Goal: Task Accomplishment & Management: Manage account settings

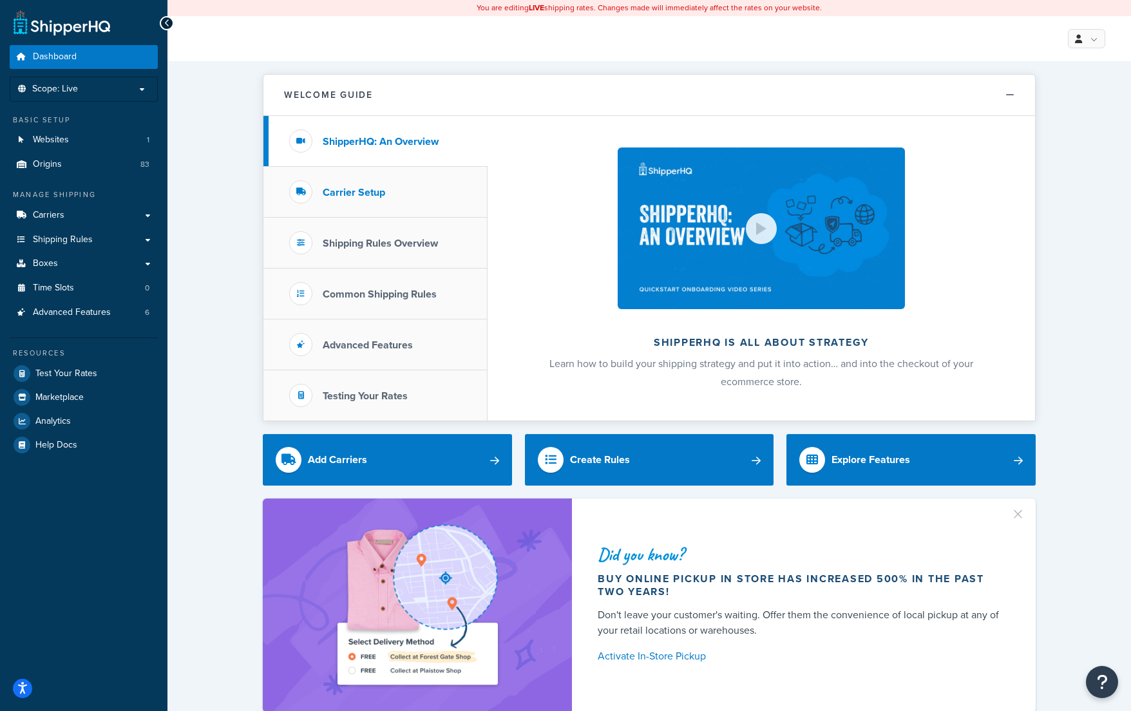
click at [357, 191] on h3 "Carrier Setup" at bounding box center [354, 193] width 62 height 12
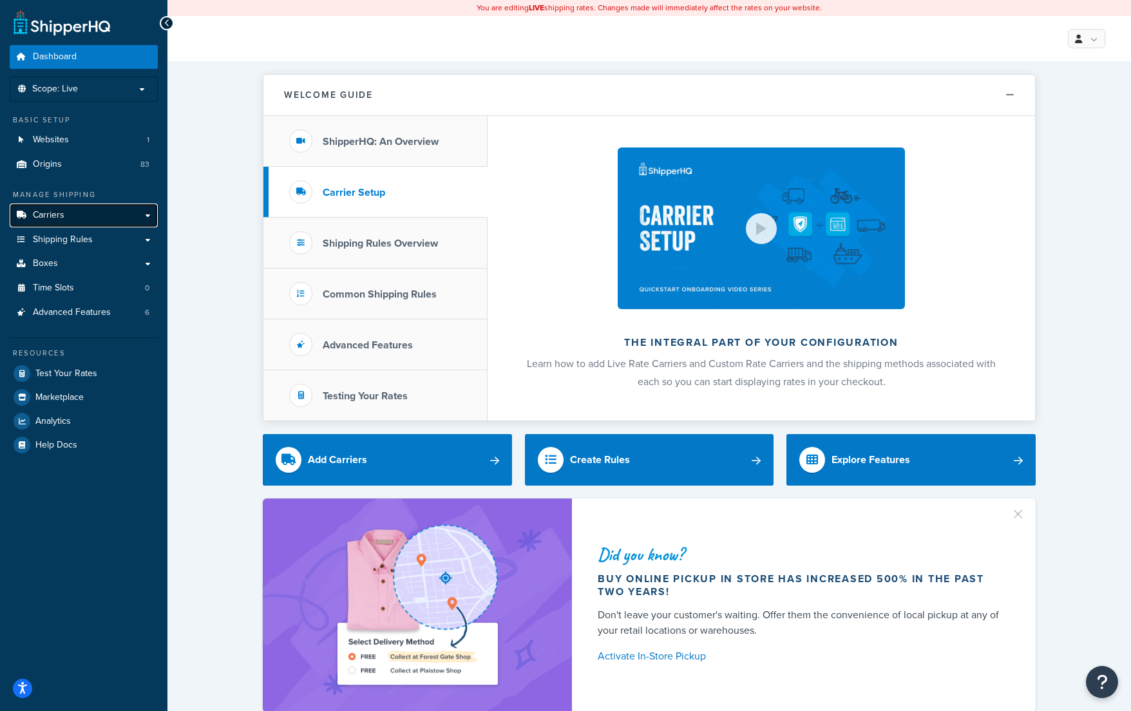
click at [51, 216] on span "Carriers" at bounding box center [49, 215] width 32 height 11
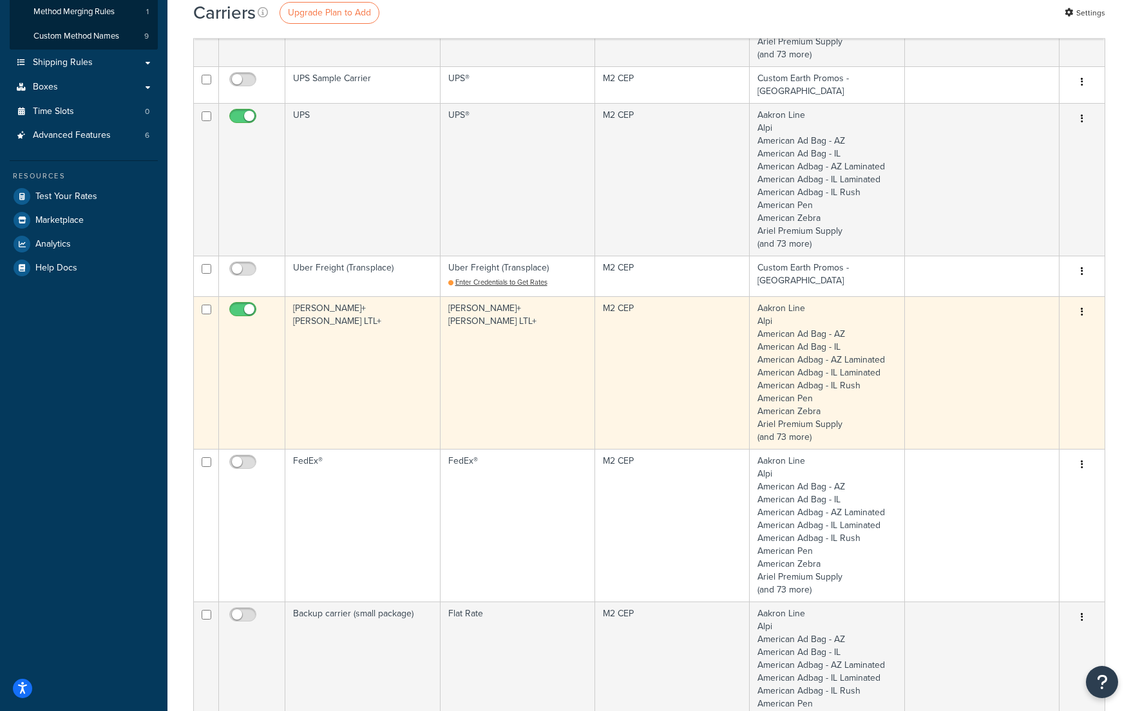
scroll to position [294, 0]
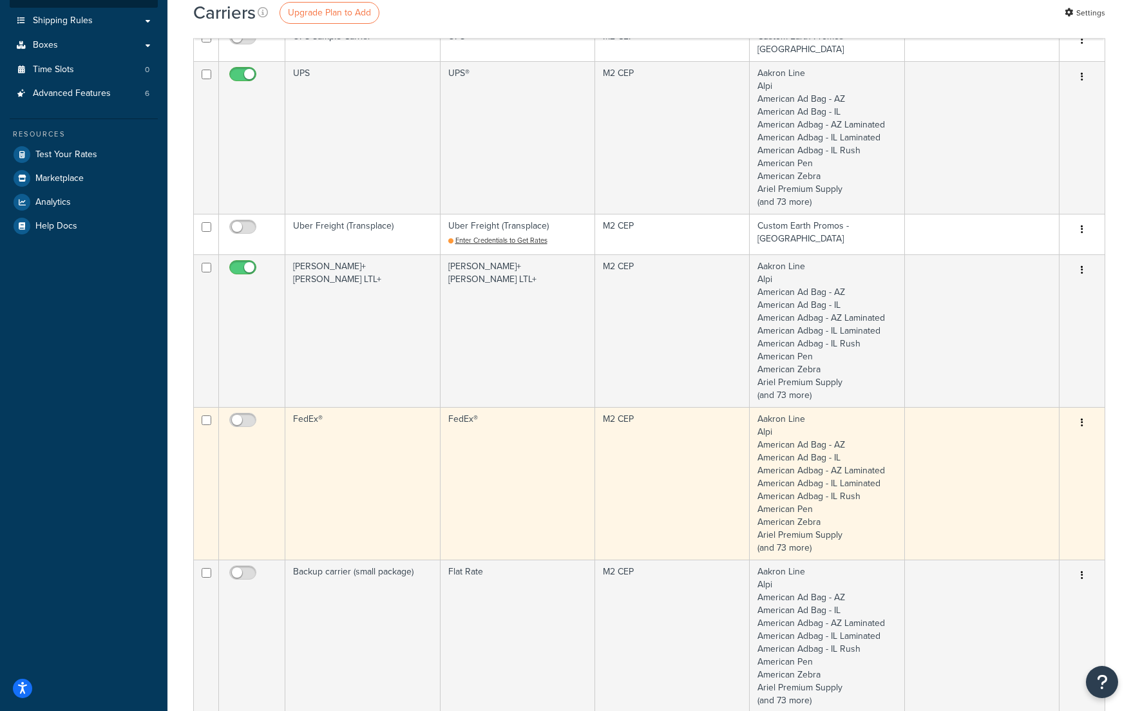
click at [1081, 418] on icon "button" at bounding box center [1082, 422] width 3 height 9
click at [1006, 444] on link "Edit" at bounding box center [1030, 444] width 102 height 26
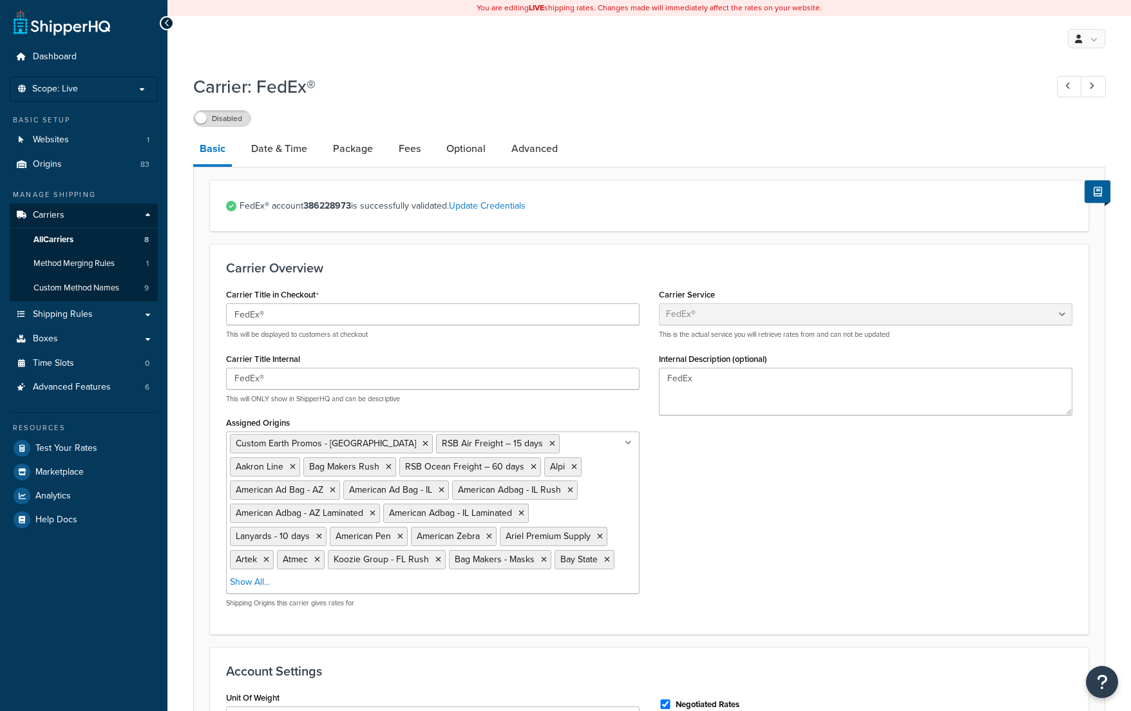
select select "fedEx"
select select "DROP_BOX"
select select "YOUR_PACKAGING"
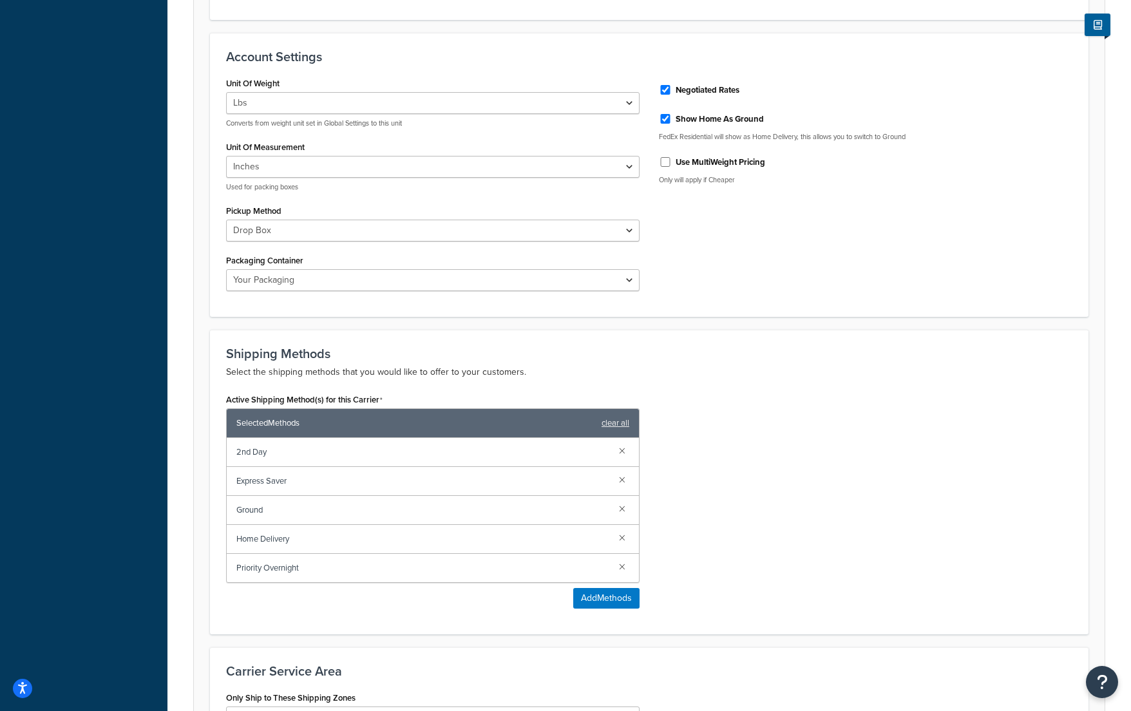
scroll to position [618, 0]
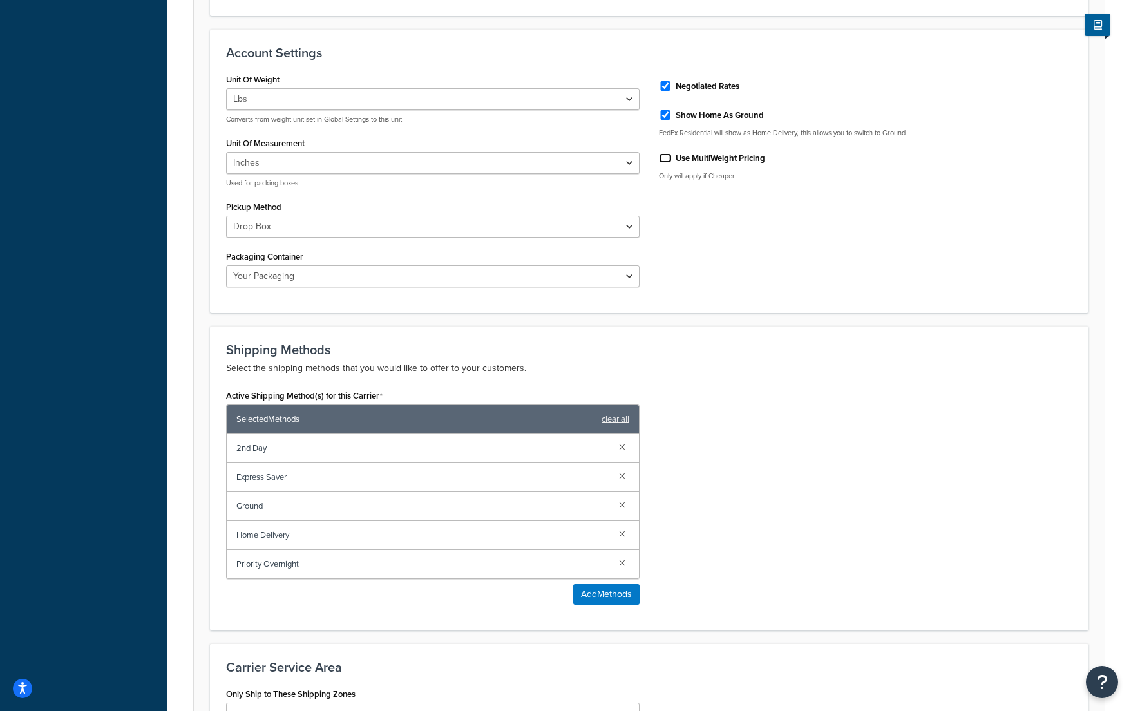
click at [664, 160] on input "Use MultiWeight Pricing" at bounding box center [665, 158] width 13 height 10
click at [668, 159] on input "Use MultiWeight Pricing" at bounding box center [665, 158] width 13 height 10
checkbox input "false"
click at [343, 223] on select "Business Service Center Drop Box Regular Pickup Request Courier Station" at bounding box center [433, 227] width 414 height 22
select select "REGULAR_PICKUP"
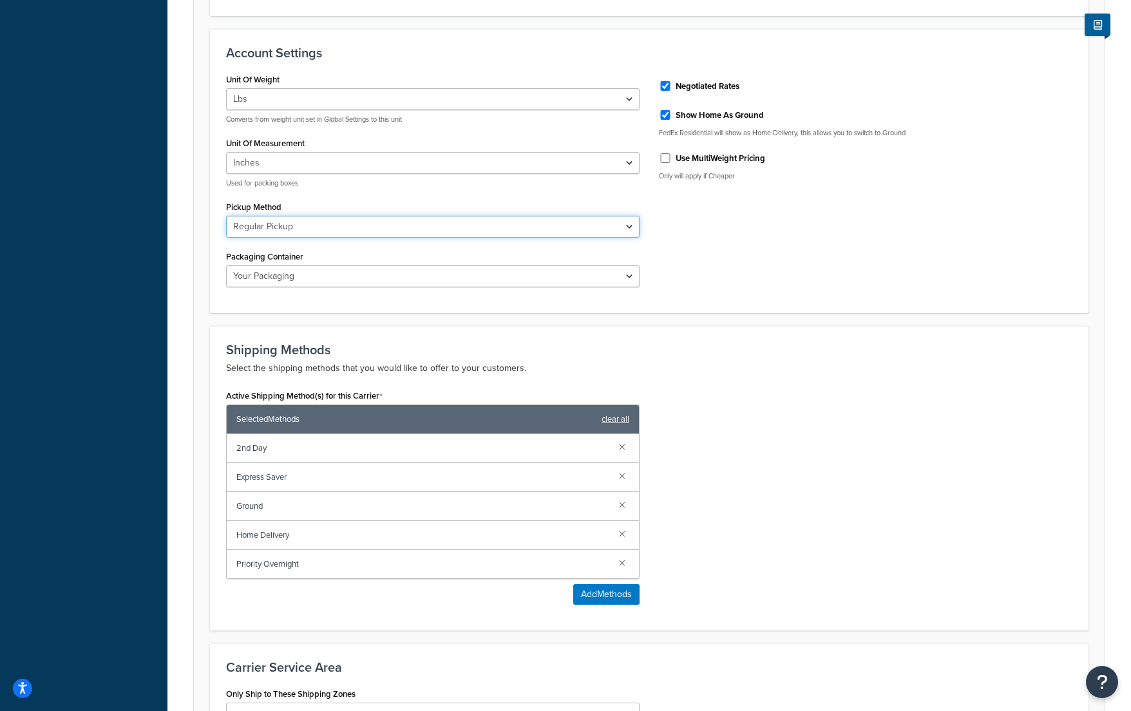
click at [226, 217] on select "Business Service Center Drop Box Regular Pickup Request Courier Station" at bounding box center [433, 227] width 414 height 22
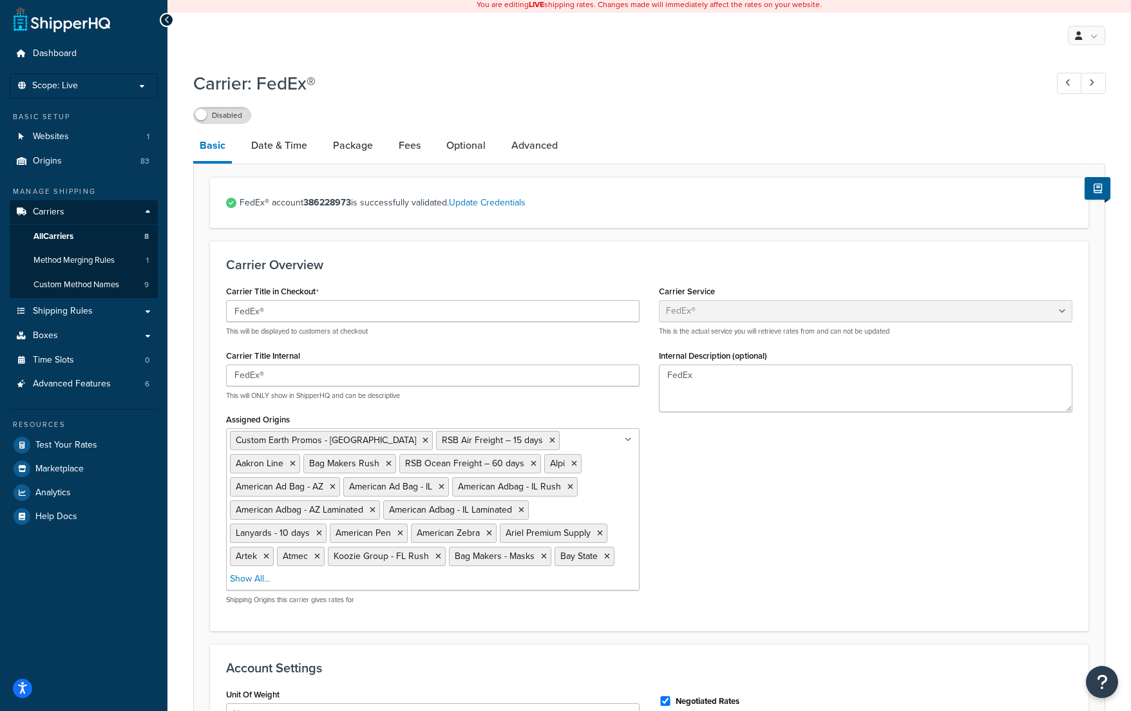
scroll to position [0, 0]
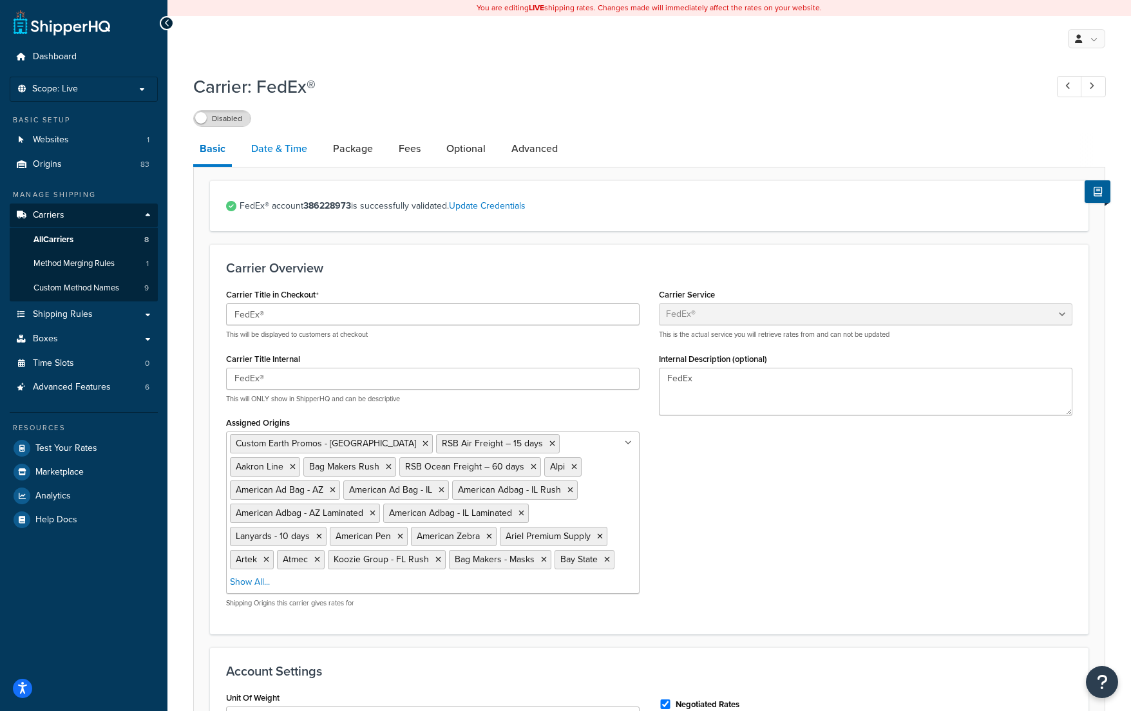
click at [276, 142] on link "Date & Time" at bounding box center [279, 148] width 69 height 31
select select "yMd"
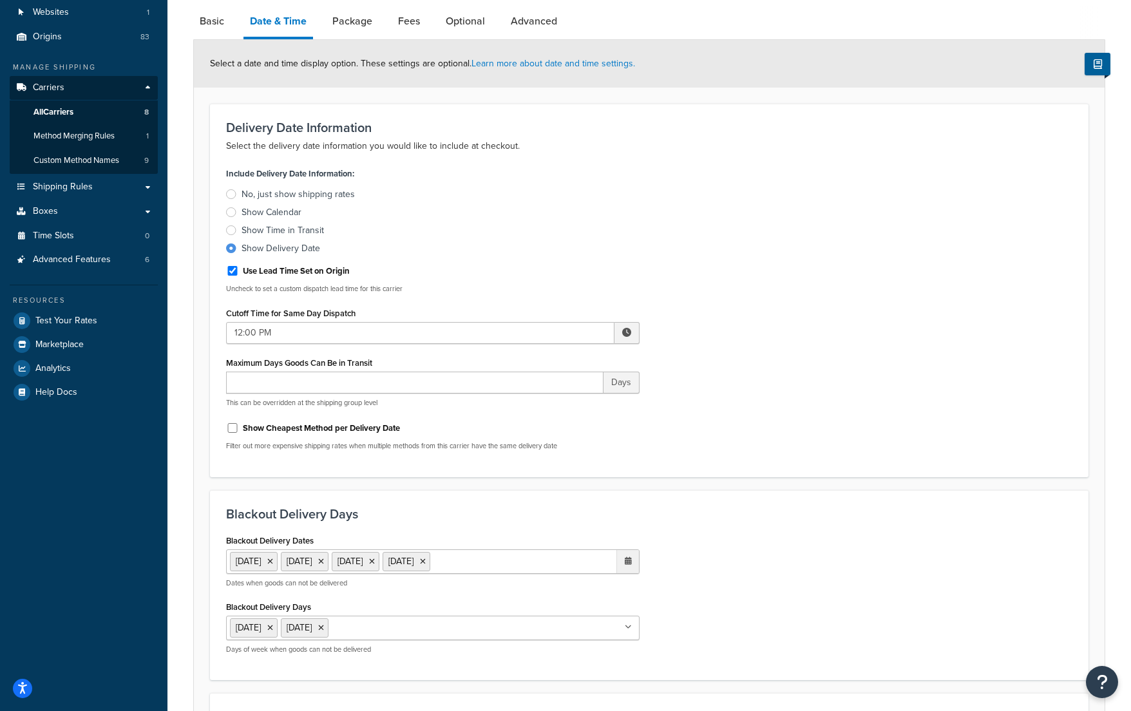
scroll to position [123, 0]
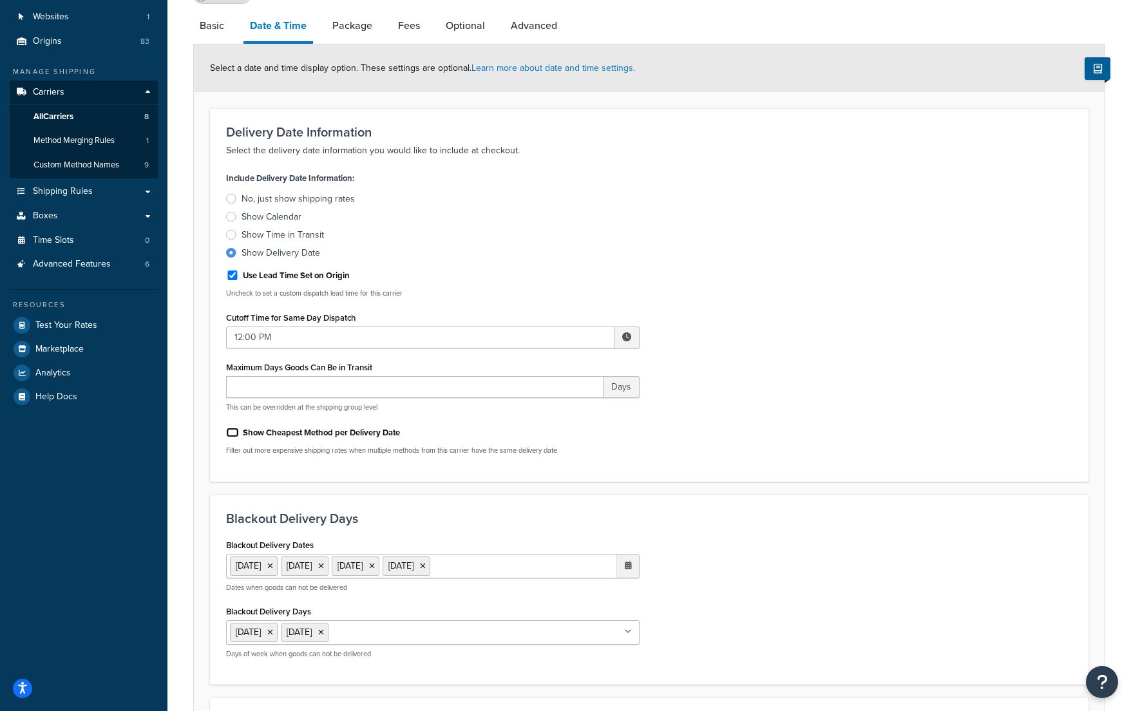
click at [231, 434] on input "Show Cheapest Method per Delivery Date" at bounding box center [232, 433] width 13 height 10
checkbox input "true"
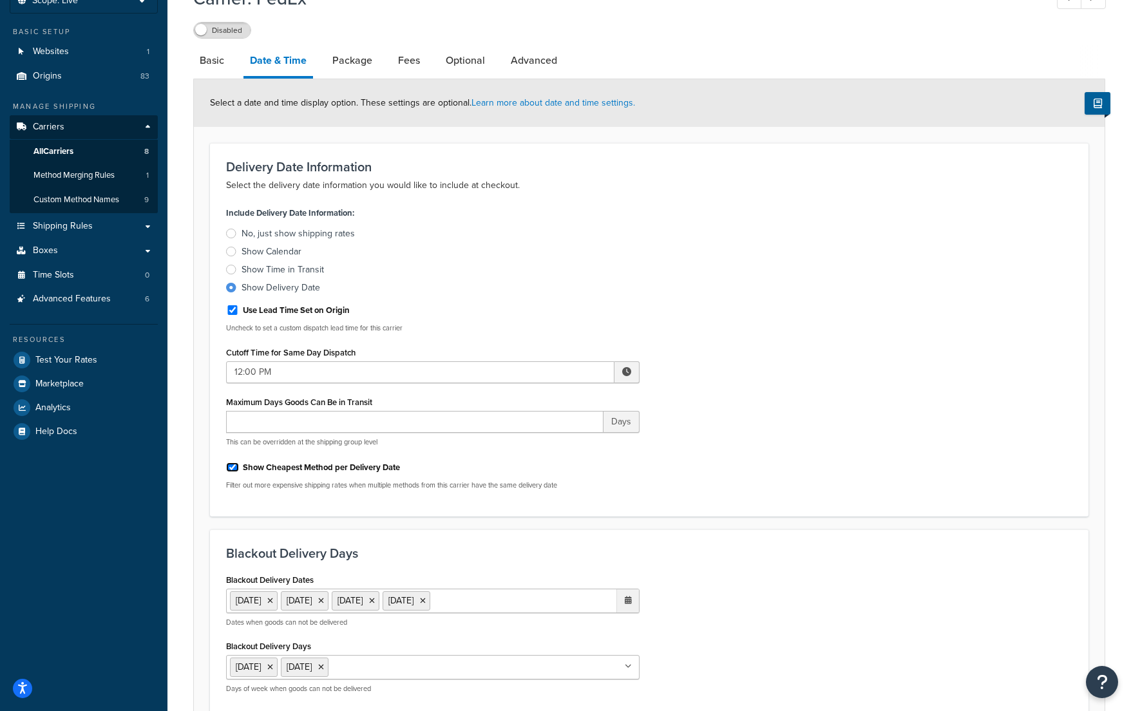
scroll to position [61, 0]
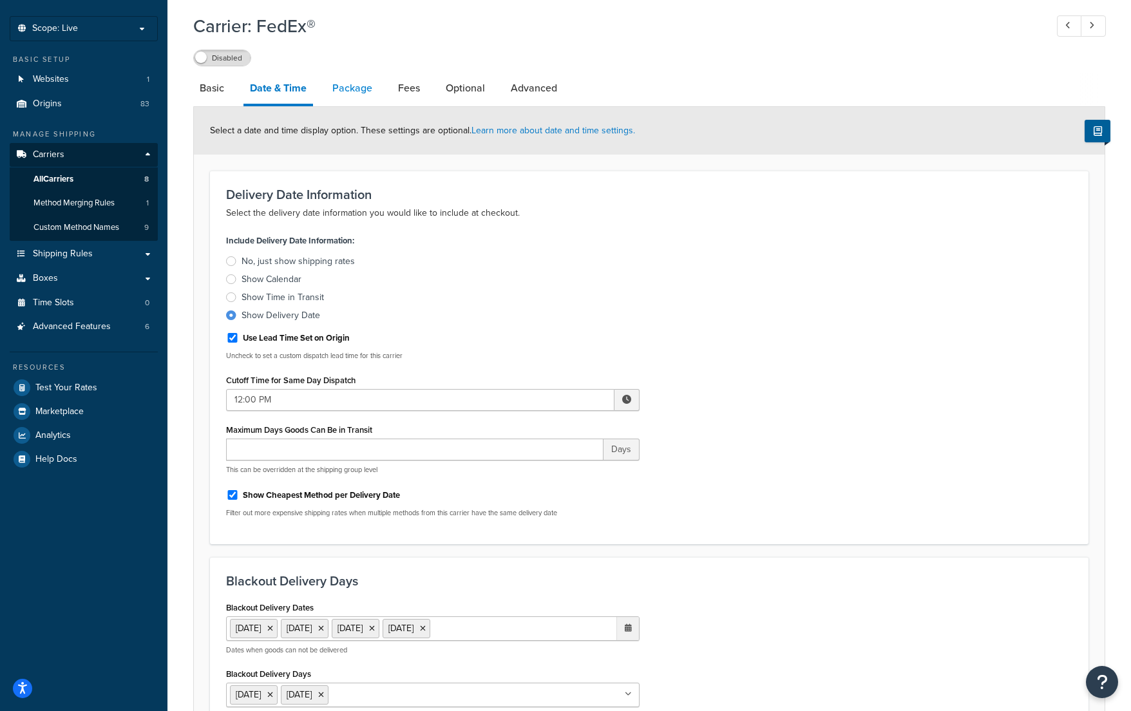
click at [363, 88] on link "Package" at bounding box center [352, 88] width 53 height 31
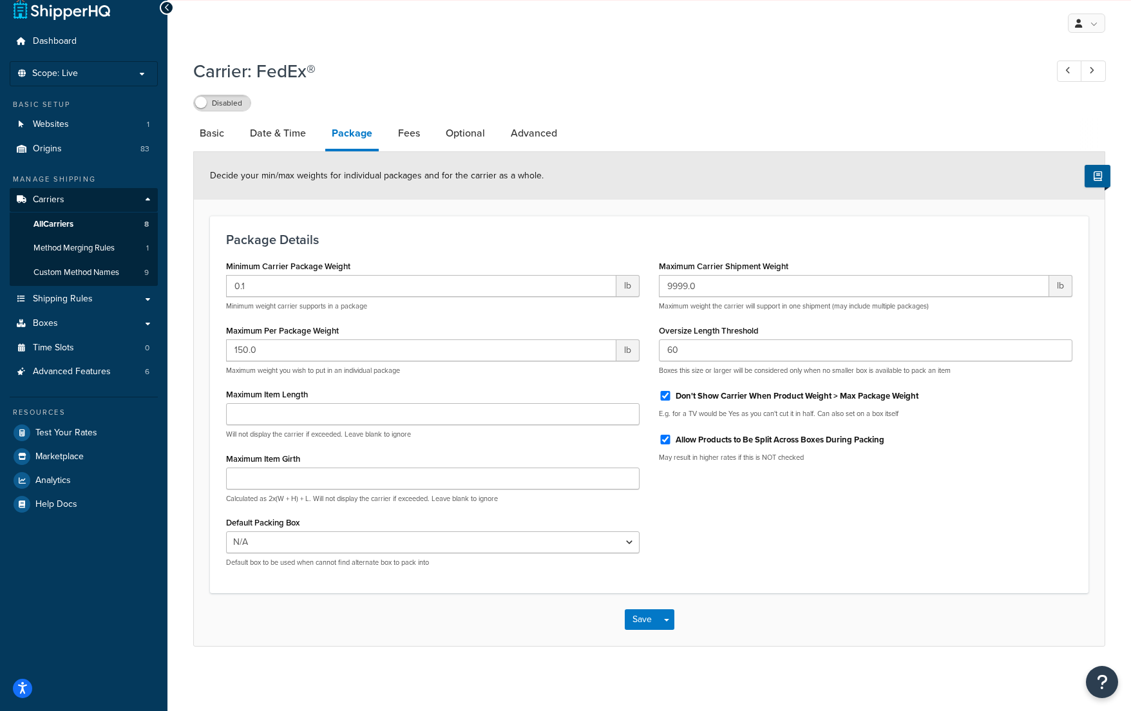
scroll to position [17, 0]
click at [412, 134] on link "Fees" at bounding box center [409, 133] width 35 height 31
select select "AFTER"
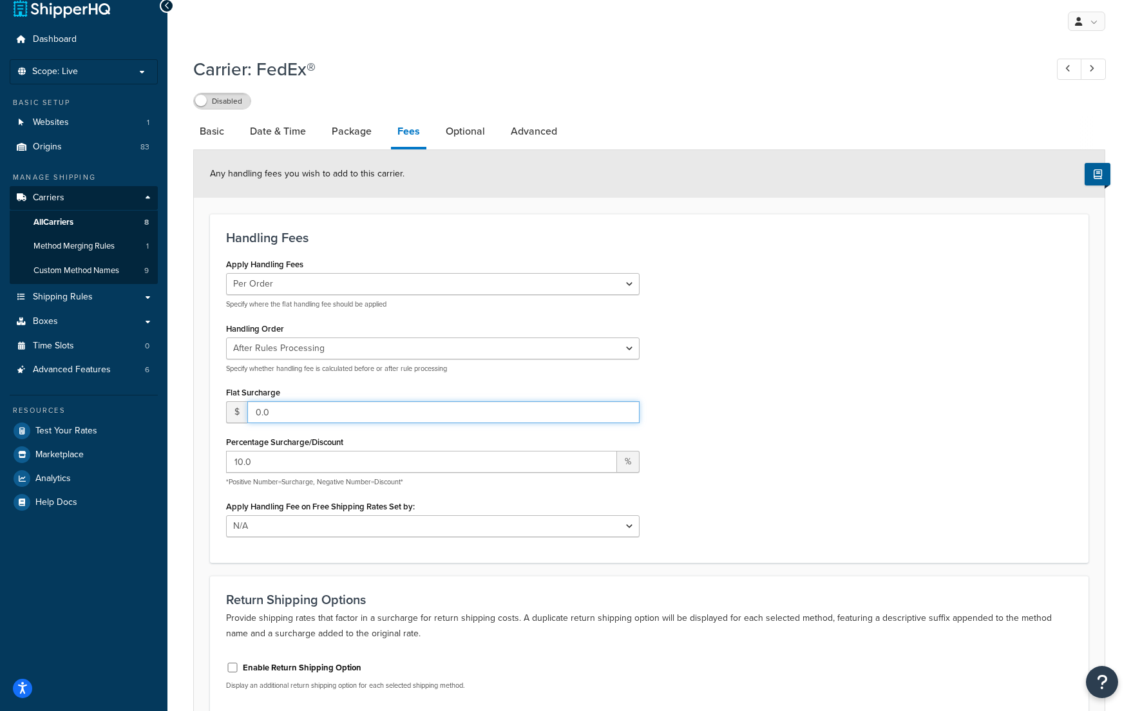
drag, startPoint x: 260, startPoint y: 410, endPoint x: 251, endPoint y: 411, distance: 9.0
click at [251, 411] on input "0.0" at bounding box center [443, 412] width 392 height 22
type input "6.0"
click at [196, 452] on form "Any handling fees you wish to add to this carrier. Handling Fees Apply Handling…" at bounding box center [649, 459] width 911 height 619
type input "0"
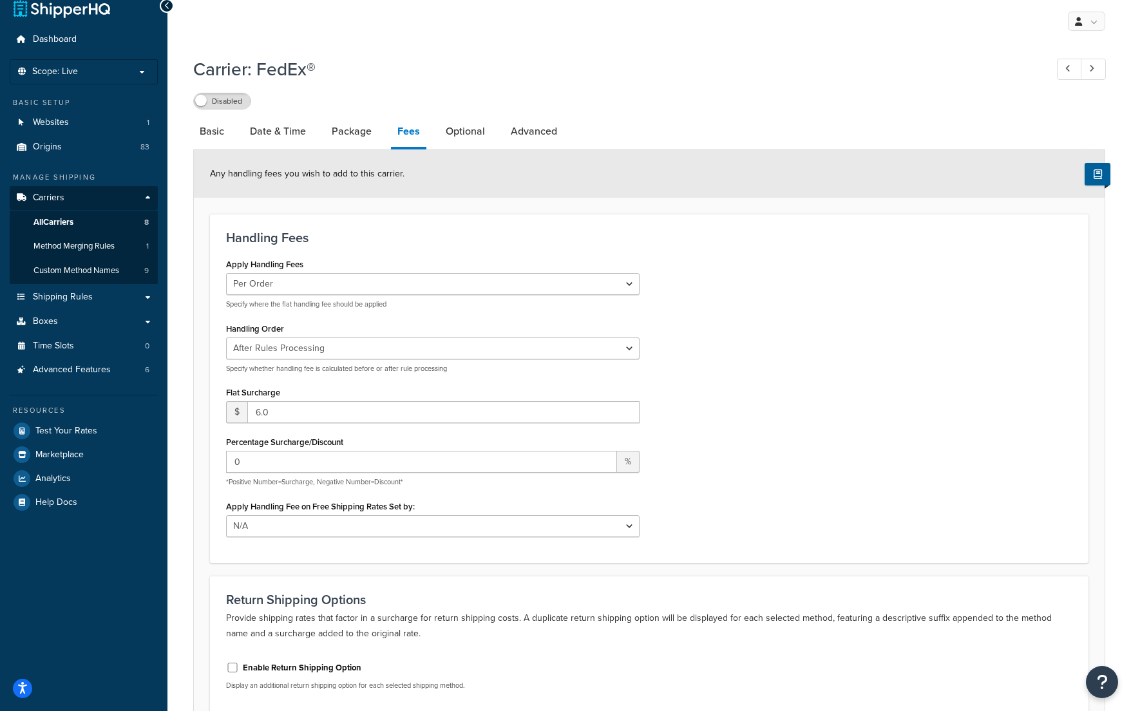
click at [888, 453] on div "Apply Handling Fees Per Order Per Item Per Package Specify where the flat handl…" at bounding box center [649, 400] width 866 height 291
click at [633, 526] on select "N/A Fixed/Free Shipping Methods Free Promotion Rules All Free Shipping" at bounding box center [433, 526] width 414 height 22
click at [226, 516] on select "N/A Fixed/Free Shipping Methods Free Promotion Rules All Free Shipping" at bounding box center [433, 526] width 414 height 22
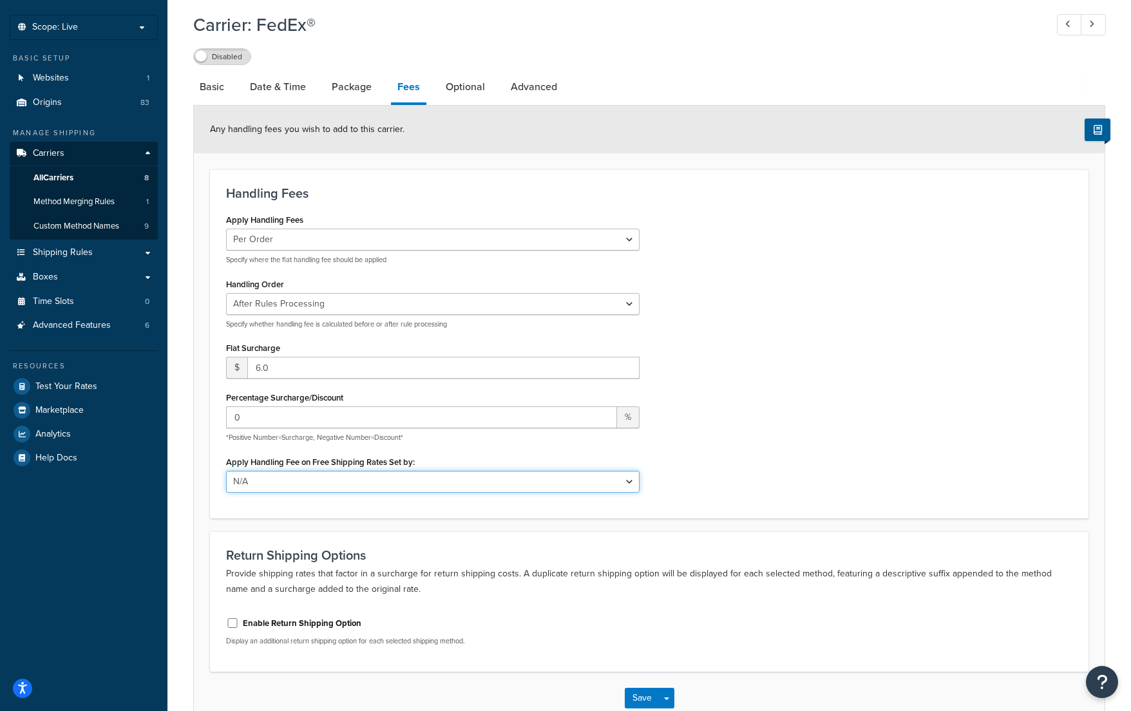
scroll to position [142, 0]
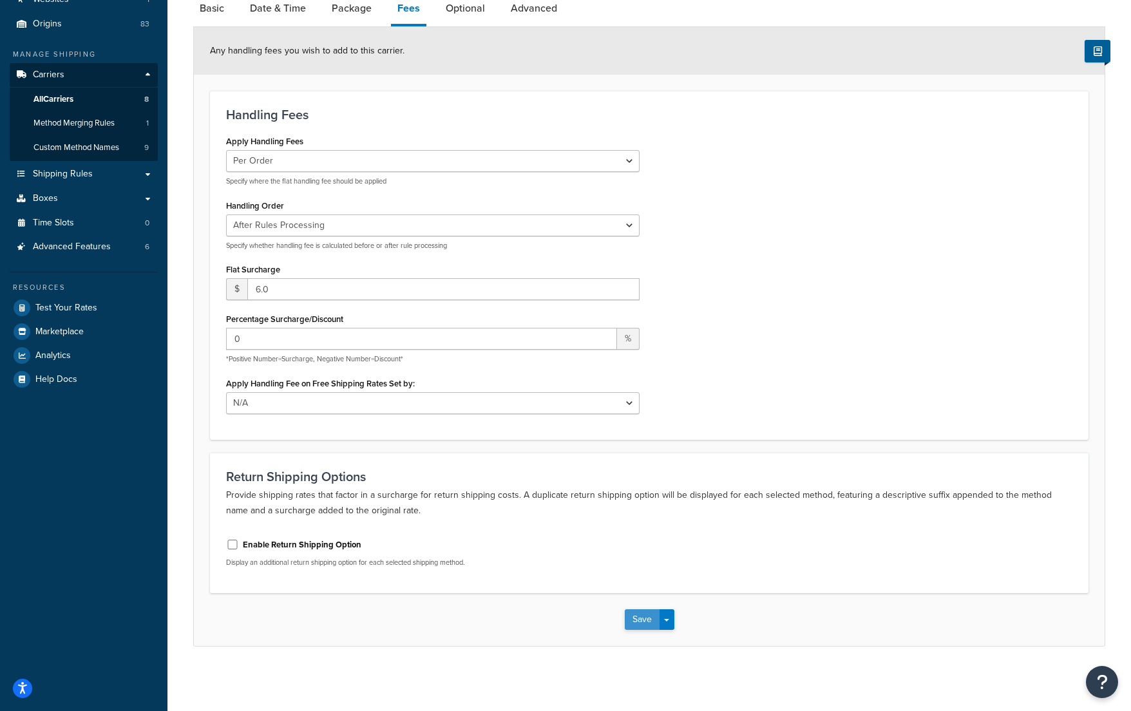
click at [642, 620] on button "Save" at bounding box center [642, 619] width 35 height 21
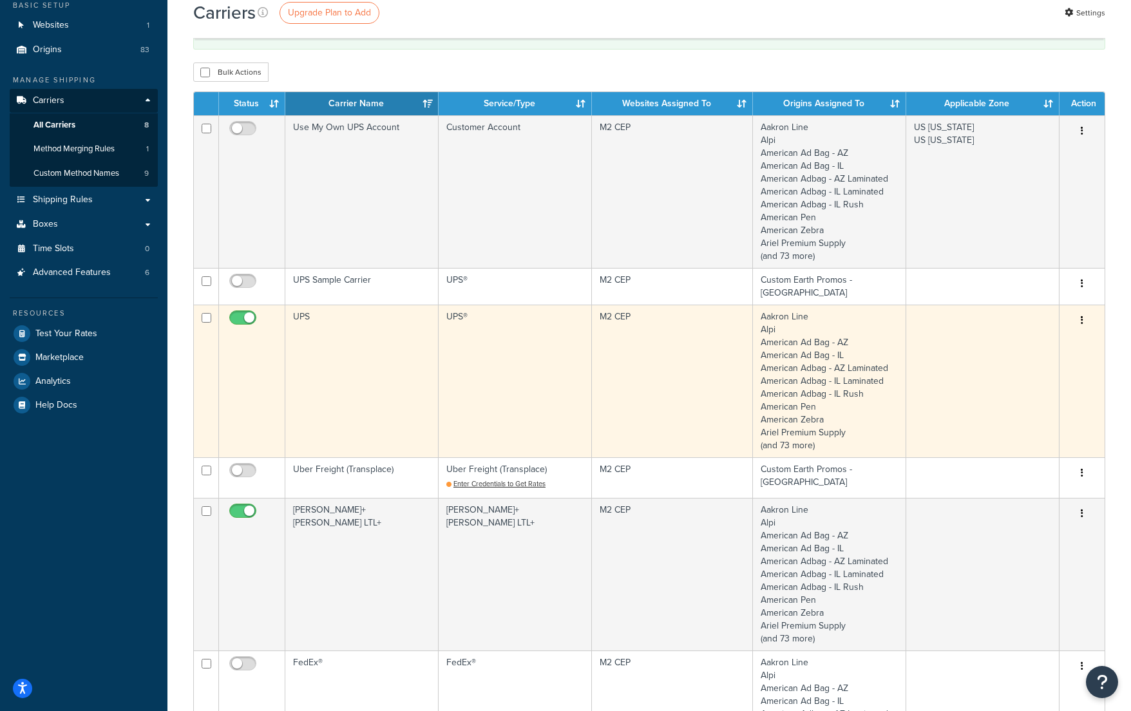
scroll to position [119, 0]
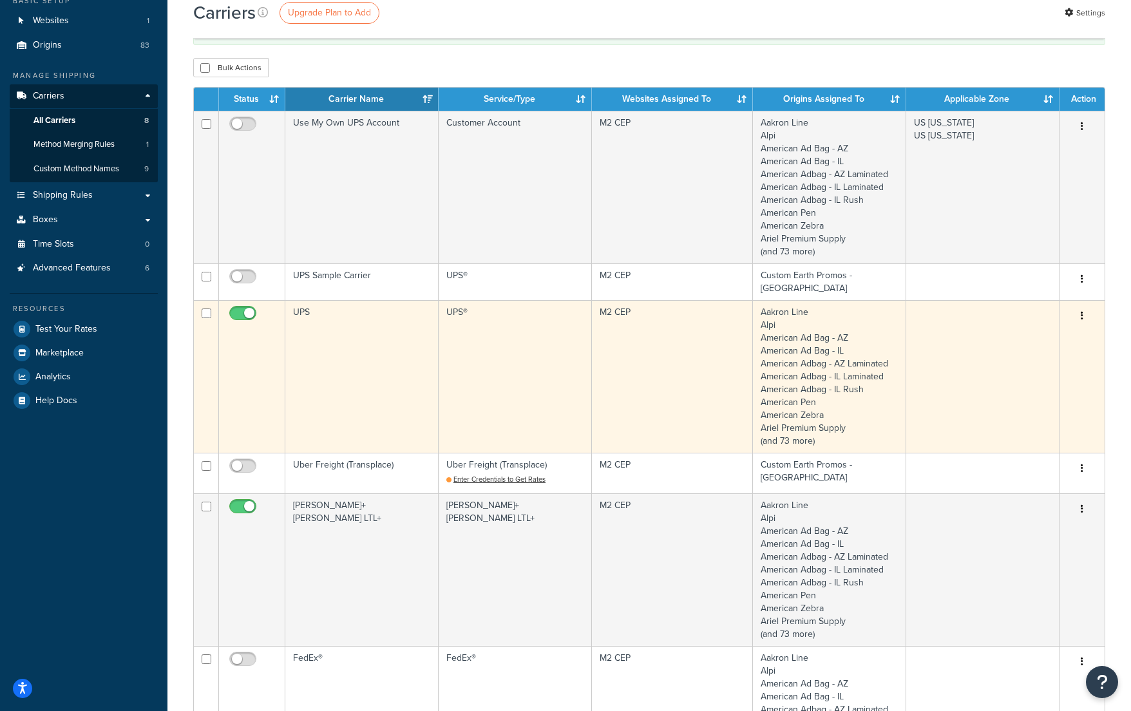
click at [235, 309] on input "checkbox" at bounding box center [244, 317] width 35 height 16
checkbox input "false"
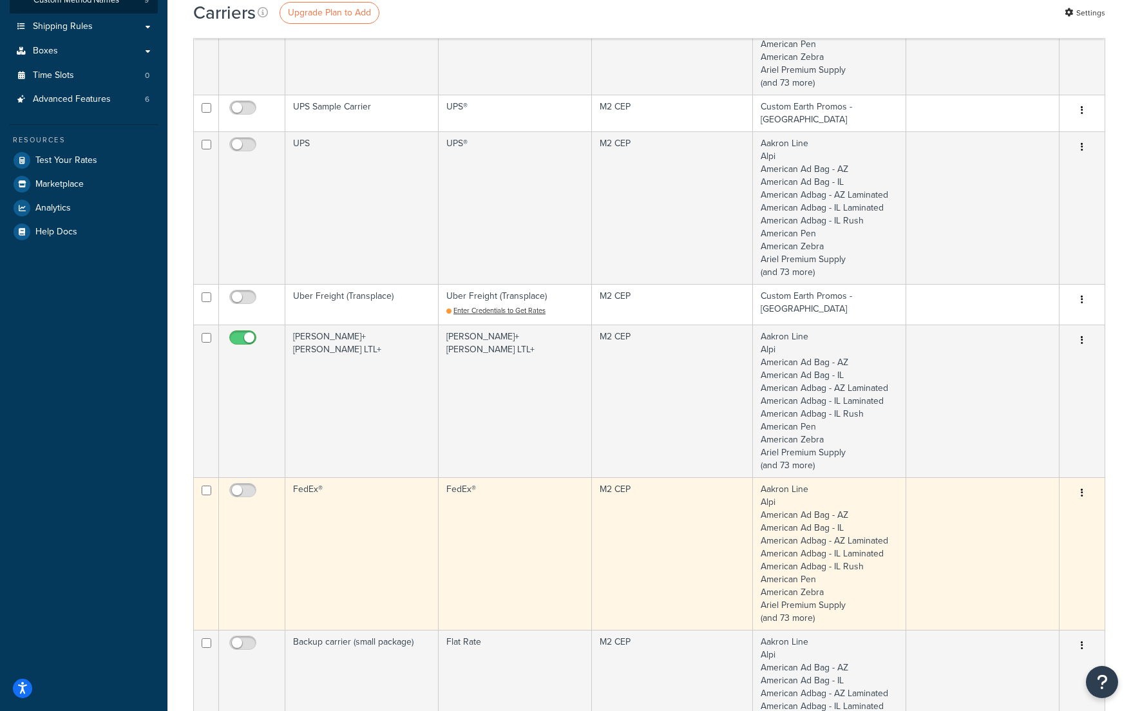
scroll to position [289, 0]
click at [251, 486] on input "checkbox" at bounding box center [244, 493] width 35 height 16
checkbox input "true"
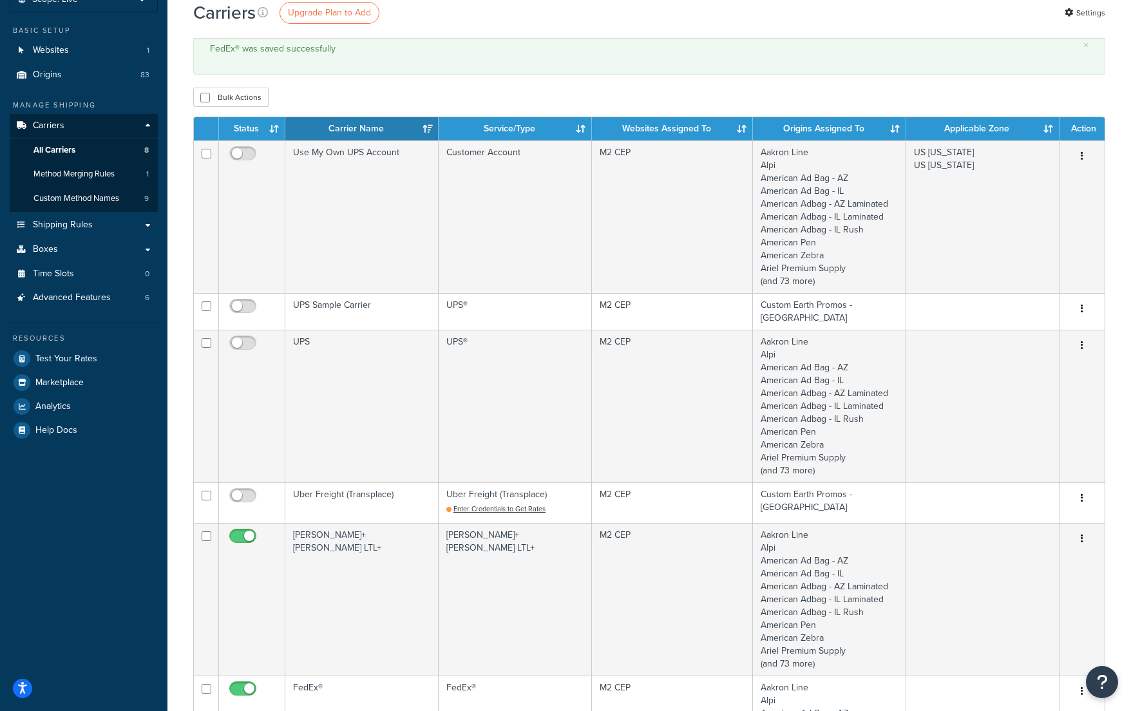
scroll to position [0, 0]
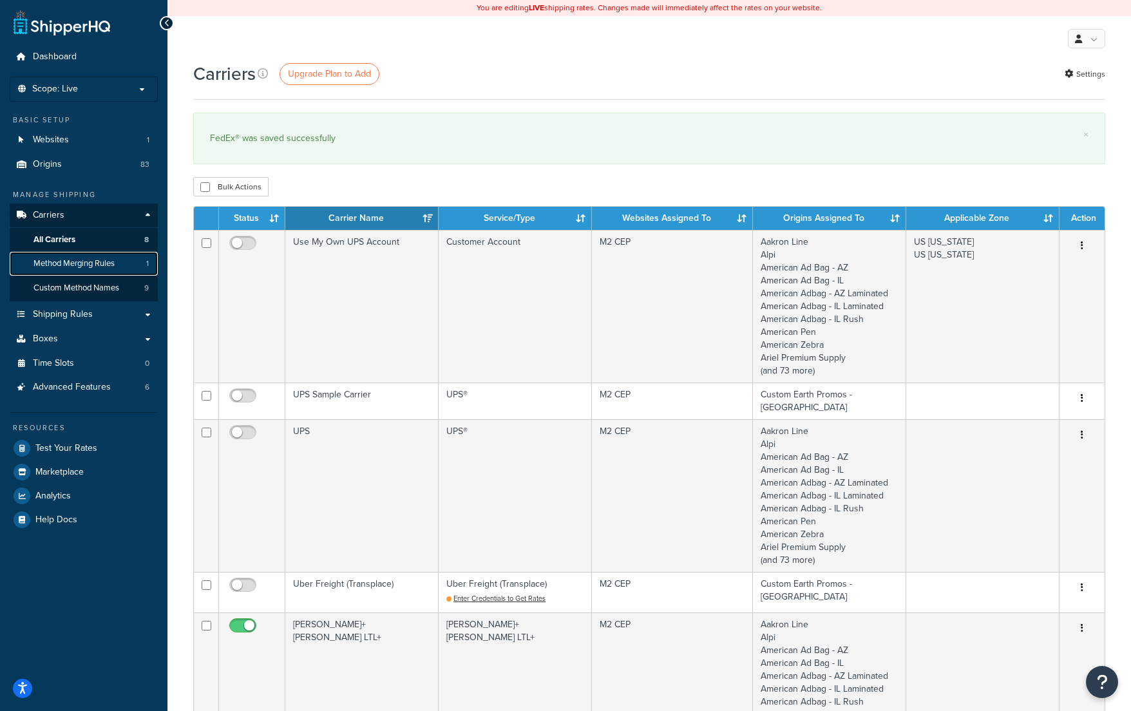
click at [78, 263] on span "Method Merging Rules" at bounding box center [73, 263] width 81 height 11
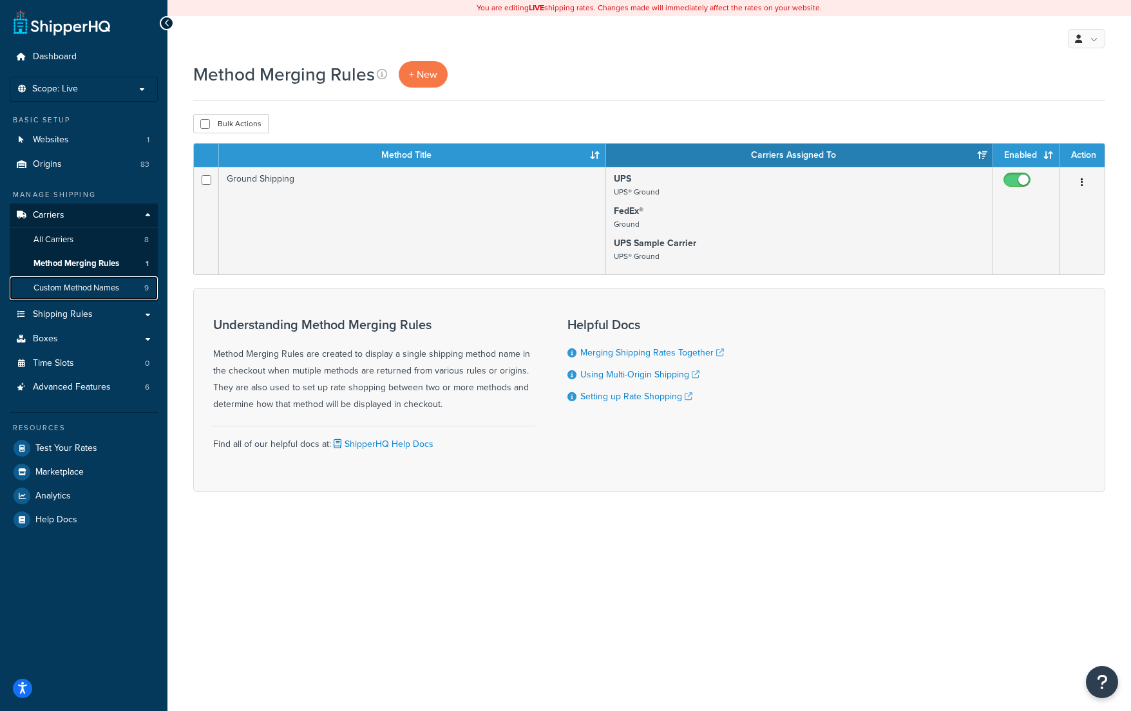
click at [59, 289] on span "Custom Method Names" at bounding box center [76, 288] width 86 height 11
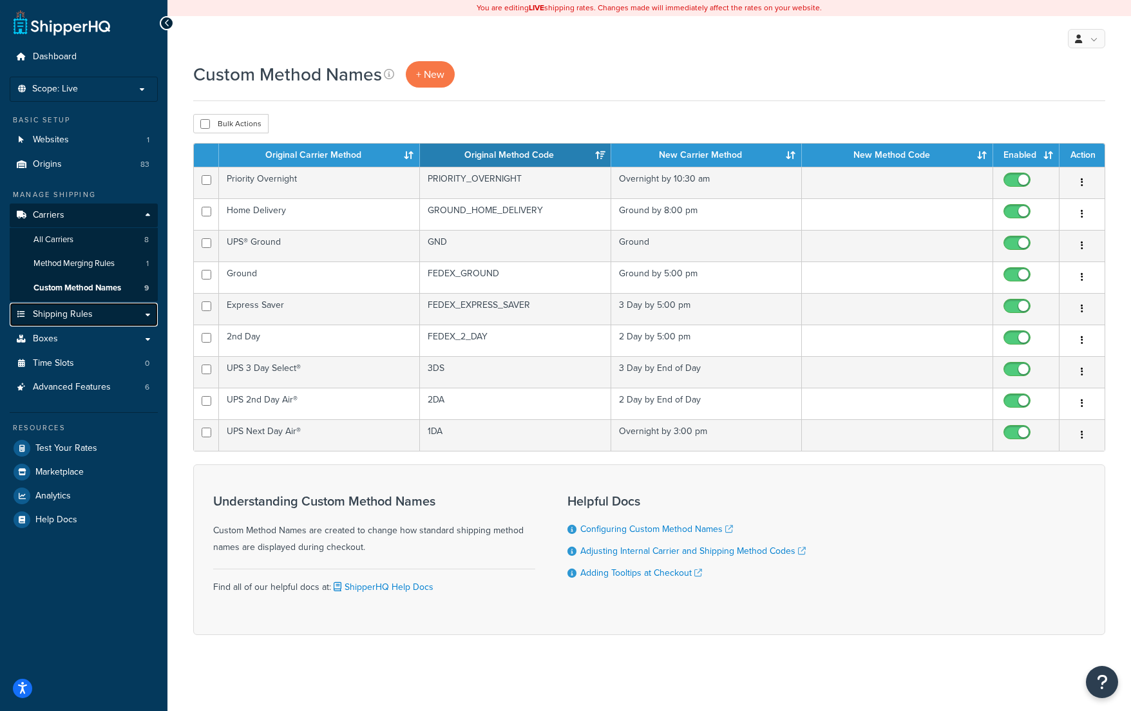
click at [49, 317] on span "Shipping Rules" at bounding box center [63, 314] width 60 height 11
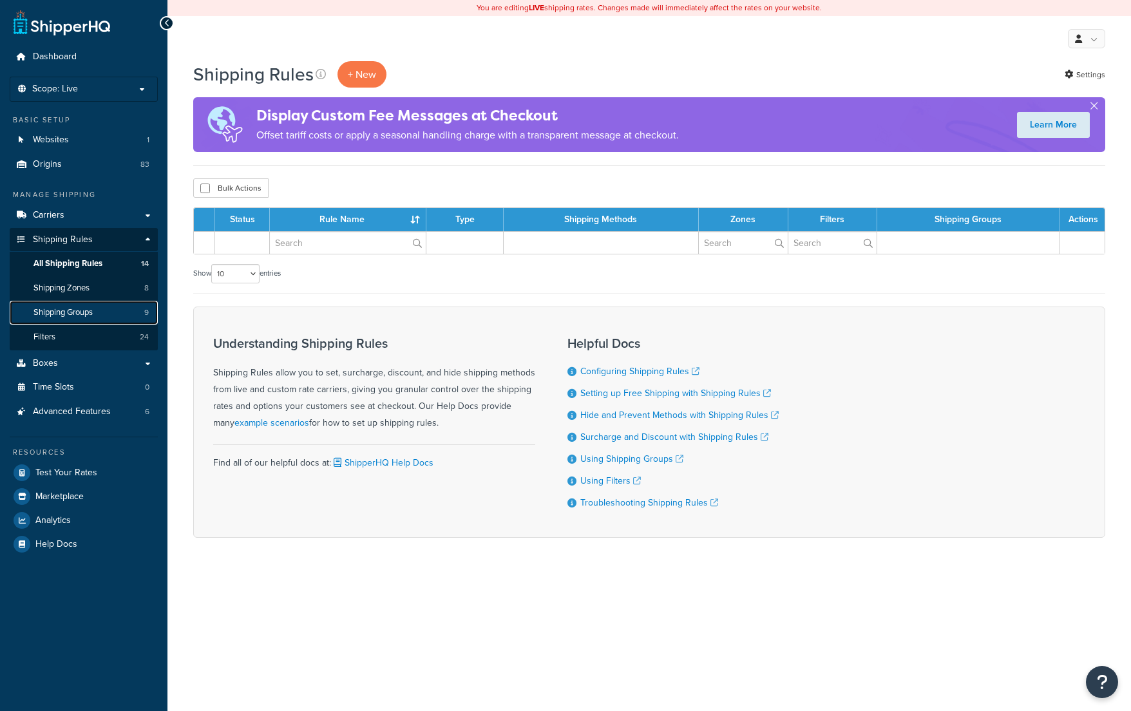
drag, startPoint x: 0, startPoint y: 0, endPoint x: 151, endPoint y: 309, distance: 344.0
click at [151, 309] on link "Shipping Groups 9" at bounding box center [84, 313] width 148 height 24
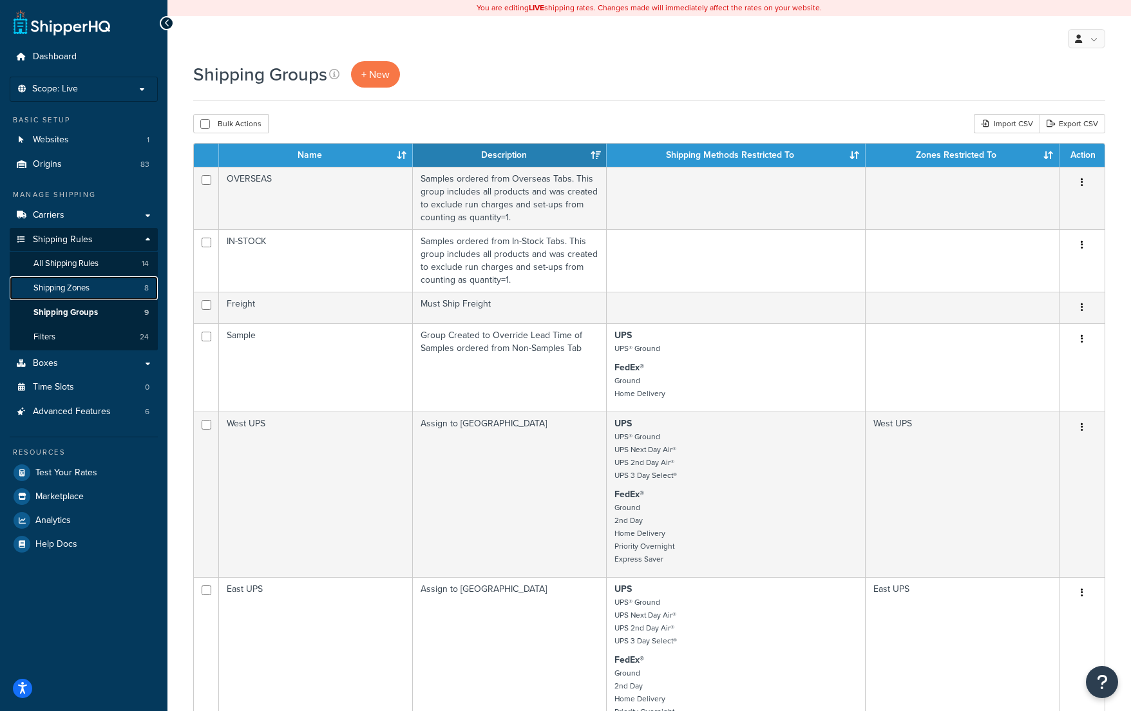
click at [48, 286] on span "Shipping Zones" at bounding box center [61, 288] width 56 height 11
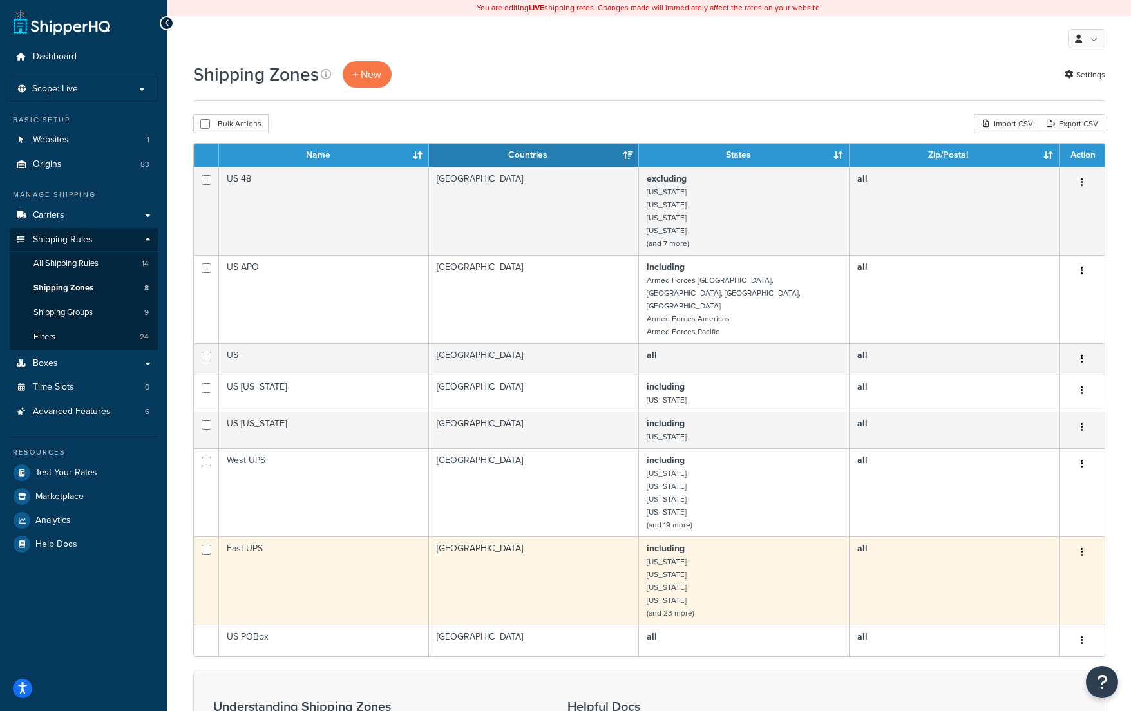
scroll to position [3, 0]
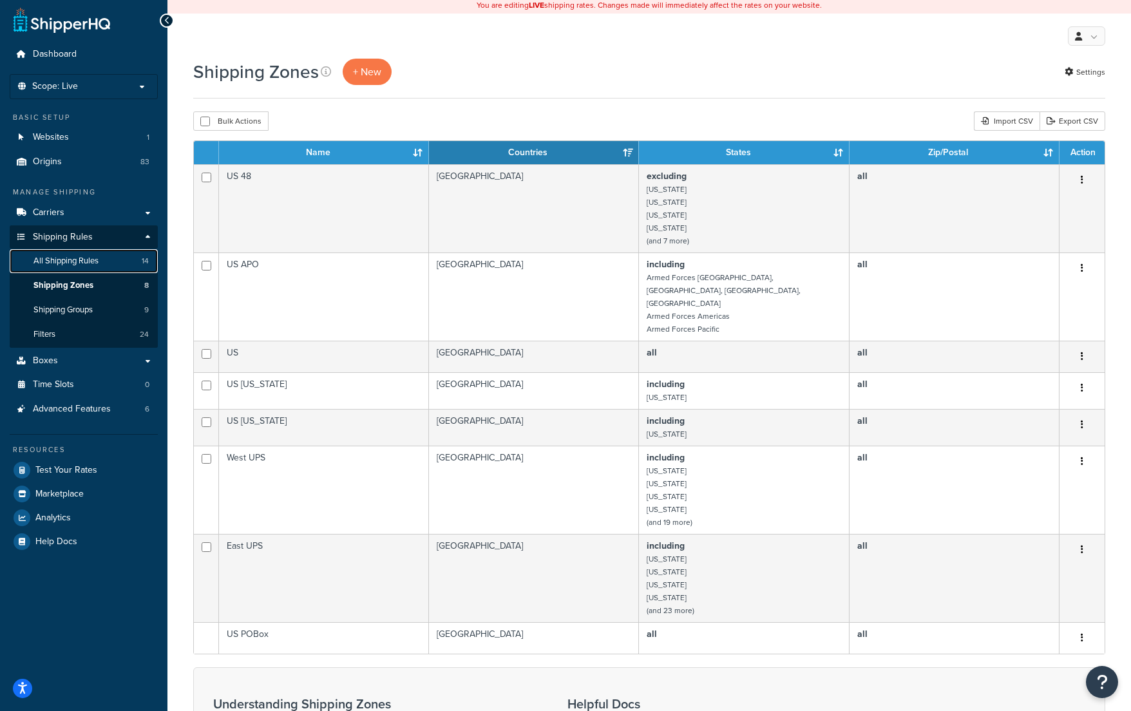
click at [68, 260] on span "All Shipping Rules" at bounding box center [65, 261] width 65 height 11
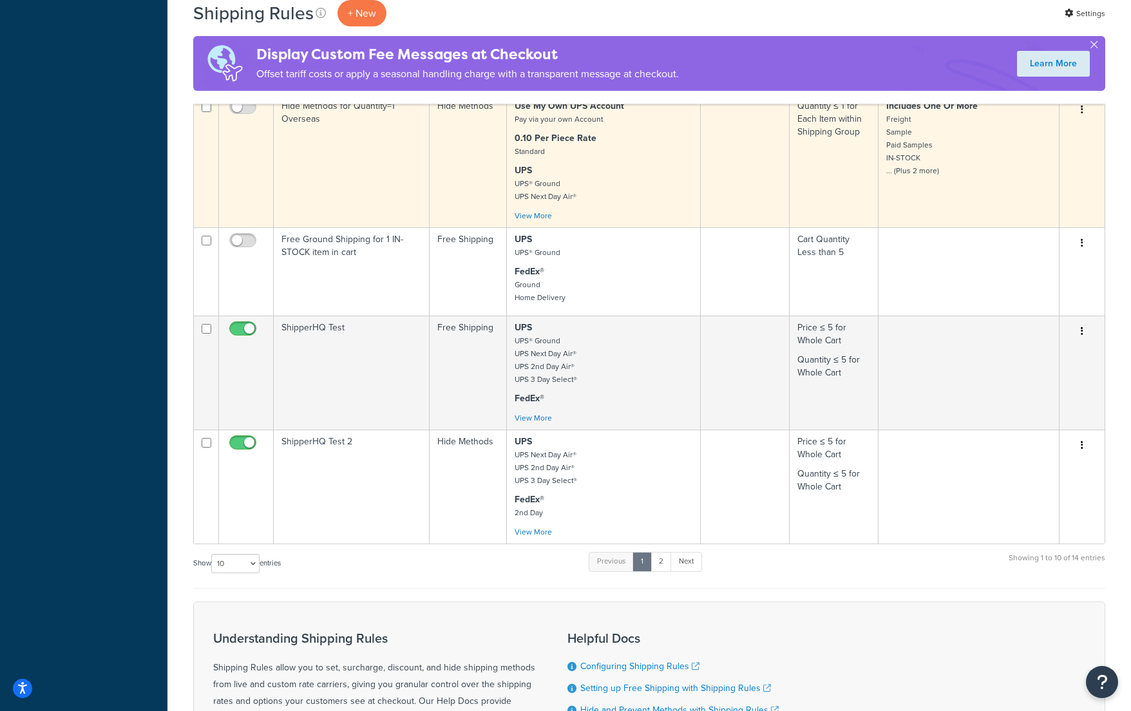
scroll to position [720, 0]
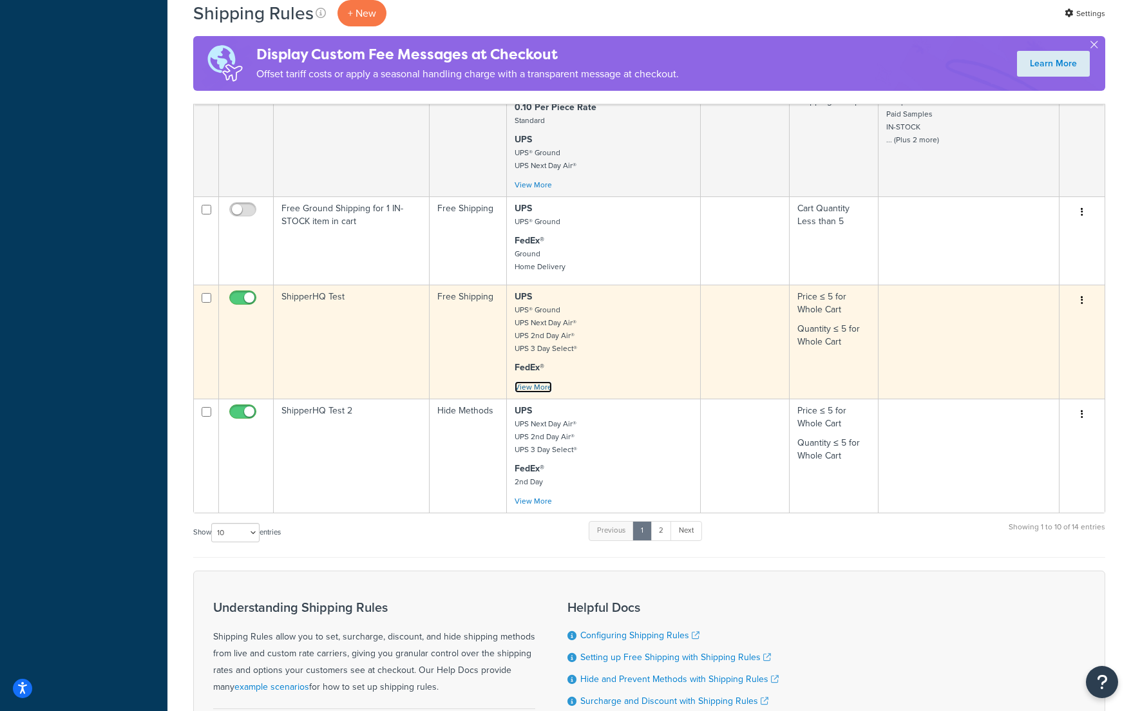
click at [529, 388] on link "View More" at bounding box center [533, 387] width 37 height 12
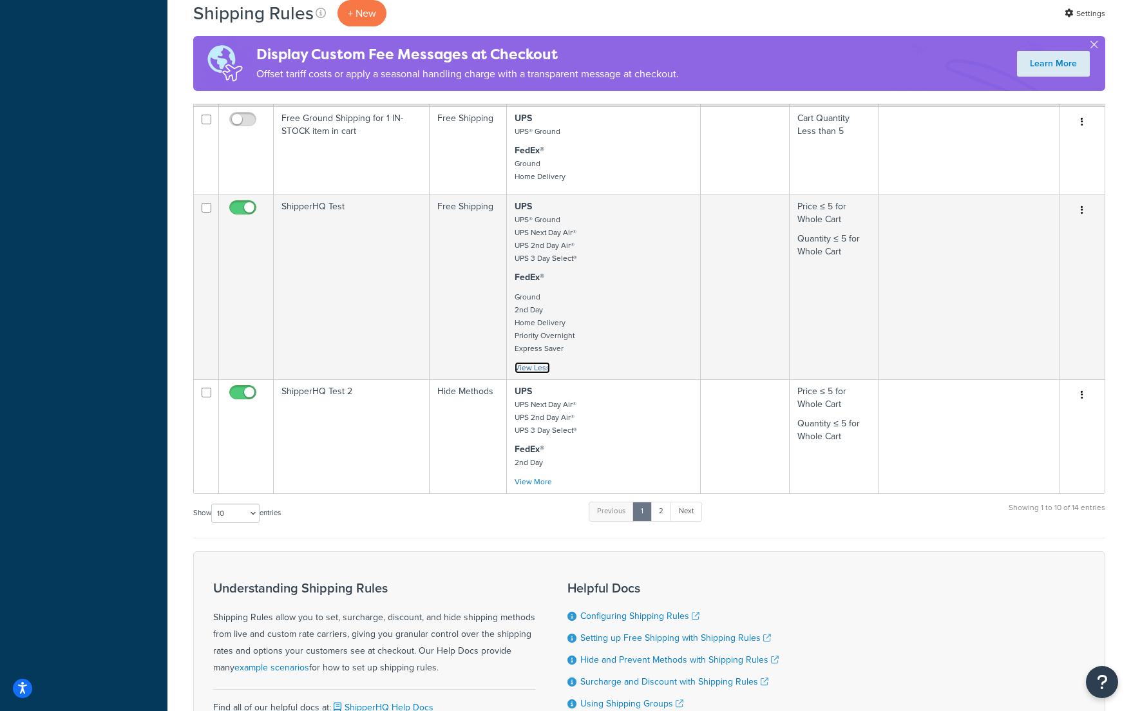
scroll to position [820, 0]
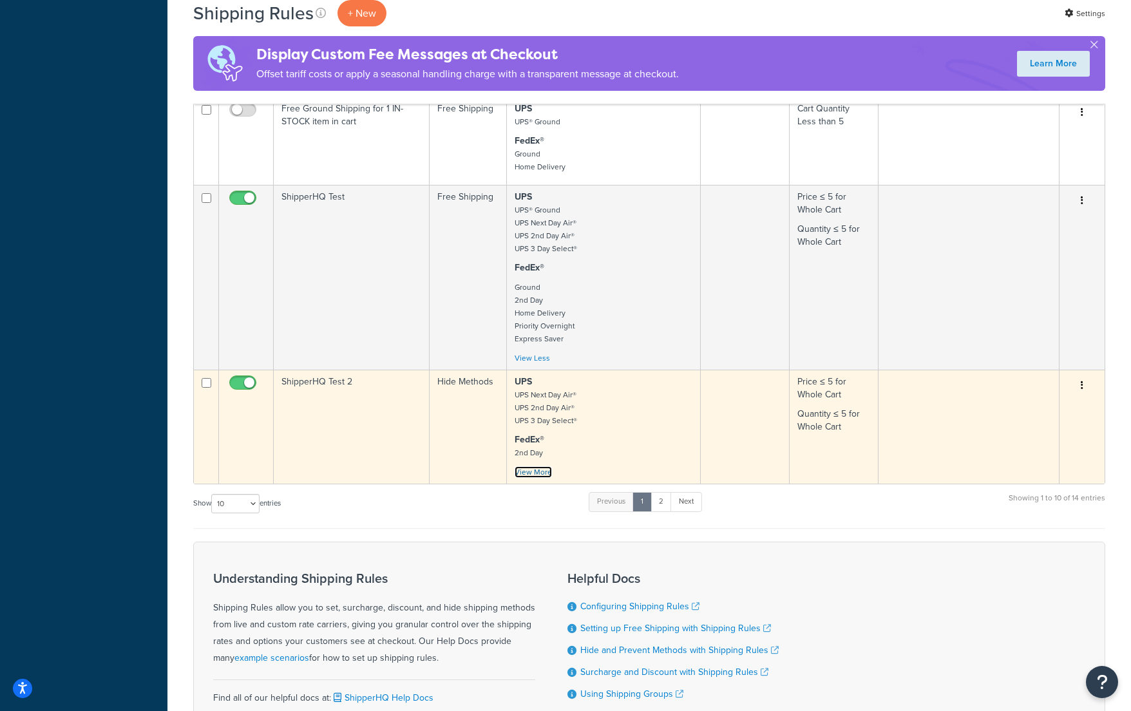
click at [532, 472] on link "View More" at bounding box center [533, 472] width 37 height 12
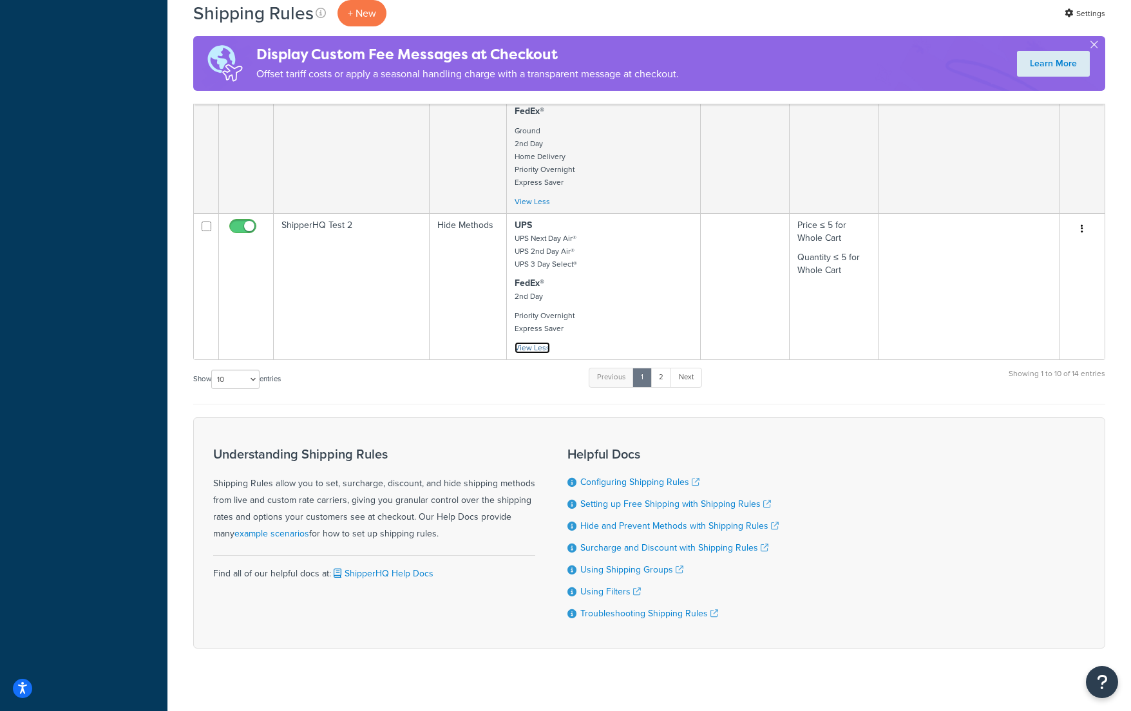
scroll to position [982, 0]
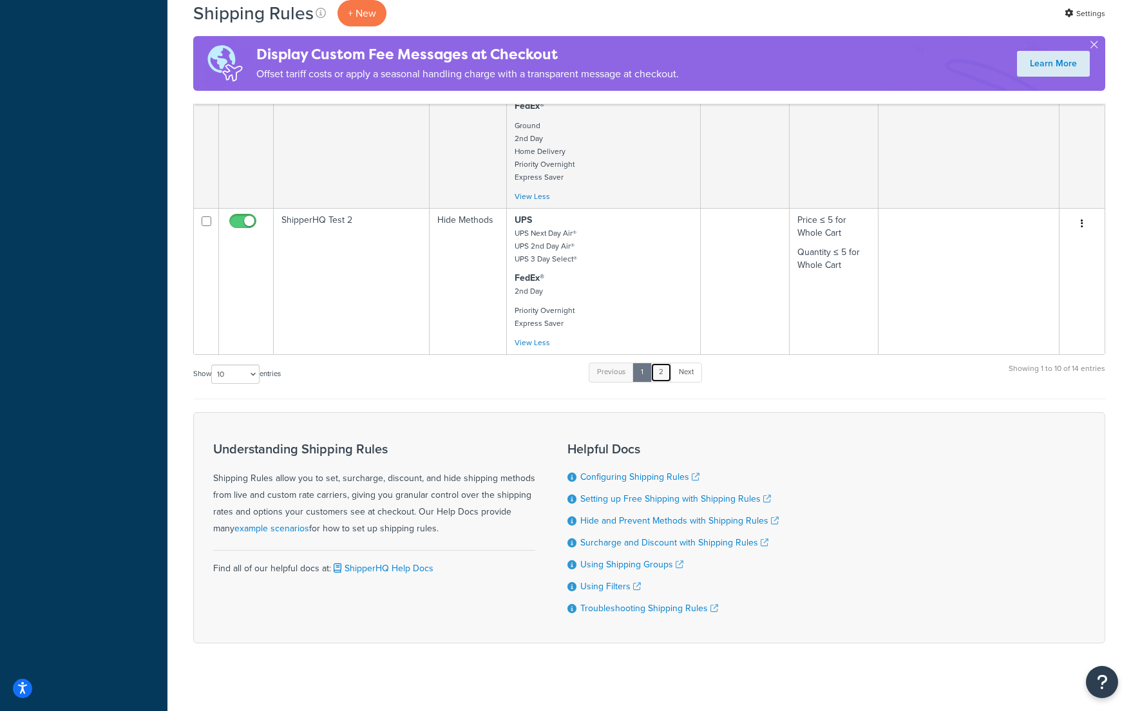
click at [663, 373] on link "2" at bounding box center [661, 372] width 21 height 19
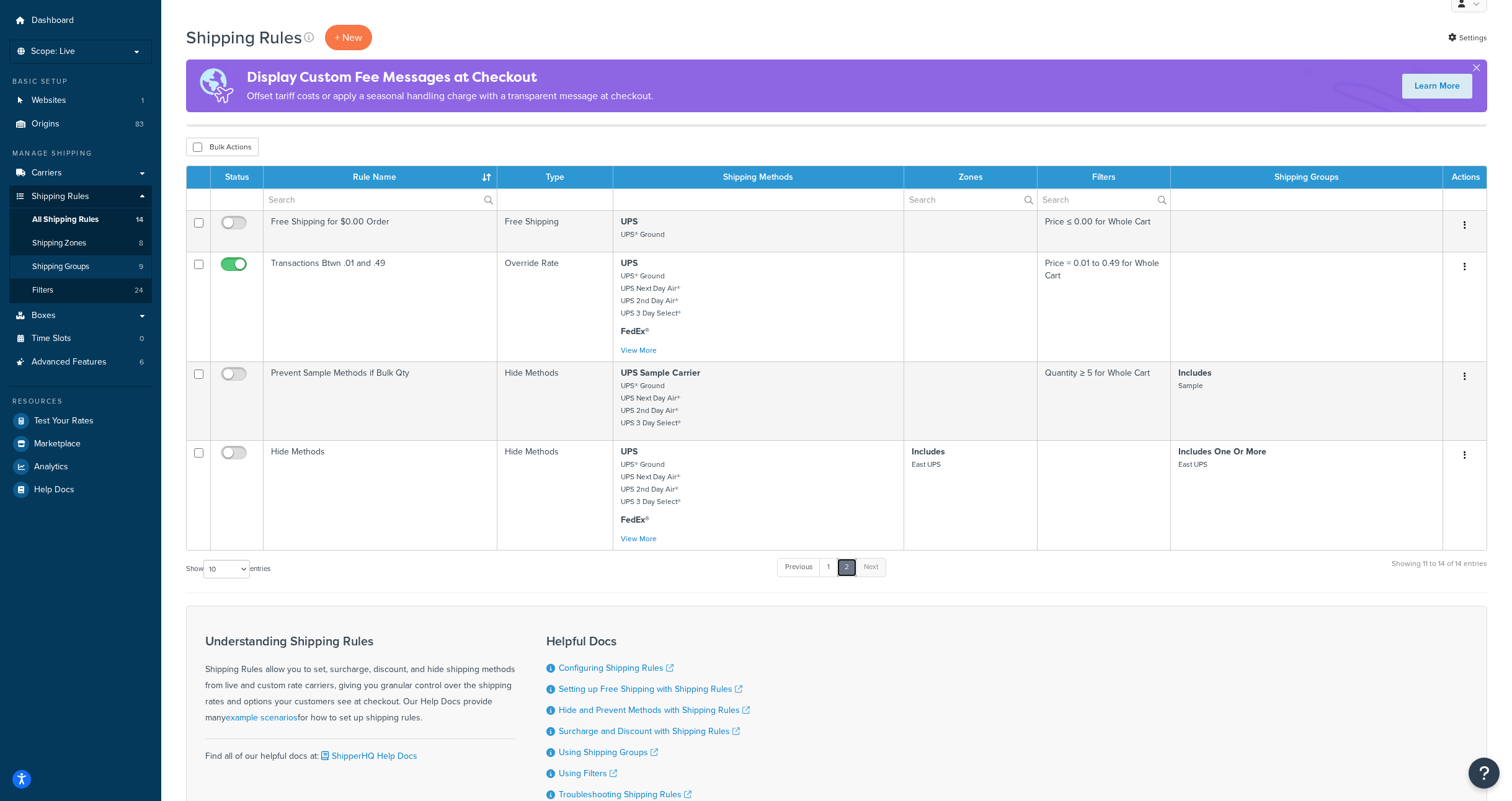
scroll to position [22, 0]
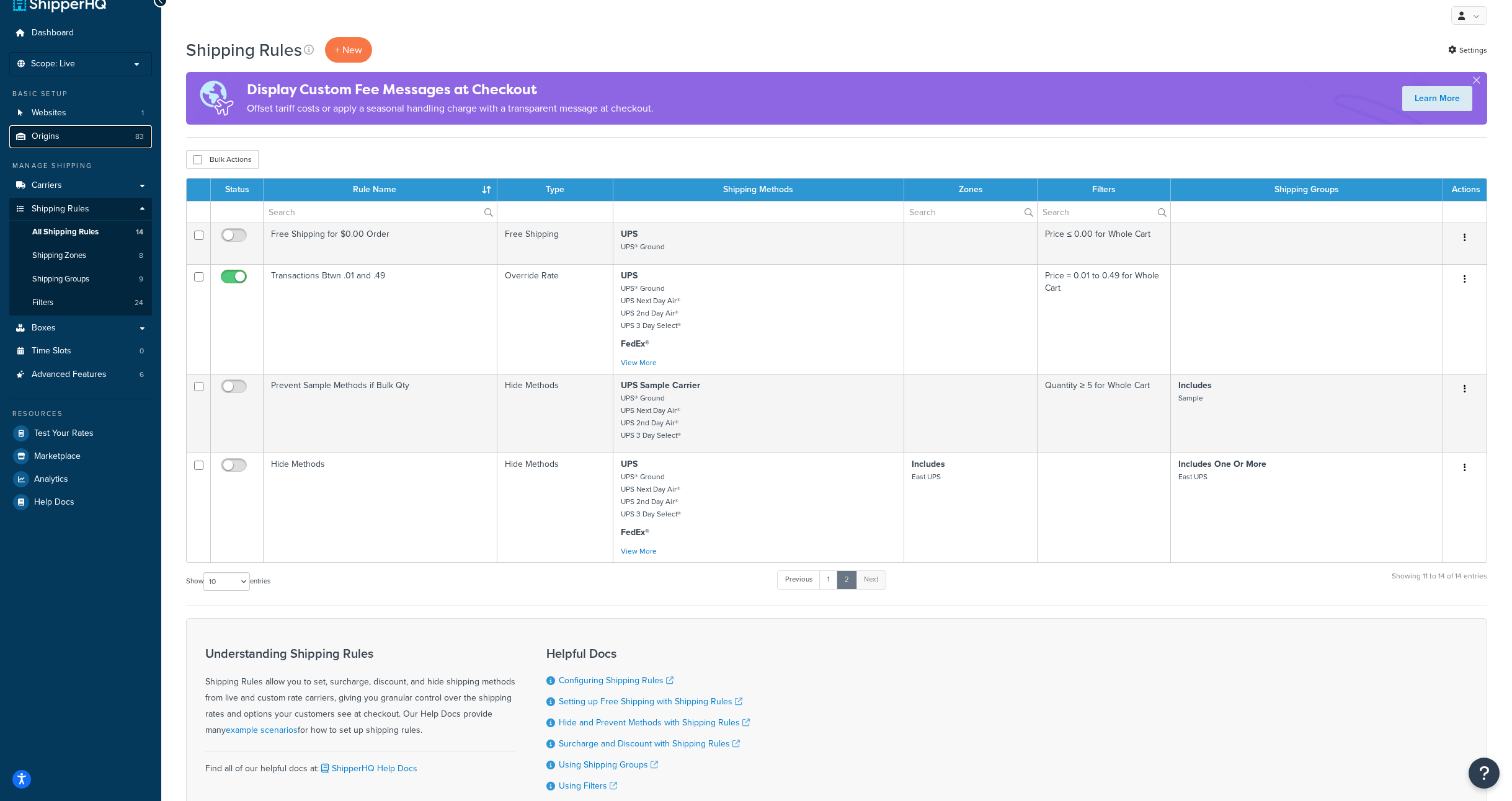
click at [51, 137] on span "Origins" at bounding box center [45, 137] width 28 height 11
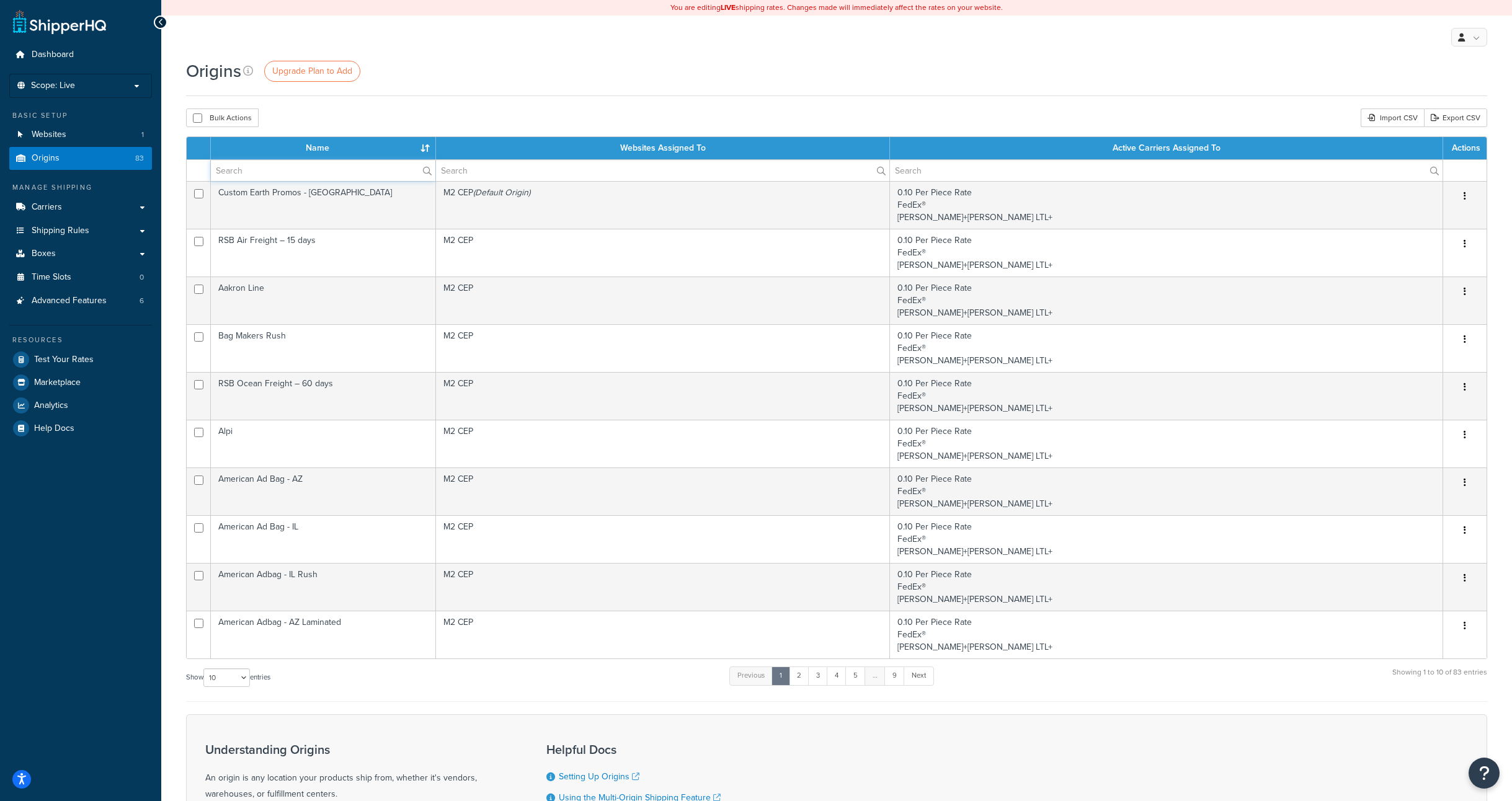
click at [289, 171] on input "text" at bounding box center [323, 170] width 224 height 21
type input "custom"
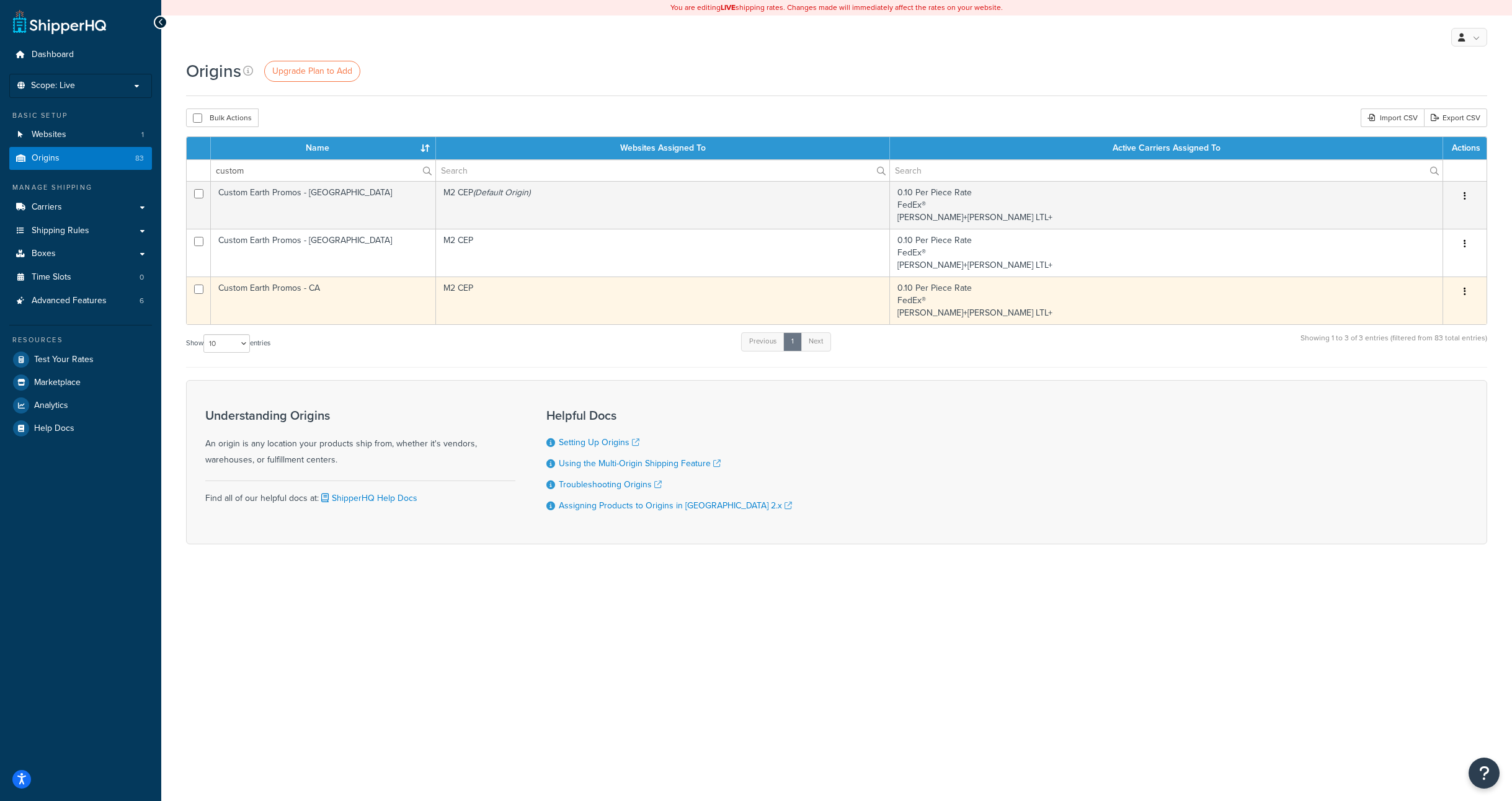
click at [279, 284] on td "Custom Earth Promos - CA" at bounding box center [324, 300] width 225 height 48
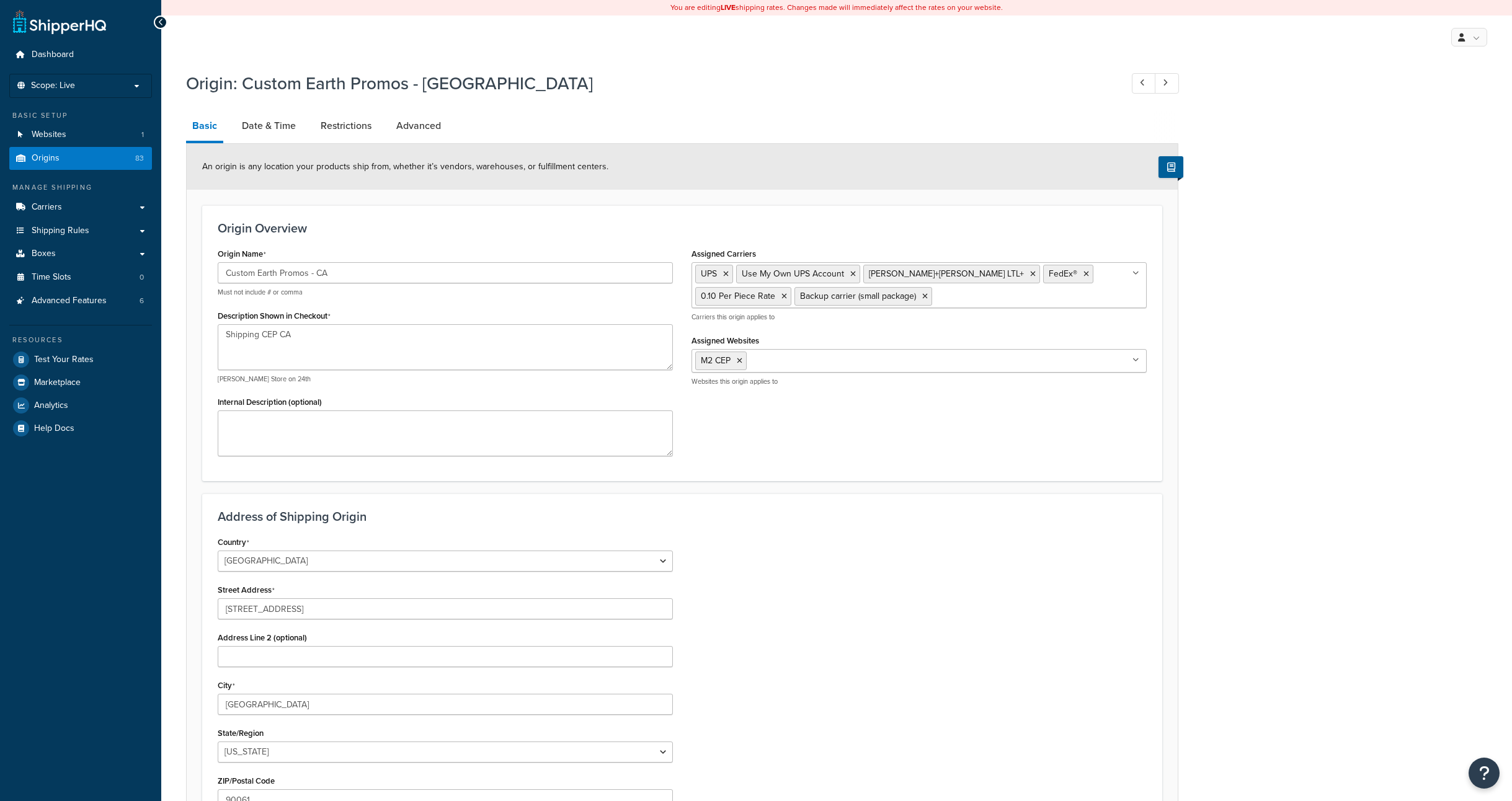
select select "5"
click at [270, 118] on link "Date & Time" at bounding box center [269, 125] width 66 height 30
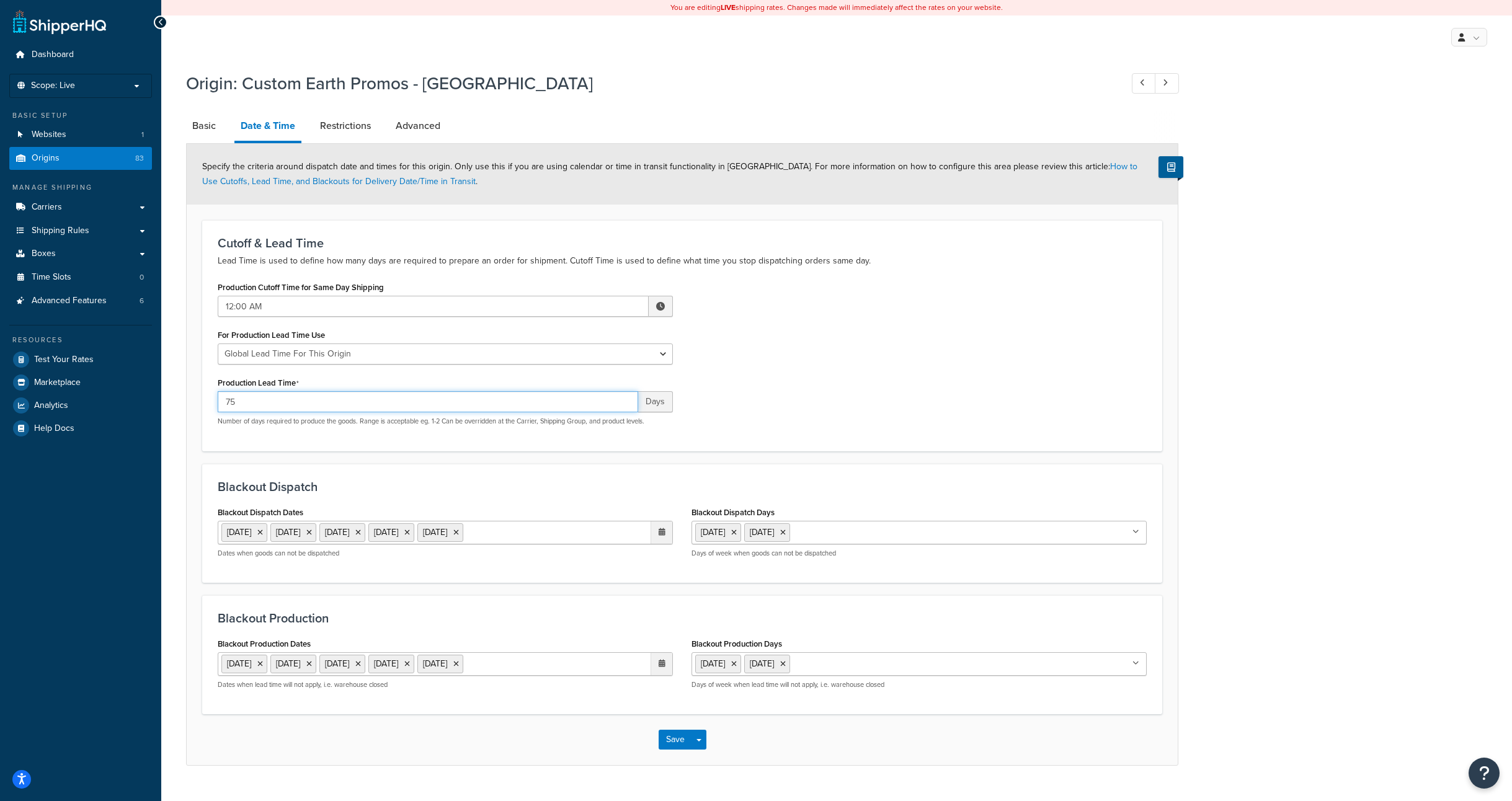
click at [247, 405] on input "75" at bounding box center [428, 401] width 421 height 21
drag, startPoint x: 250, startPoint y: 403, endPoint x: 182, endPoint y: 399, distance: 68.1
click at [183, 400] on div "Origin: Custom Earth Promos - CA Basic Date & Time Restrictions Advanced Specif…" at bounding box center [836, 431] width 1351 height 732
type input "25"
click at [427, 233] on div "Cutoff & Lead Time Lead Time is used to define how many days are required to pr…" at bounding box center [682, 336] width 960 height 231
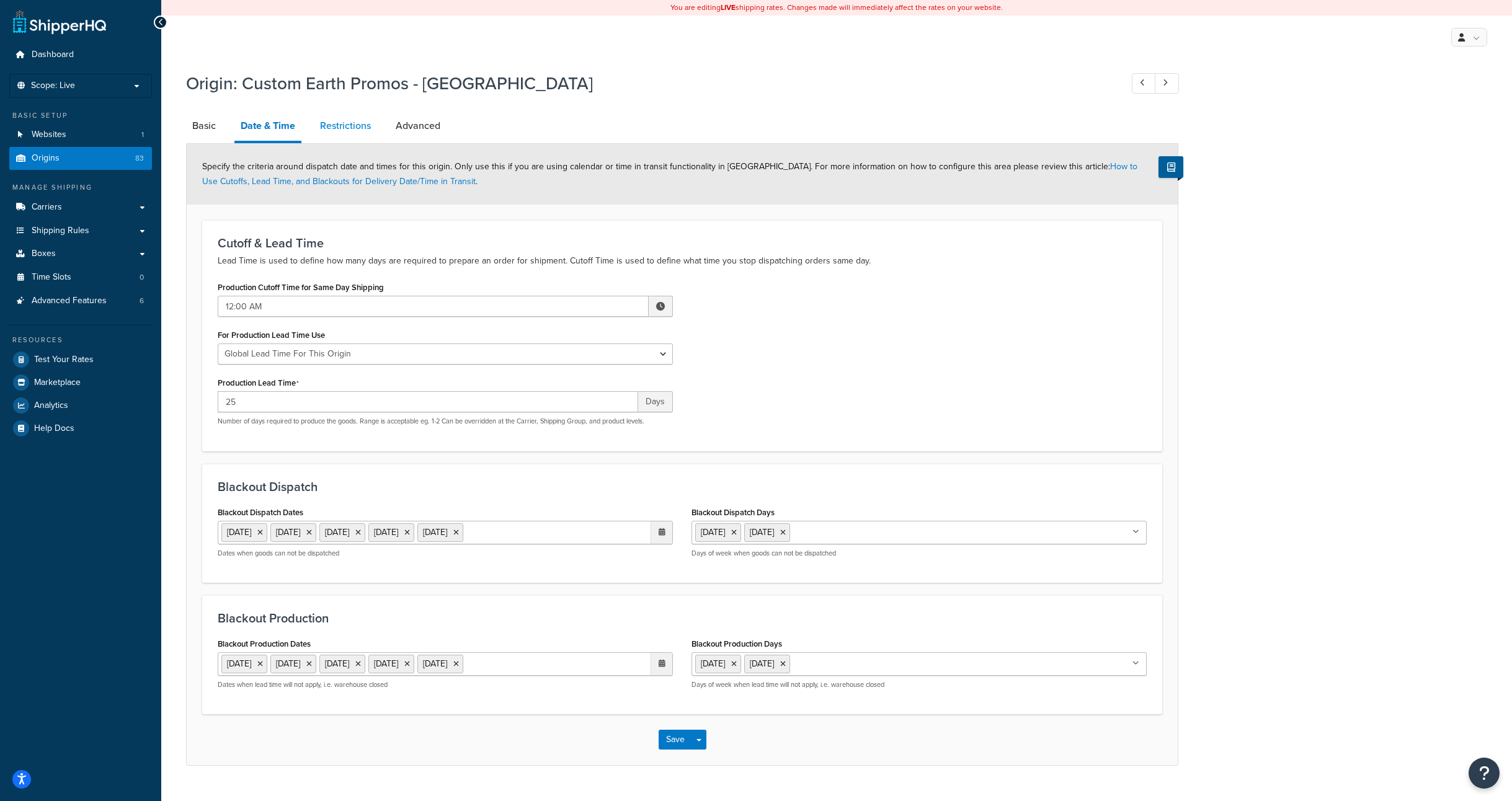
click at [352, 119] on link "Restrictions" at bounding box center [346, 125] width 64 height 30
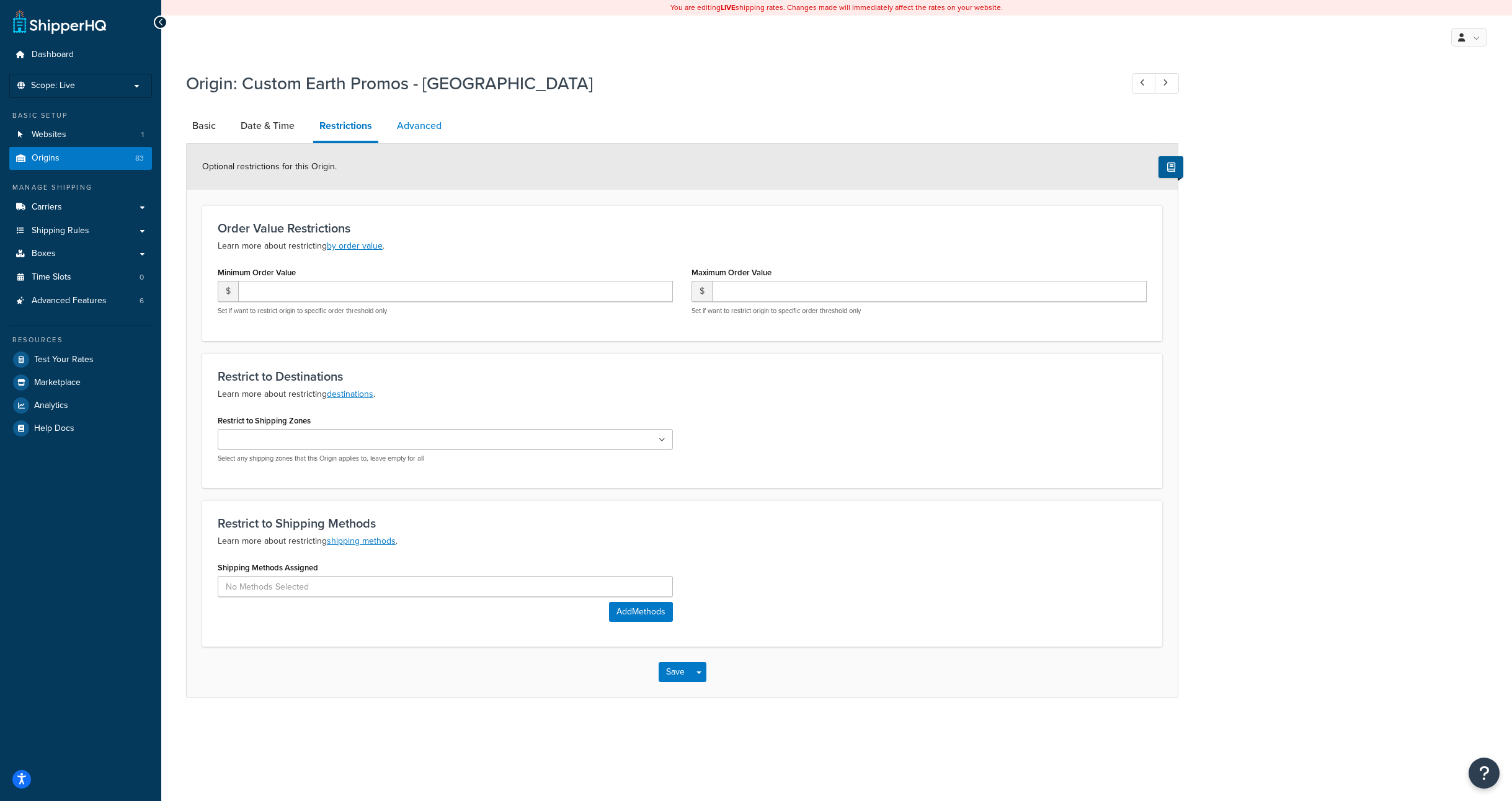
click at [416, 126] on link "Advanced" at bounding box center [419, 125] width 57 height 30
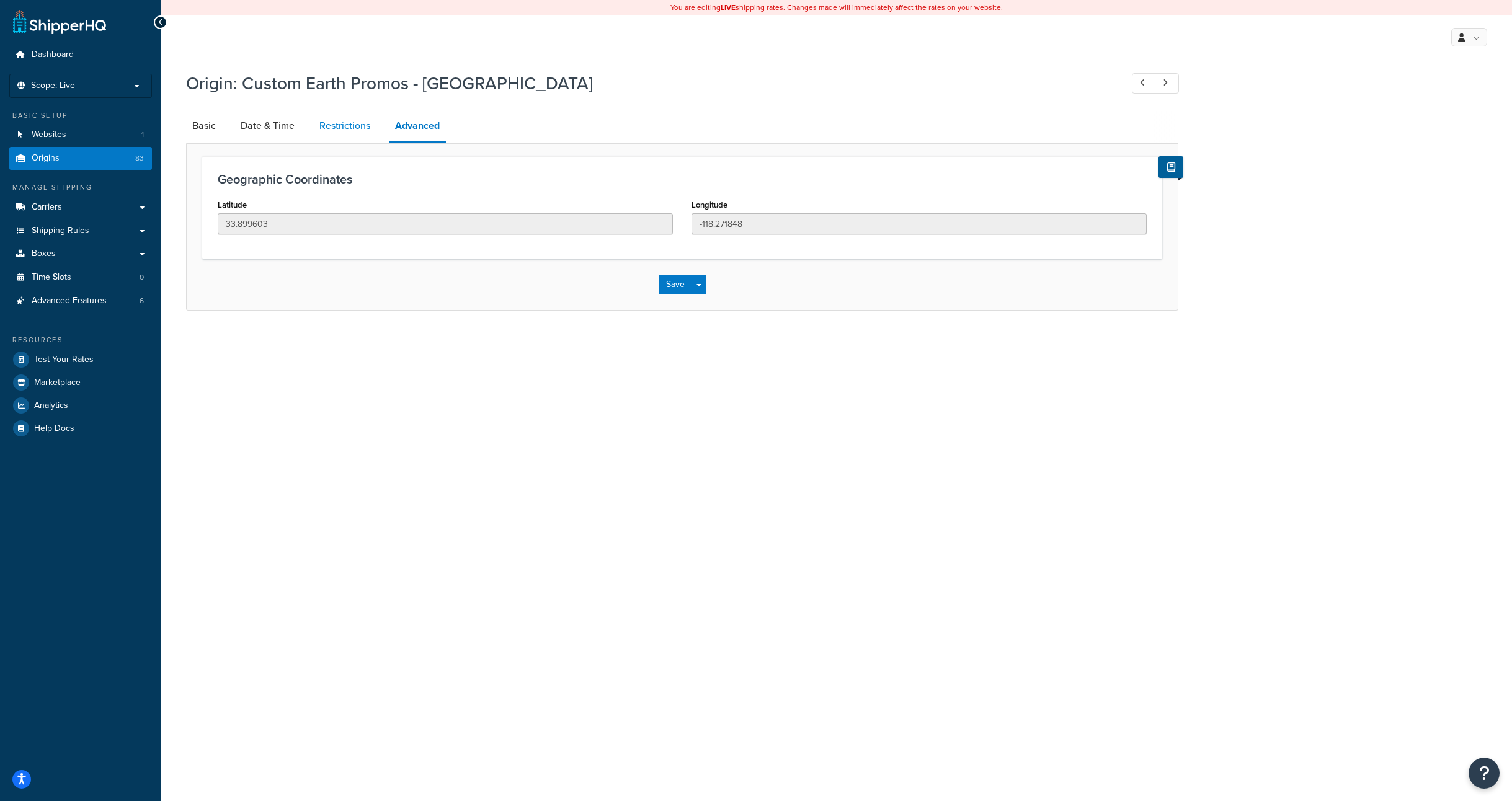
click at [350, 128] on link "Restrictions" at bounding box center [345, 125] width 64 height 30
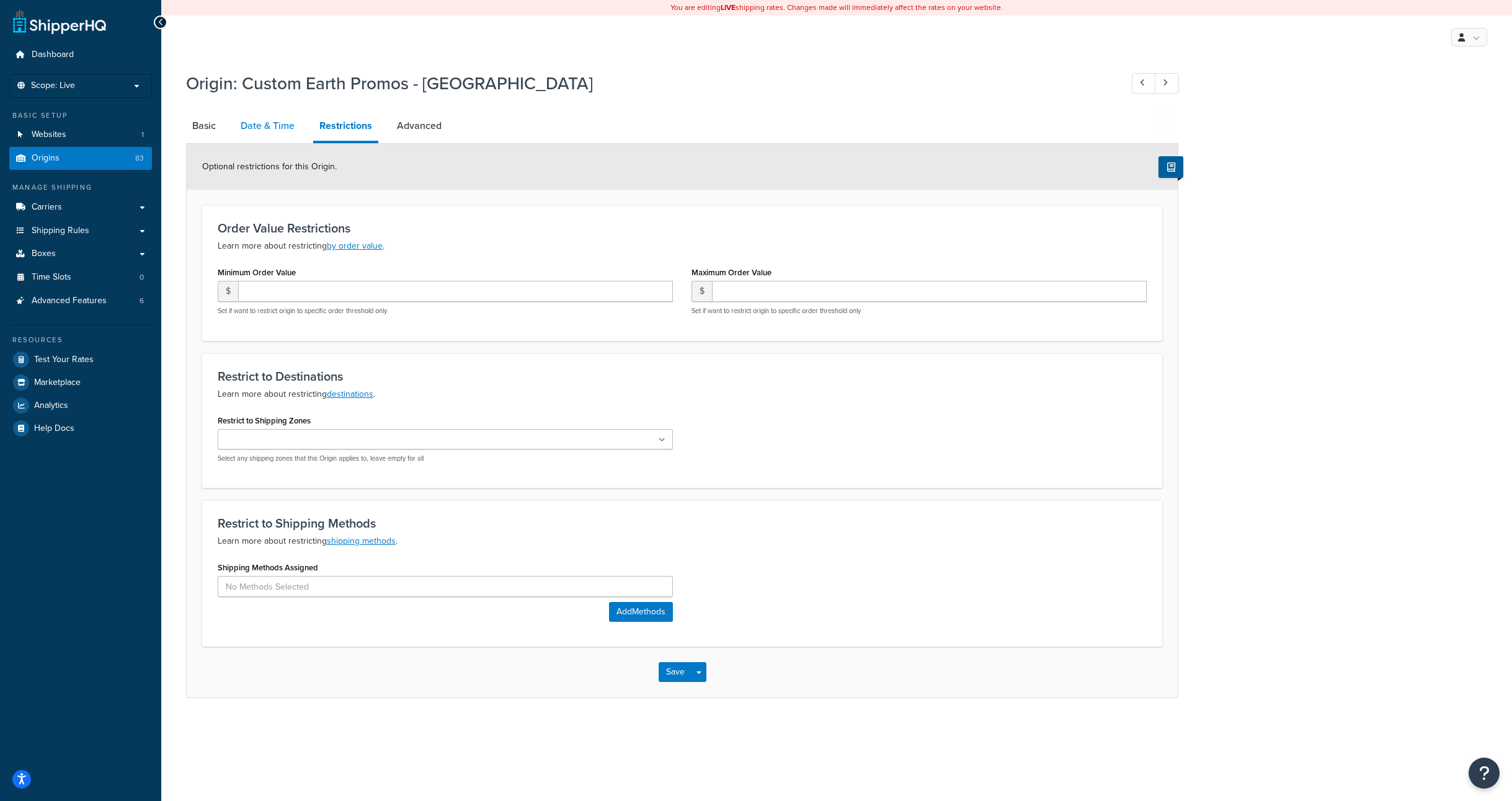
click at [280, 119] on link "Date & Time" at bounding box center [267, 125] width 66 height 30
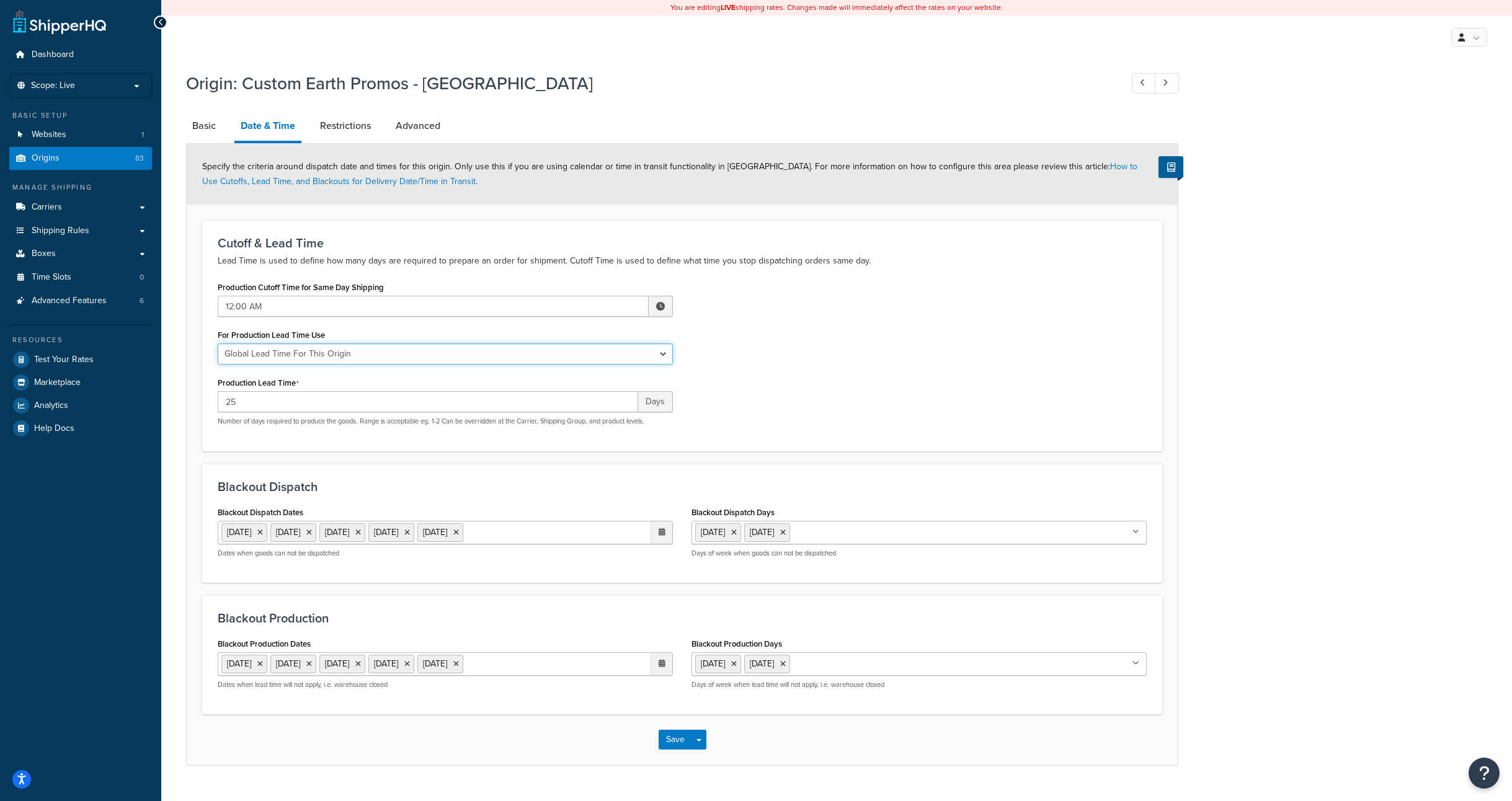
click at [574, 359] on select "Global Lead Time For This Origin Lead Time For Per Shipping Method Type" at bounding box center [445, 354] width 456 height 21
click at [672, 738] on button "Save" at bounding box center [675, 739] width 34 height 20
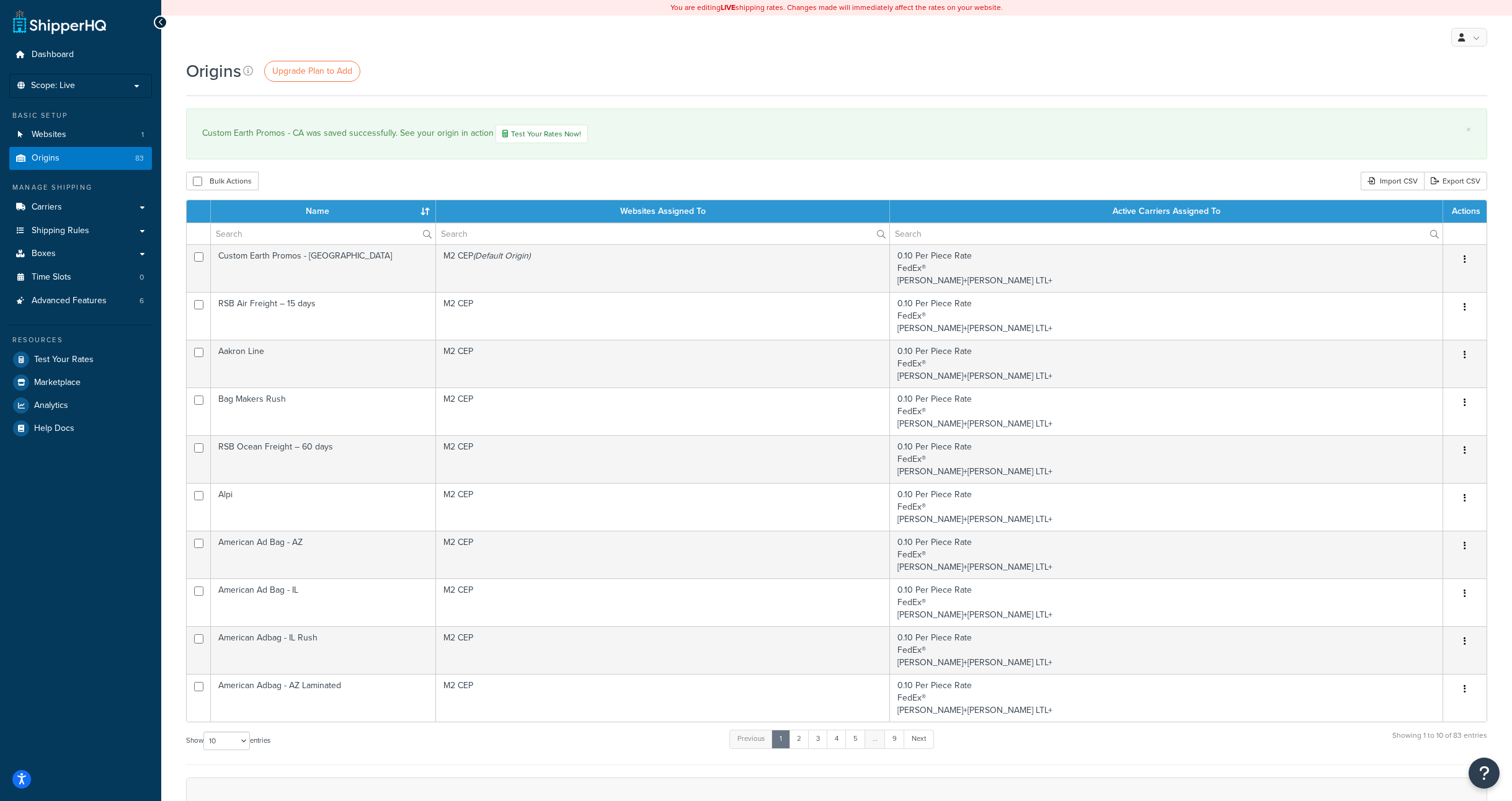
click at [1245, 55] on div "My Profile Billing Global Settings Contact Us Logout" at bounding box center [836, 37] width 1351 height 43
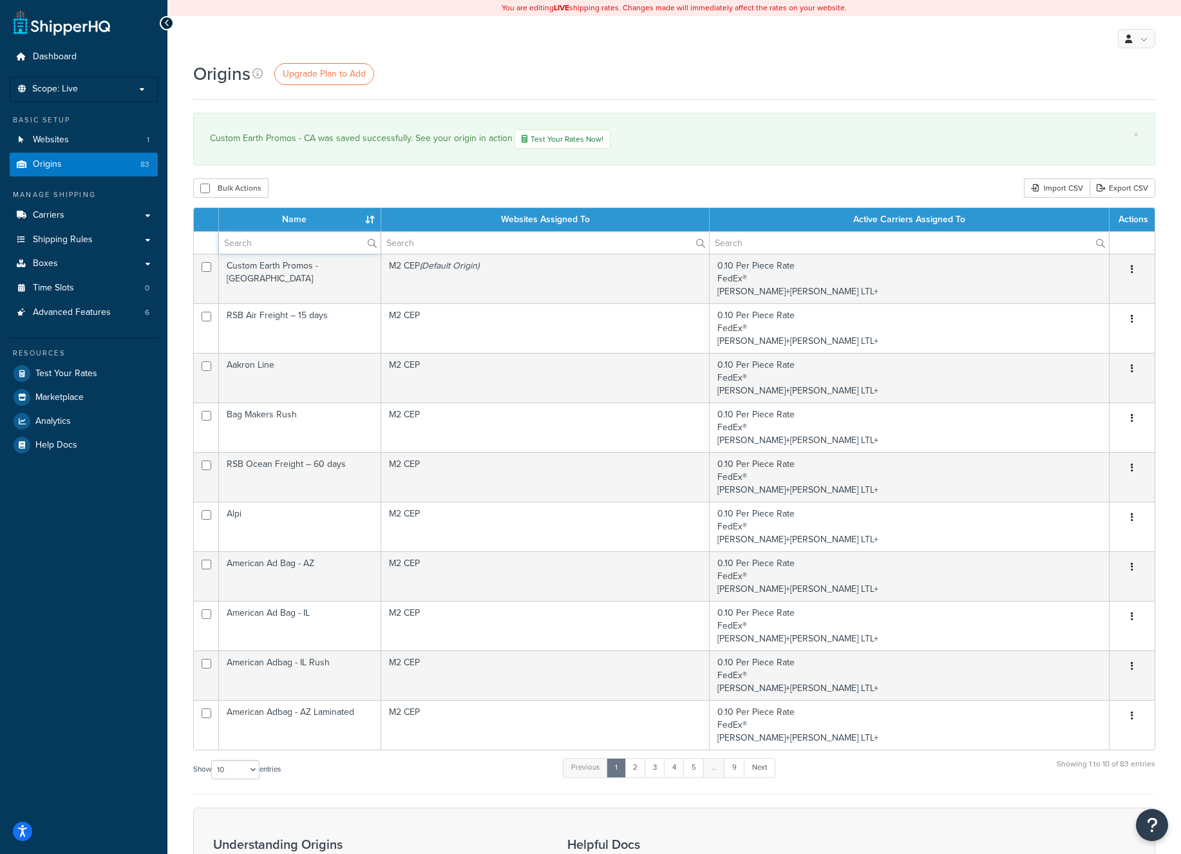
click at [289, 245] on input "text" at bounding box center [300, 243] width 162 height 22
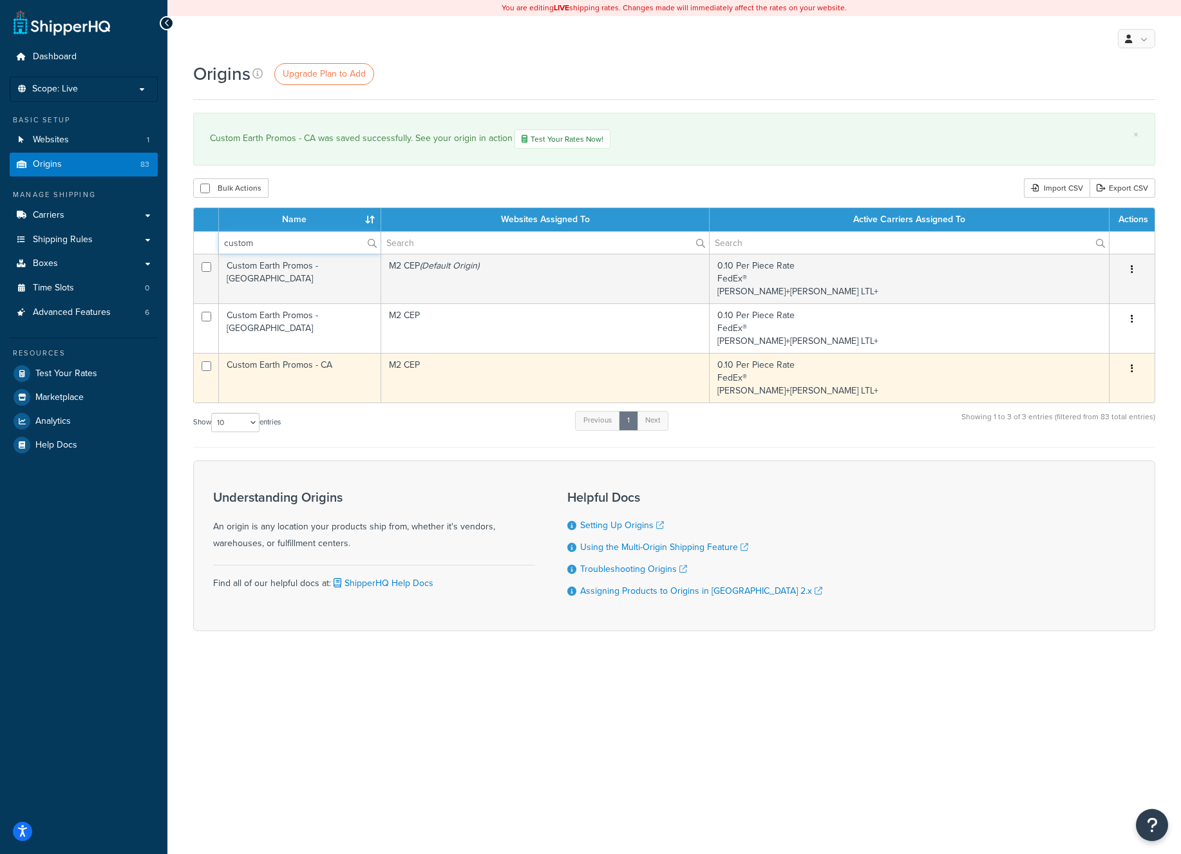
type input "custom"
click at [264, 370] on td "Custom Earth Promos - CA" at bounding box center [300, 378] width 162 height 50
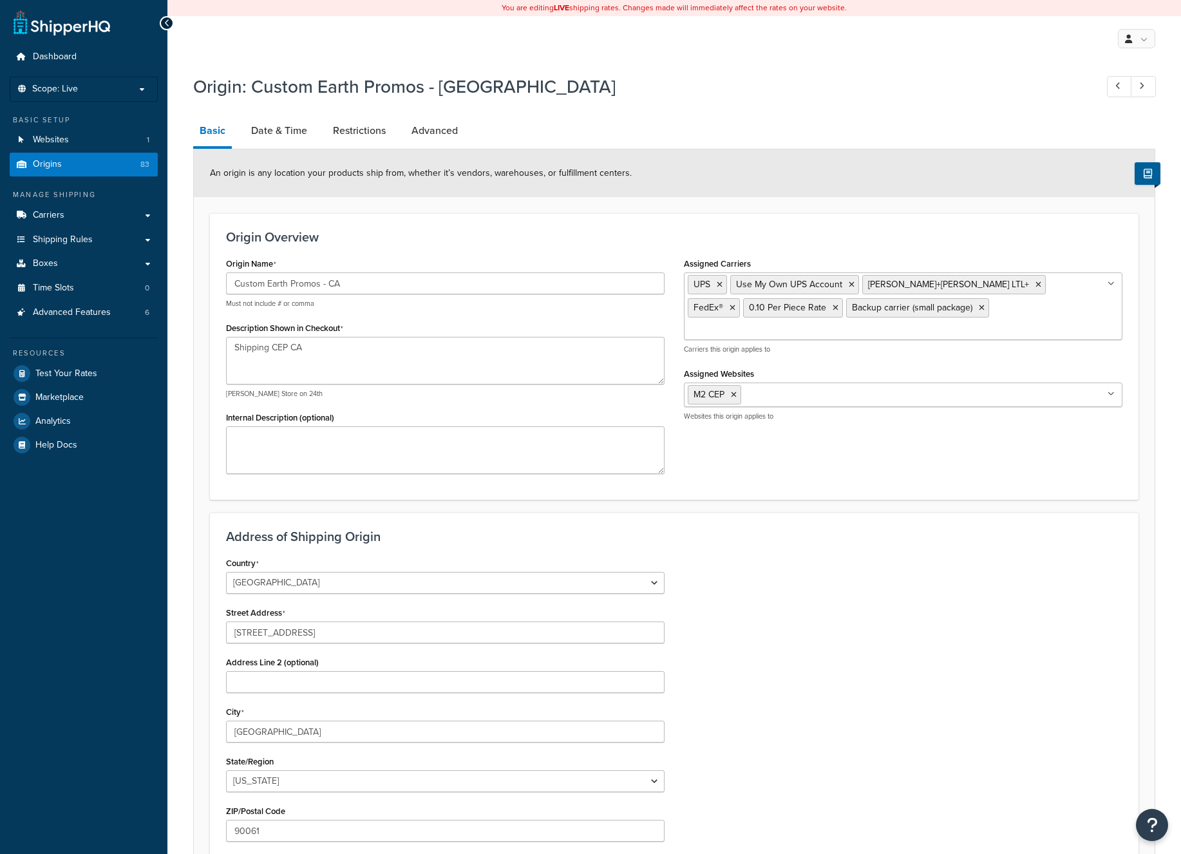
select select "5"
click at [283, 127] on link "Date & Time" at bounding box center [279, 130] width 69 height 31
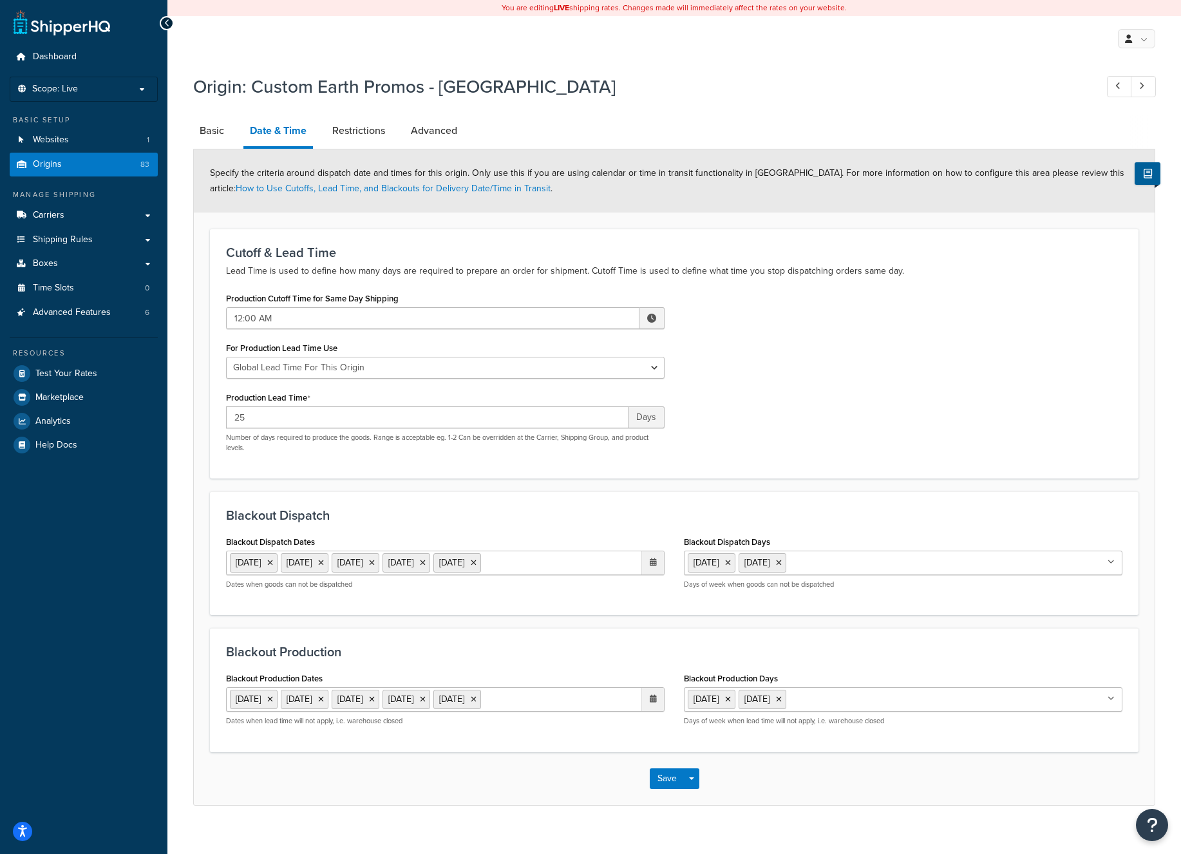
click at [804, 382] on div "Production Cutoff Time for Same Day Shipping 12:00 AM ▲ 12 ▼ : ▲ 00 ▼ ▲ AM ▼ Fo…" at bounding box center [674, 375] width 916 height 173
click at [361, 127] on link "Restrictions" at bounding box center [359, 130] width 66 height 31
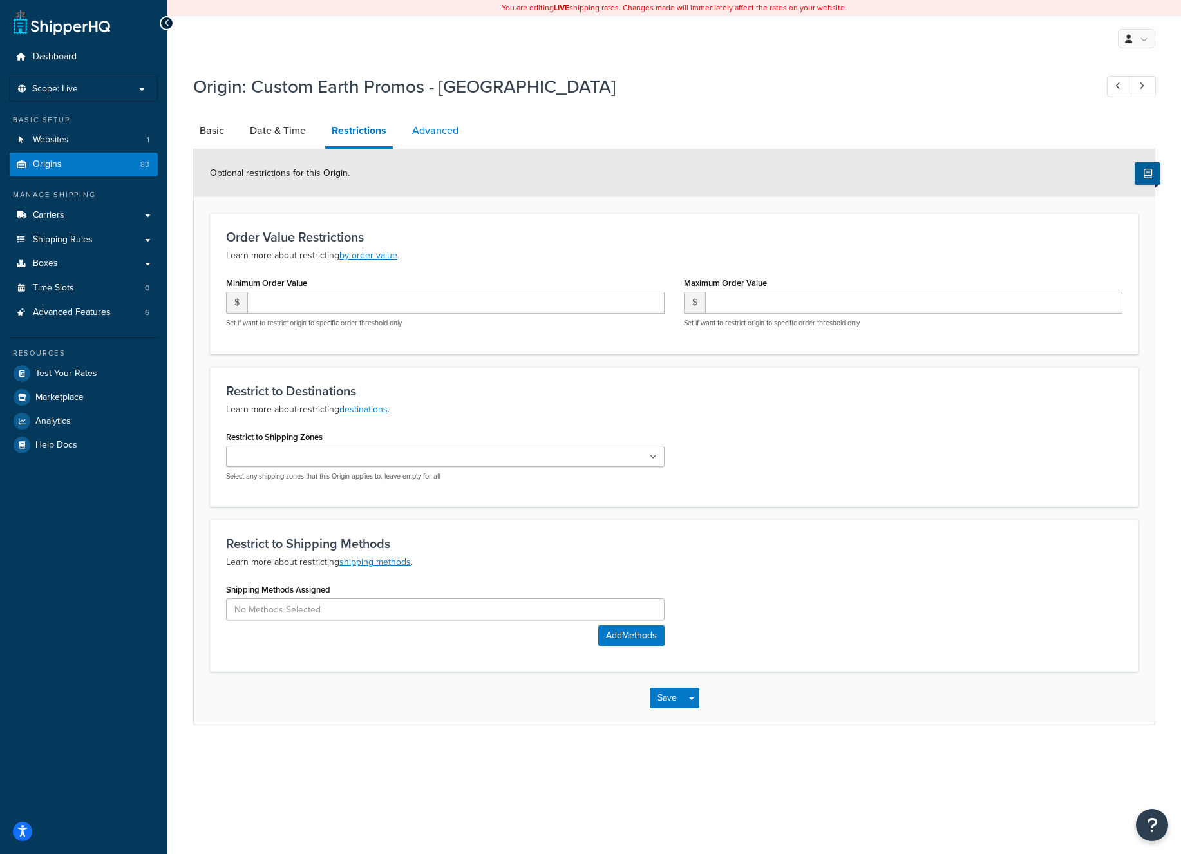
click at [445, 129] on link "Advanced" at bounding box center [435, 130] width 59 height 31
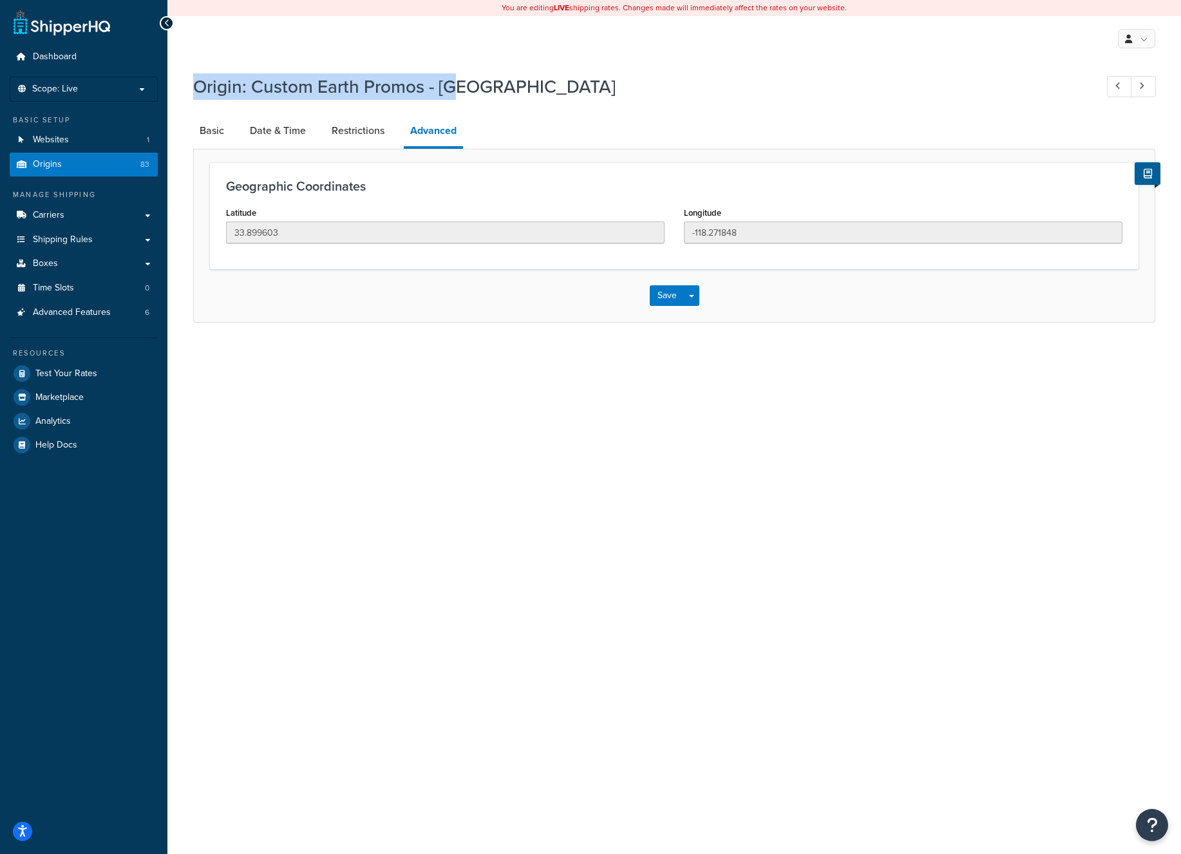
drag, startPoint x: 472, startPoint y: 81, endPoint x: 190, endPoint y: 79, distance: 281.5
click at [190, 79] on div "Origin: Custom Earth Promos - CA Basic Date & Time Restrictions Advanced Geogra…" at bounding box center [674, 211] width 1014 height 287
click at [632, 99] on div "Origin: Custom Earth Promos - [GEOGRAPHIC_DATA]" at bounding box center [674, 88] width 962 height 41
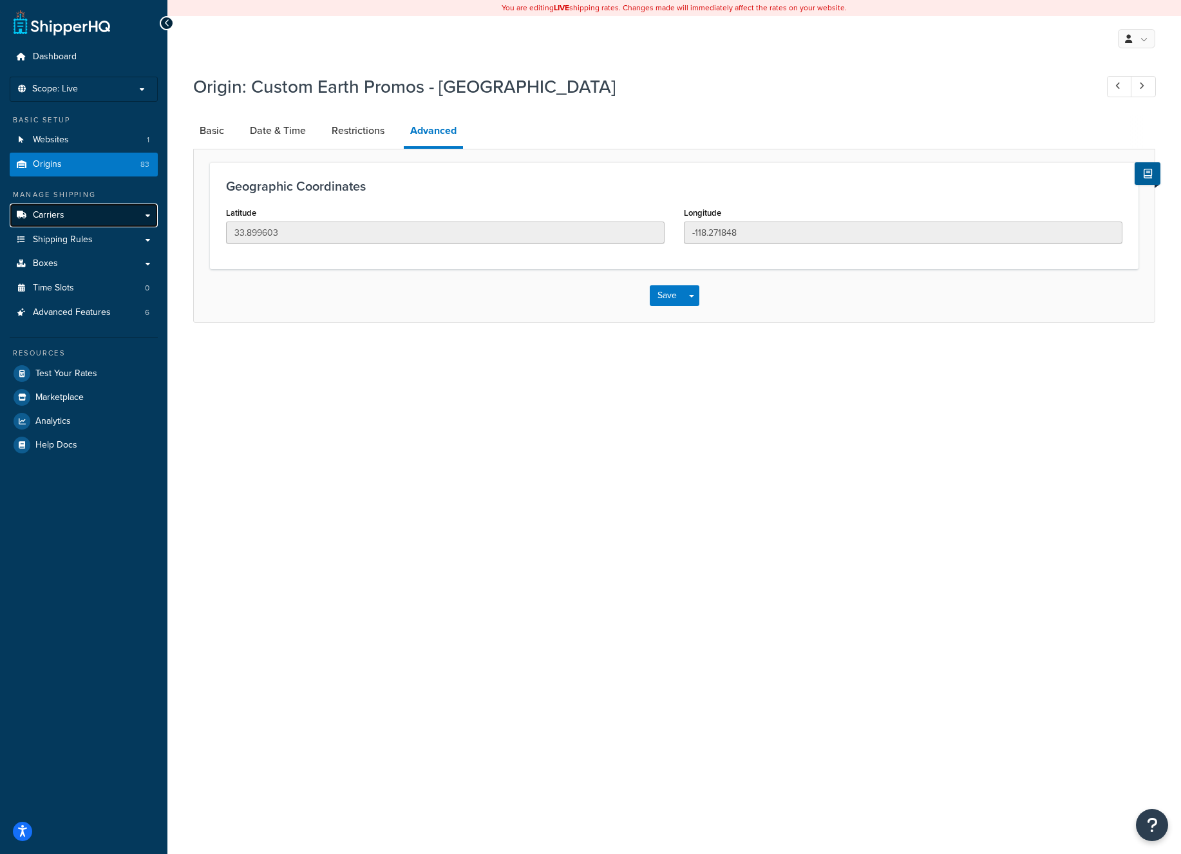
click at [55, 215] on span "Carriers" at bounding box center [49, 215] width 32 height 11
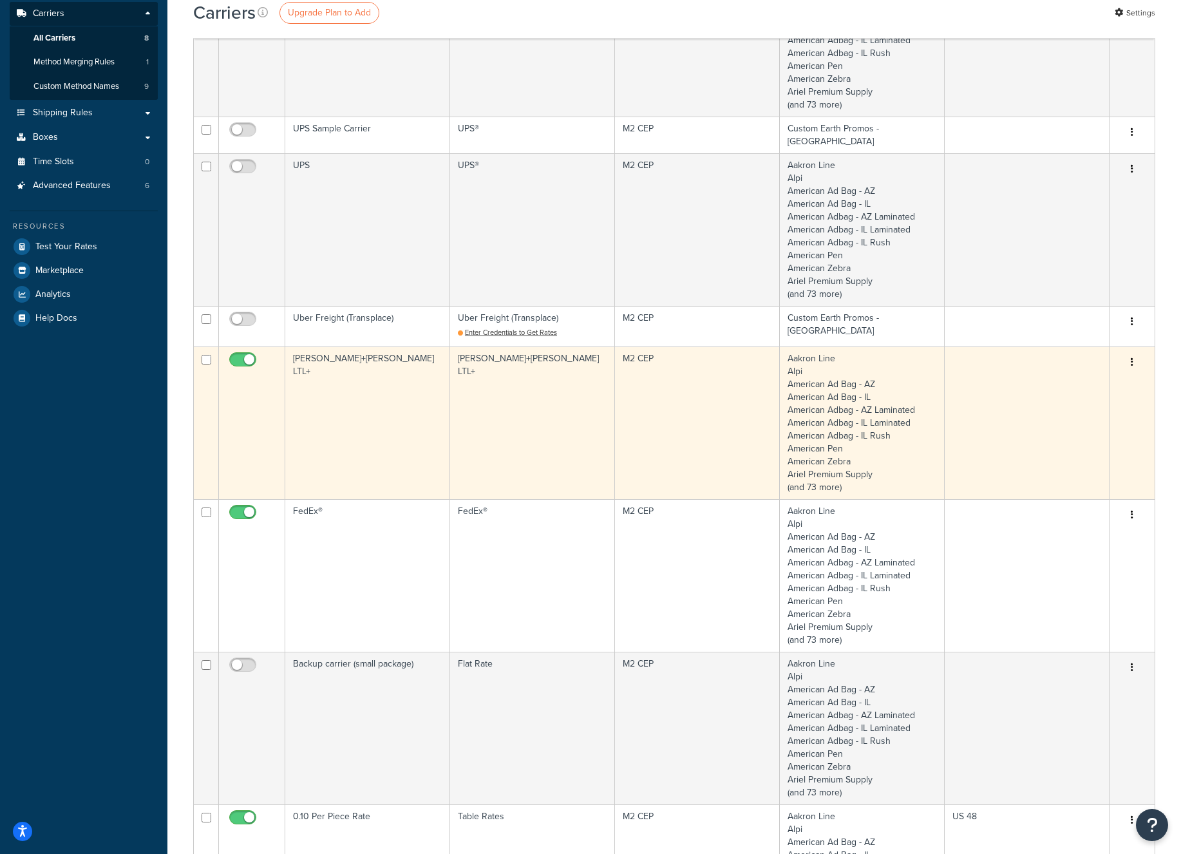
scroll to position [200, 0]
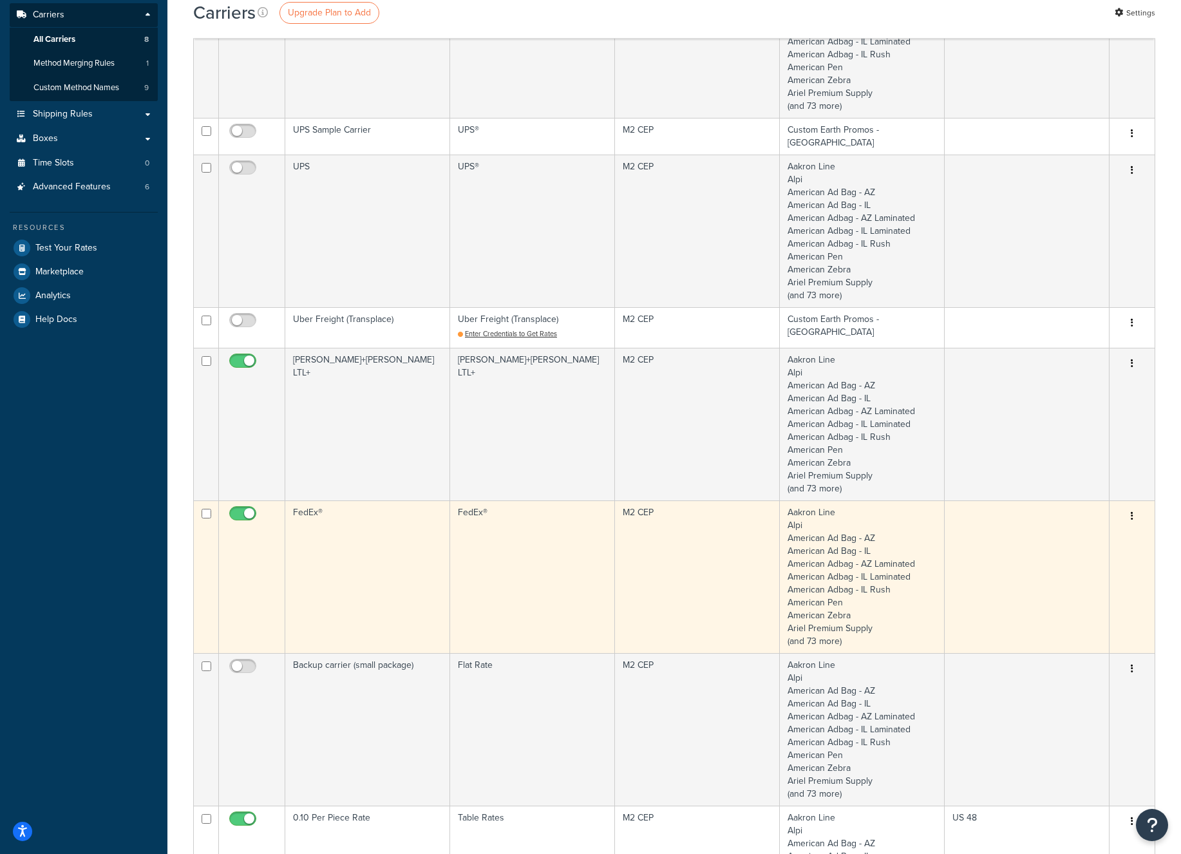
click at [678, 544] on td "M2 CEP" at bounding box center [697, 577] width 165 height 153
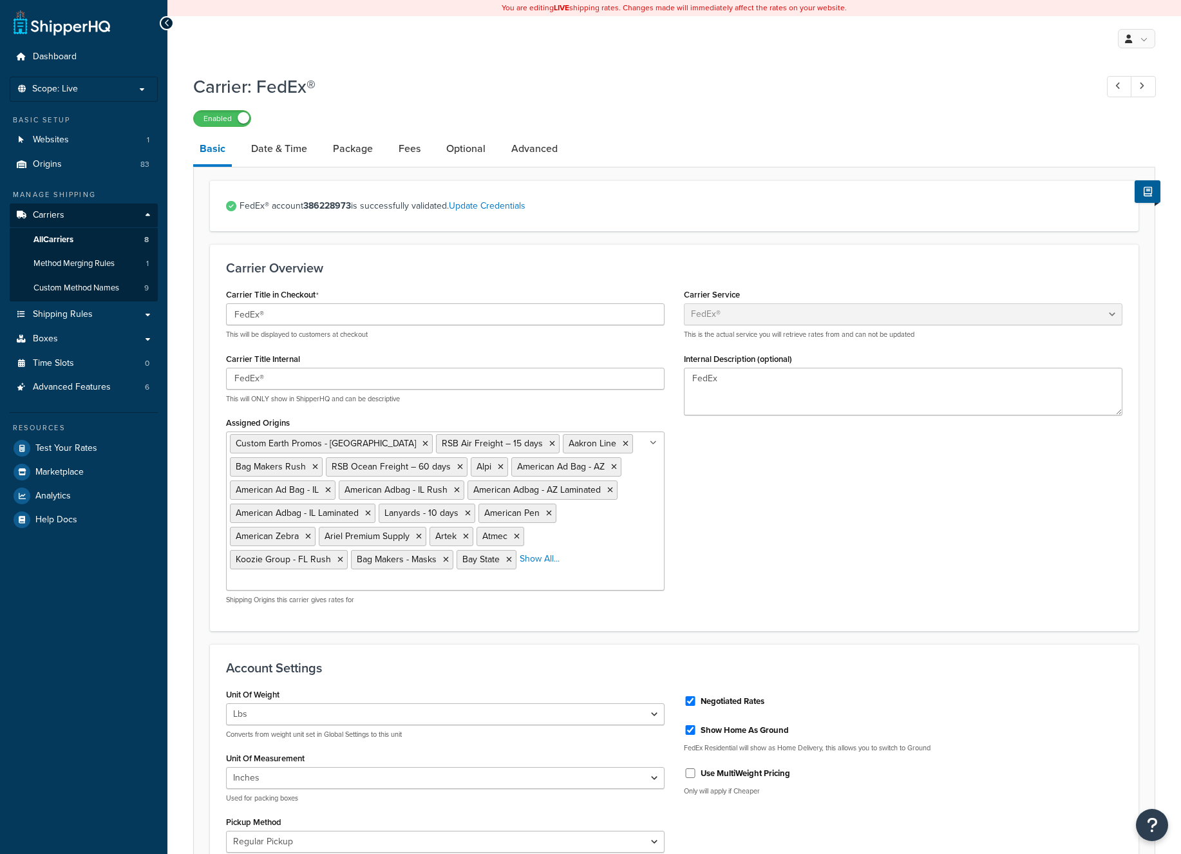
select select "fedEx"
select select "REGULAR_PICKUP"
select select "YOUR_PACKAGING"
click at [455, 152] on link "Optional" at bounding box center [466, 148] width 52 height 31
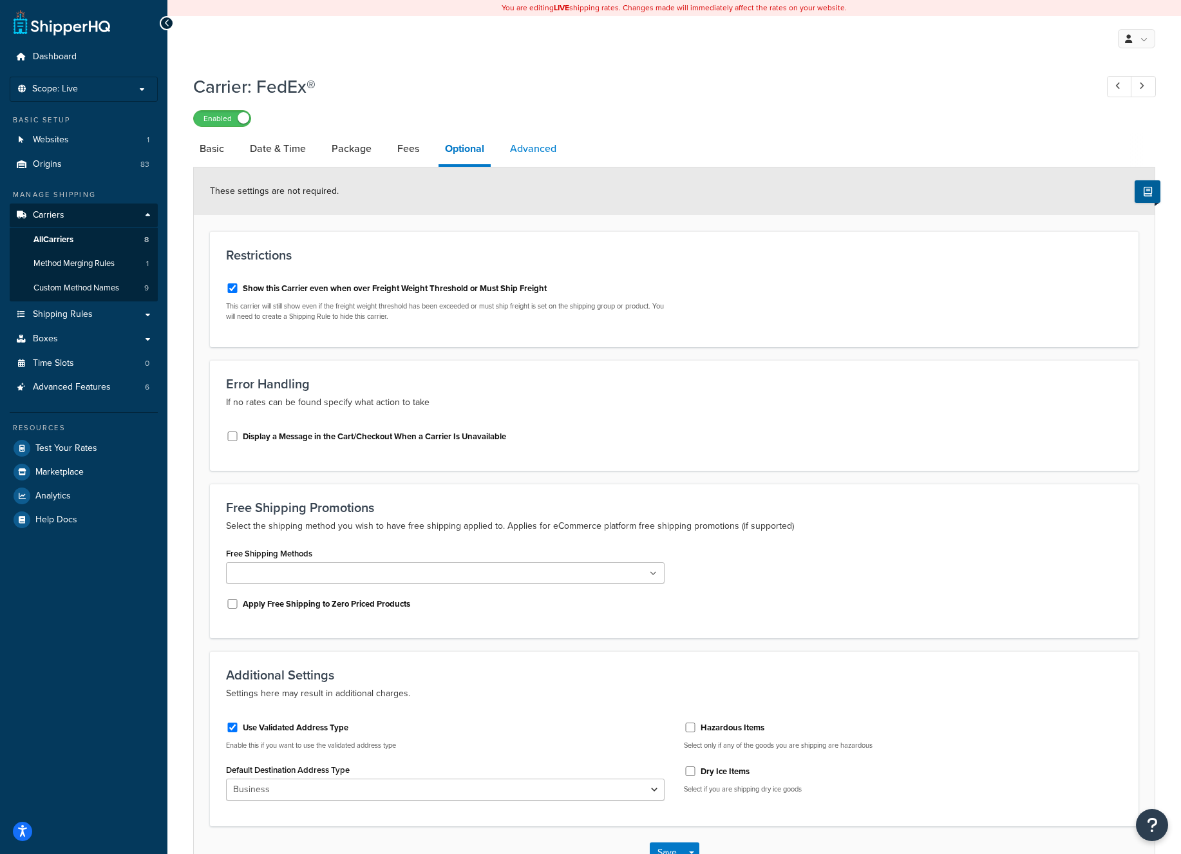
click at [520, 150] on link "Advanced" at bounding box center [533, 148] width 59 height 31
select select "false"
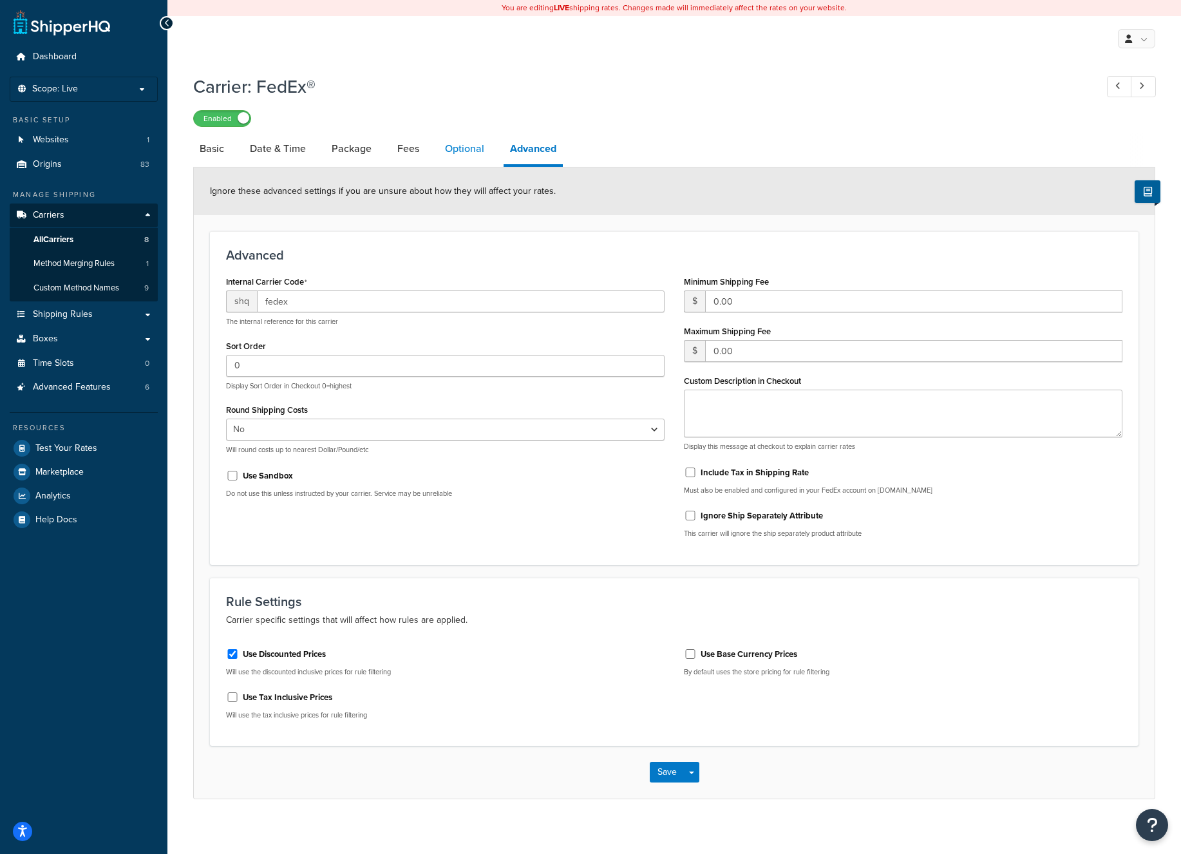
click at [468, 149] on link "Optional" at bounding box center [465, 148] width 52 height 31
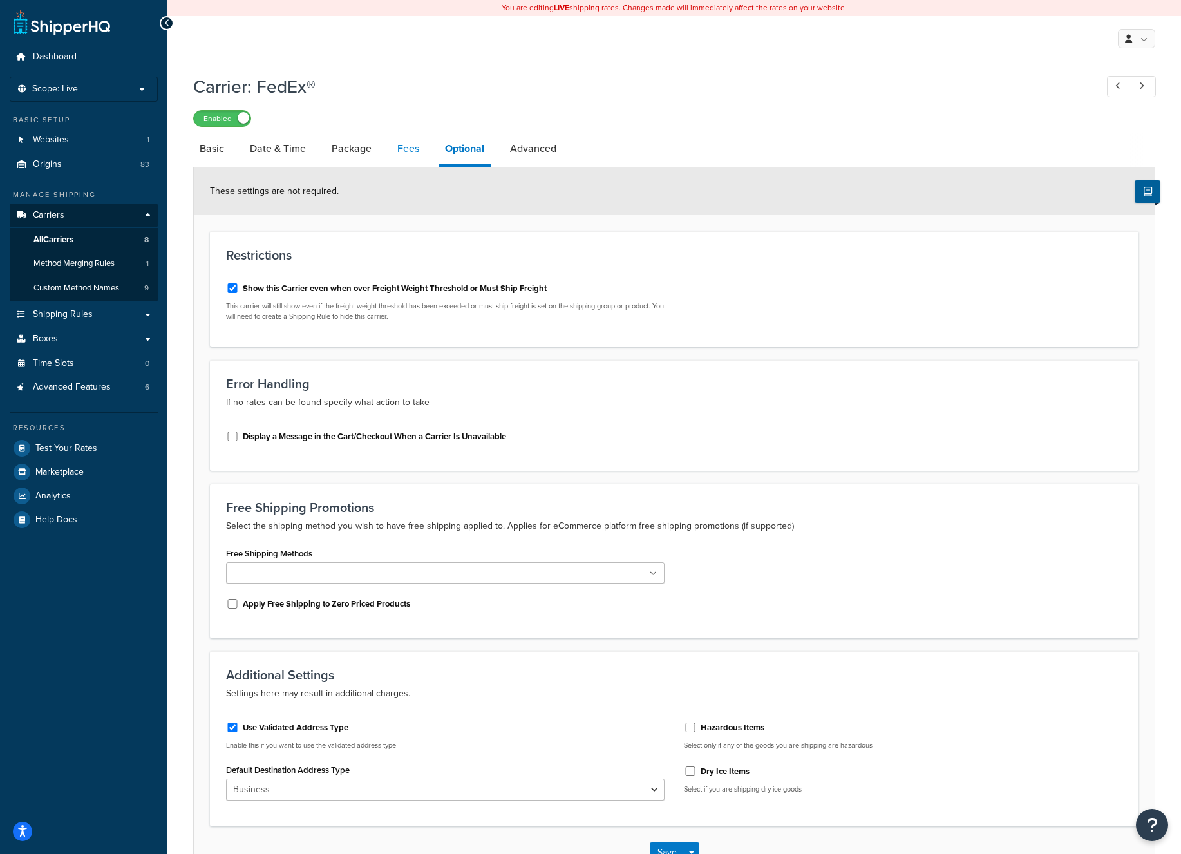
click at [408, 148] on link "Fees" at bounding box center [408, 148] width 35 height 31
select select "AFTER"
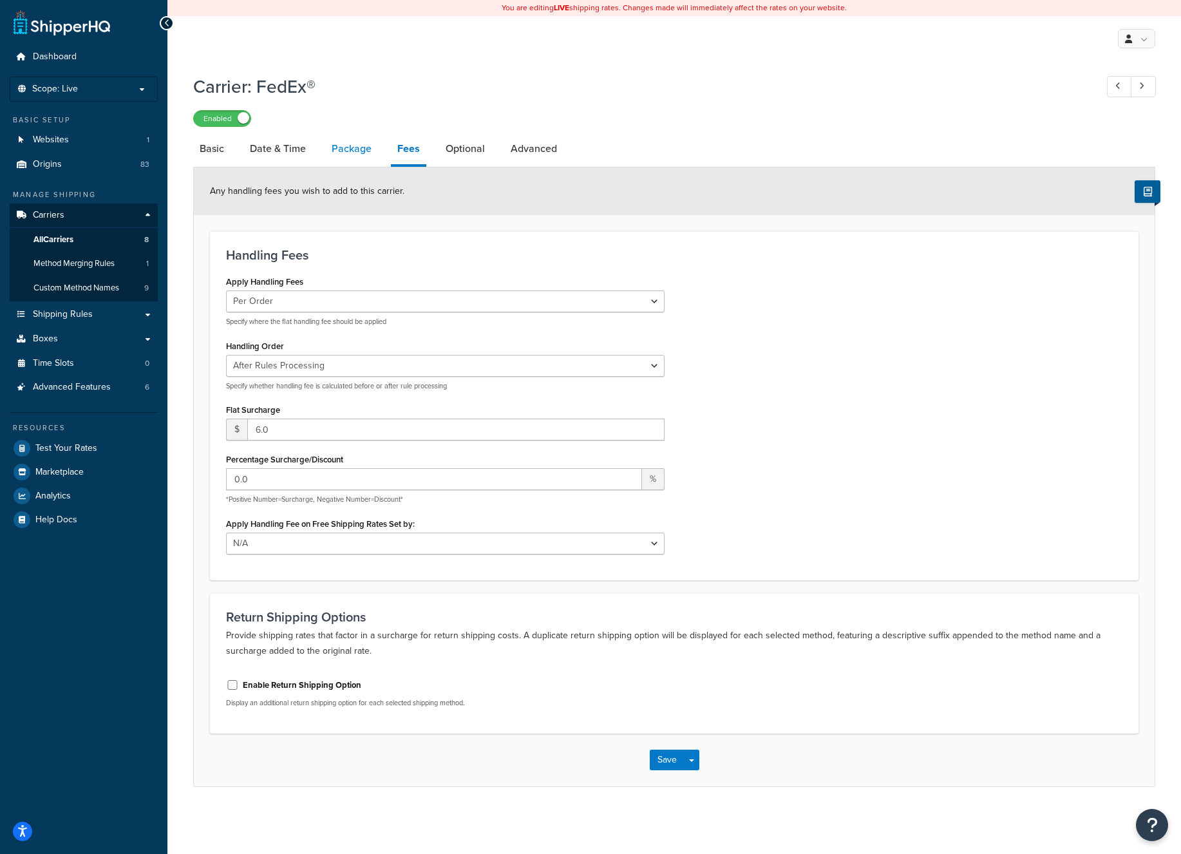
click at [347, 149] on link "Package" at bounding box center [351, 148] width 53 height 31
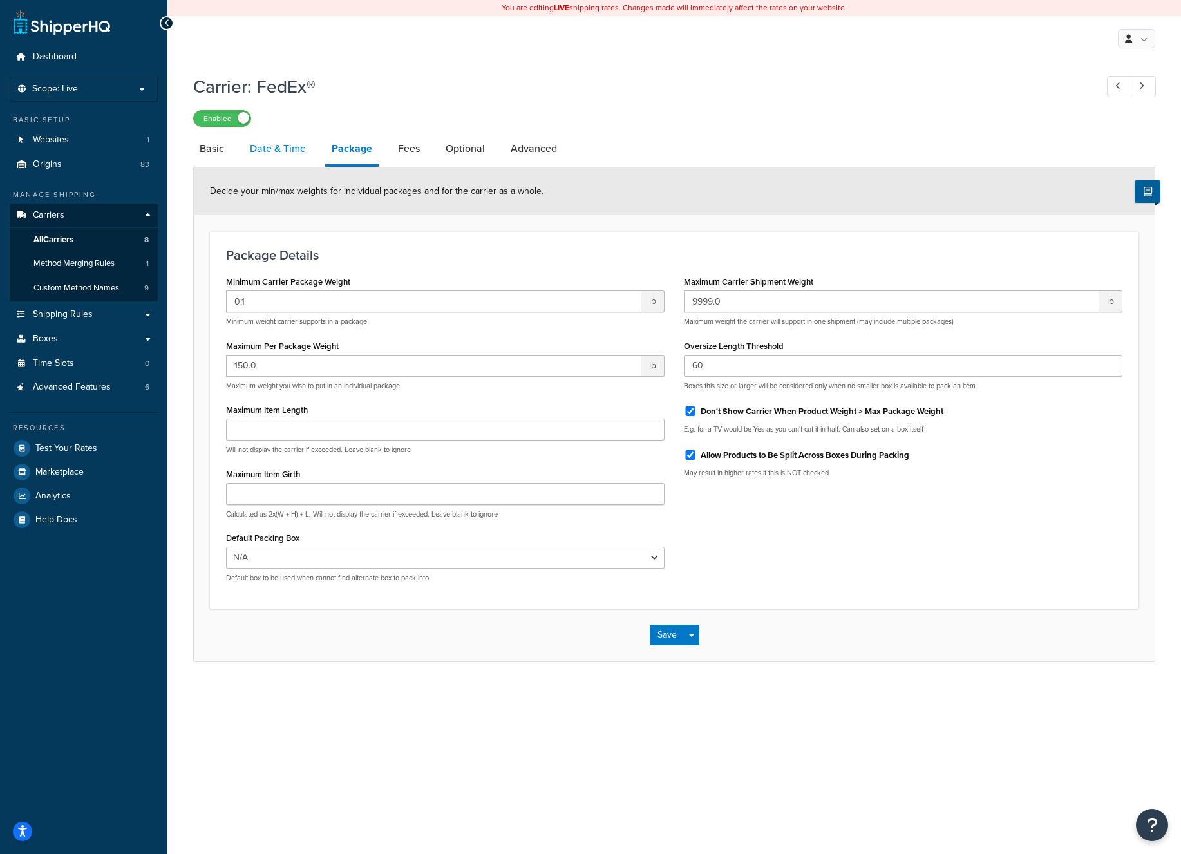
click at [281, 153] on link "Date & Time" at bounding box center [277, 148] width 69 height 31
select select "yMd"
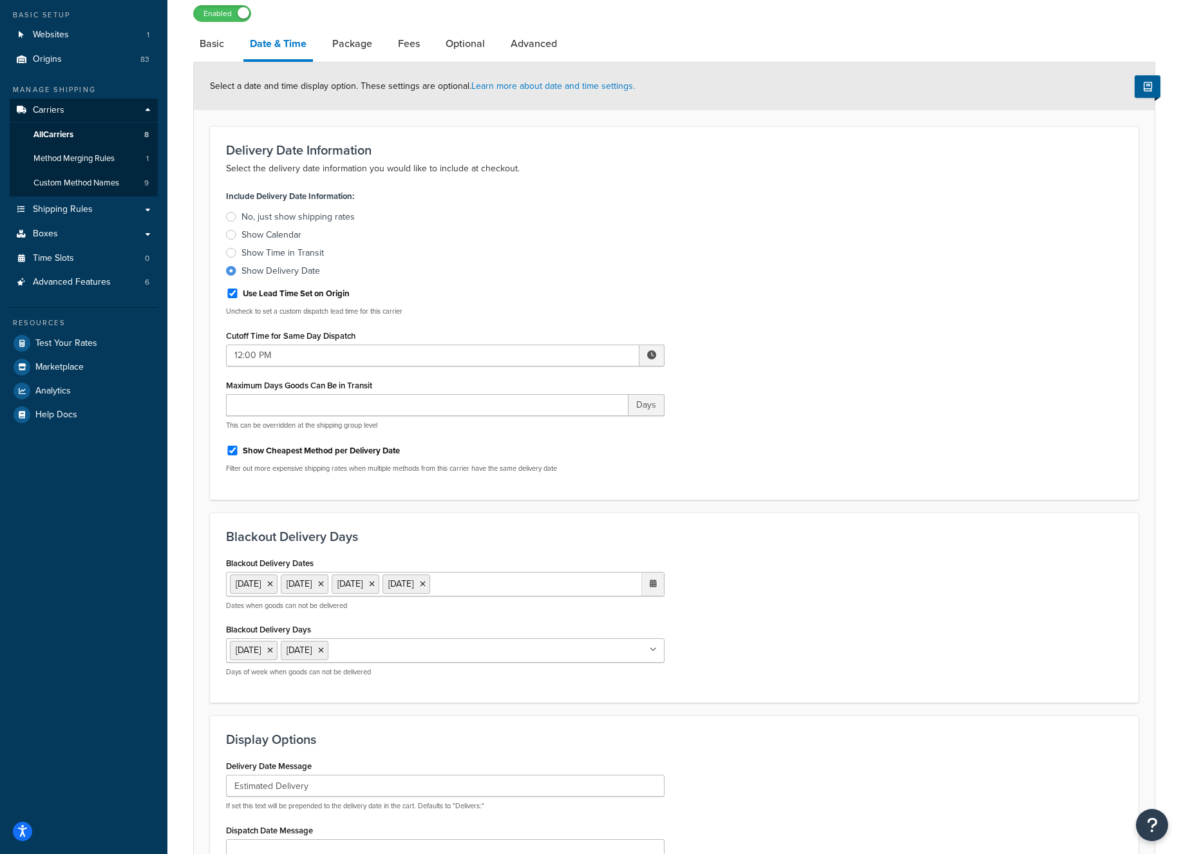
scroll to position [106, 0]
click at [231, 295] on input "Use Lead Time Set on Origin" at bounding box center [232, 293] width 13 height 10
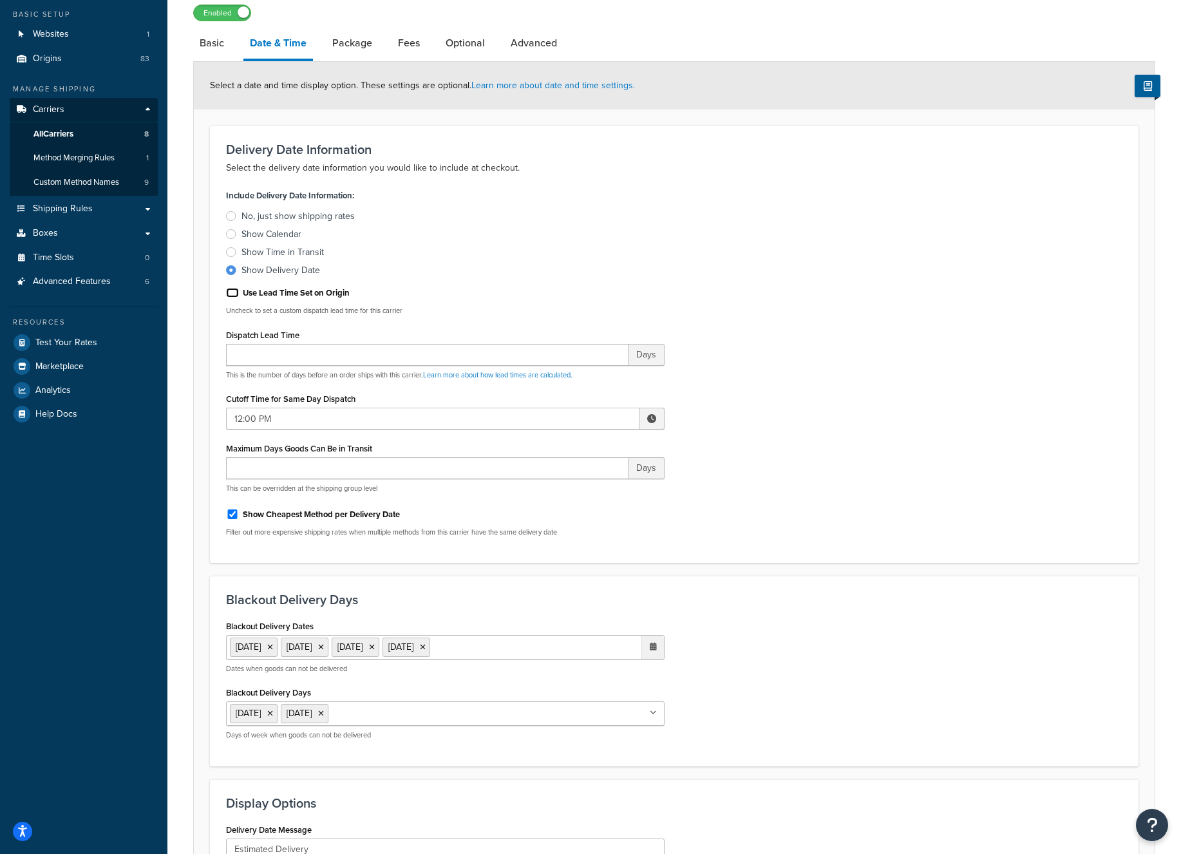
scroll to position [0, 0]
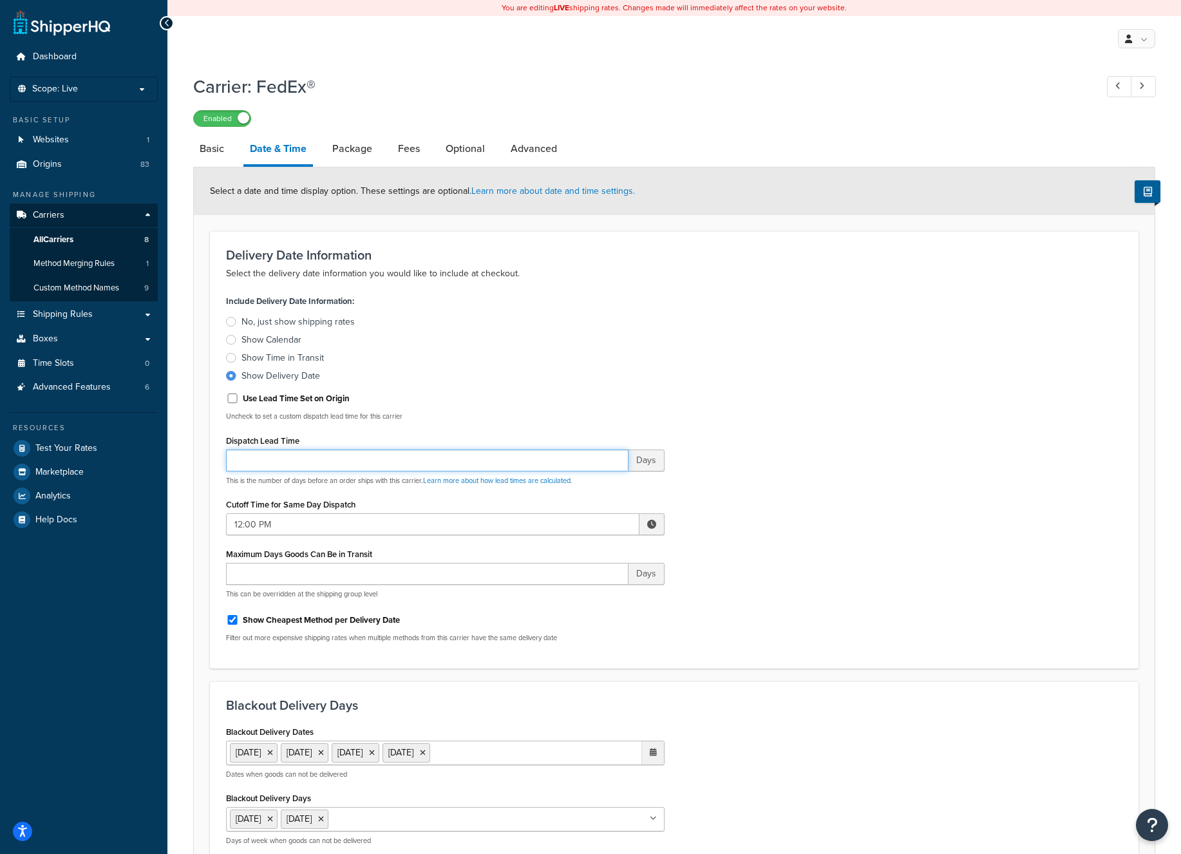
click at [279, 456] on input "Dispatch Lead Time" at bounding box center [427, 461] width 403 height 22
click at [232, 399] on input "Use Lead Time Set on Origin" at bounding box center [232, 399] width 13 height 10
checkbox input "true"
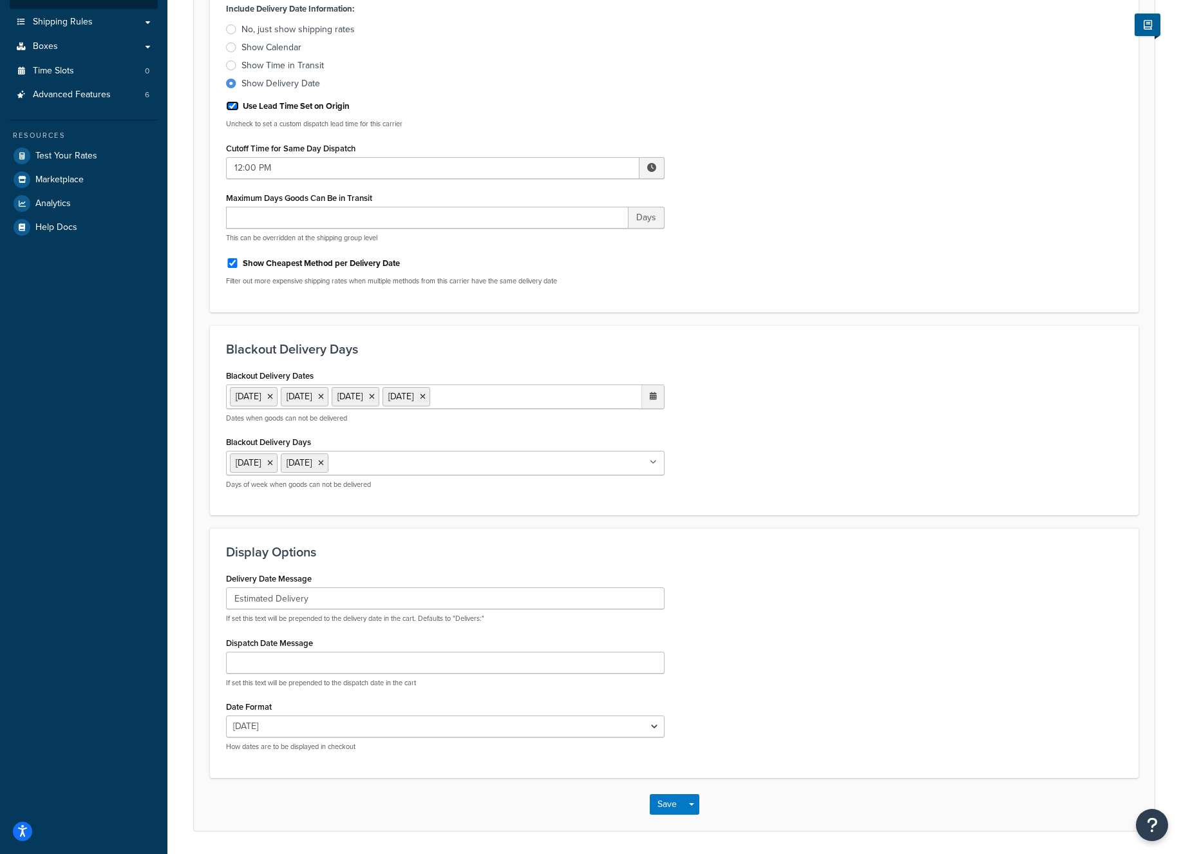
scroll to position [336, 0]
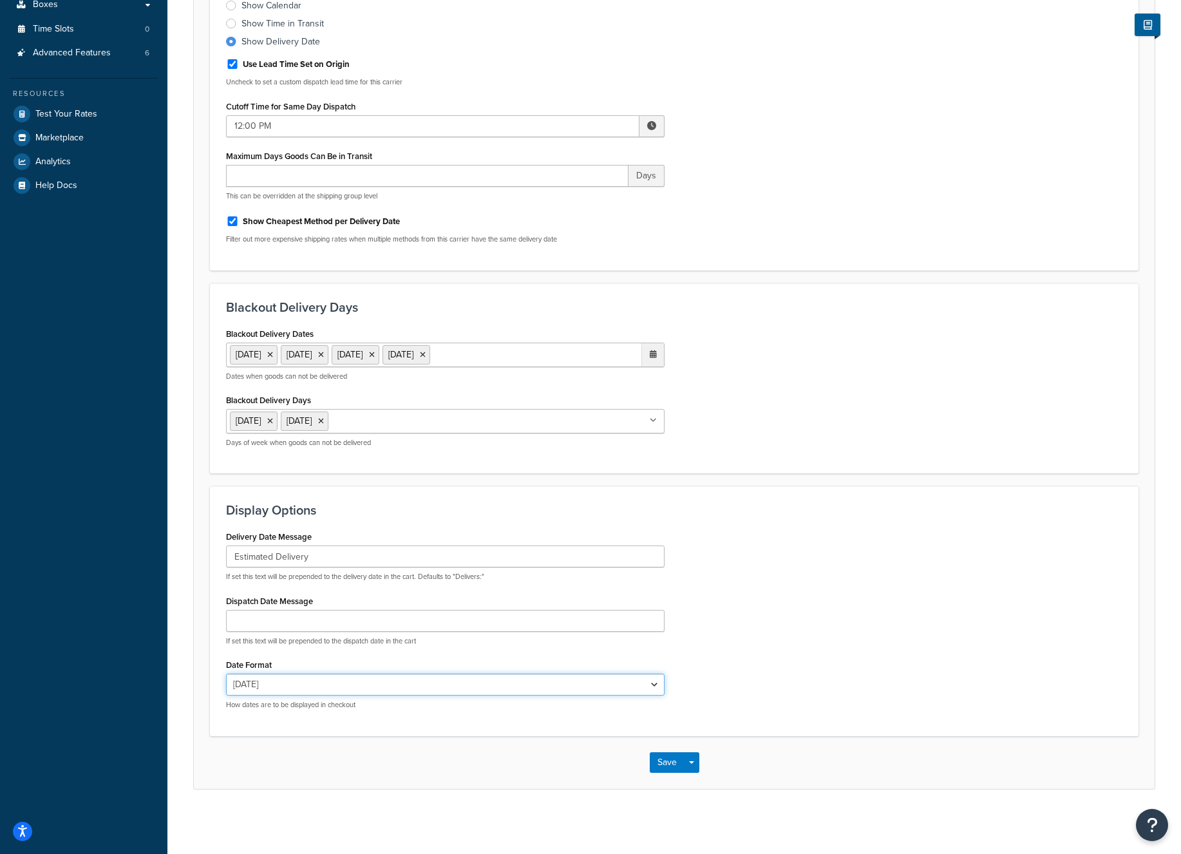
click at [653, 682] on select "Wed, Sep 17 9/17/2025 Sep 17, 2025 Wed, Sep 17, 2025 Wed, 9/17/2025 Sep 17 Wed,…" at bounding box center [445, 685] width 439 height 22
click at [226, 674] on select "Wed, Sep 17 9/17/2025 Sep 17, 2025 Wed, Sep 17, 2025 Wed, 9/17/2025 Sep 17 Wed,…" at bounding box center [445, 685] width 439 height 22
click at [478, 558] on input "Estimated Delivery" at bounding box center [445, 557] width 439 height 22
click at [852, 559] on div "Delivery Date Message Estimated Delivery If set this text will be prepended to …" at bounding box center [674, 624] width 916 height 192
click at [850, 570] on div "Delivery Date Message Estimated Delivery If set this text will be prepended to …" at bounding box center [674, 624] width 916 height 192
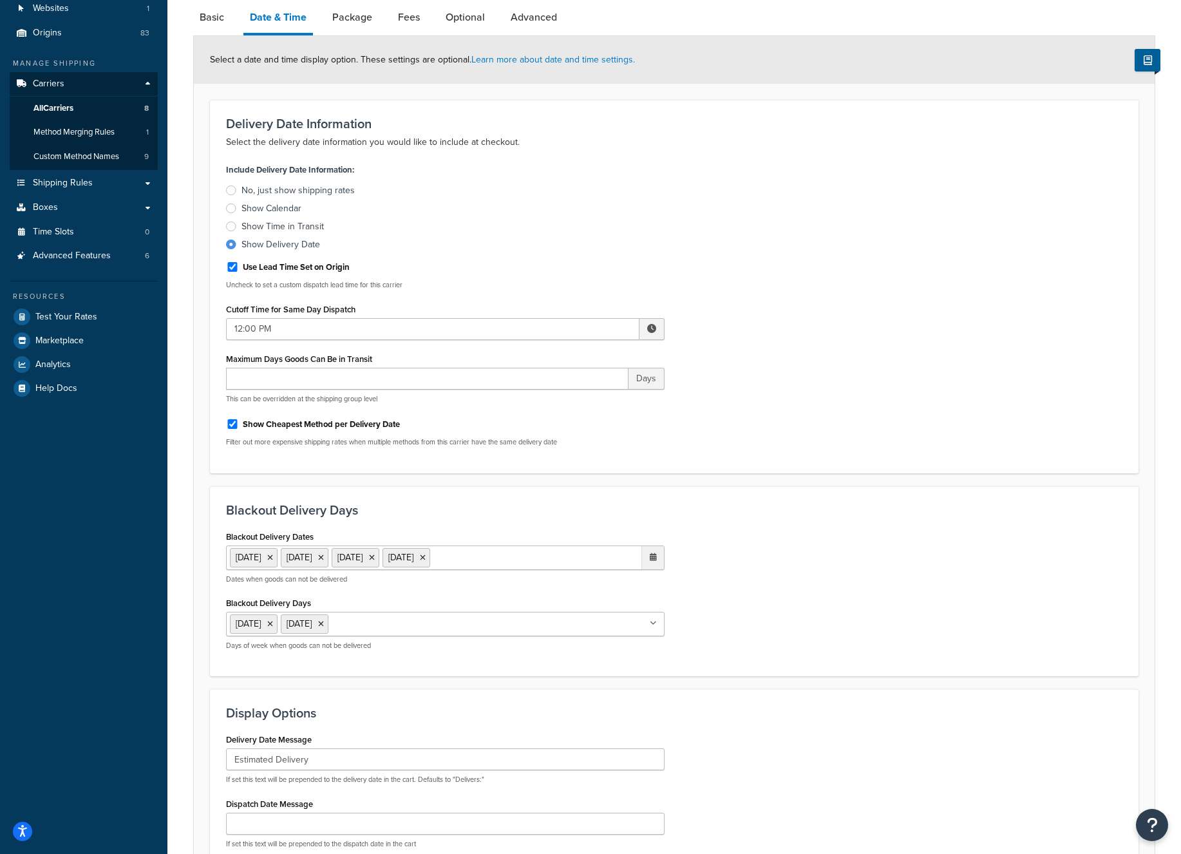
scroll to position [0, 0]
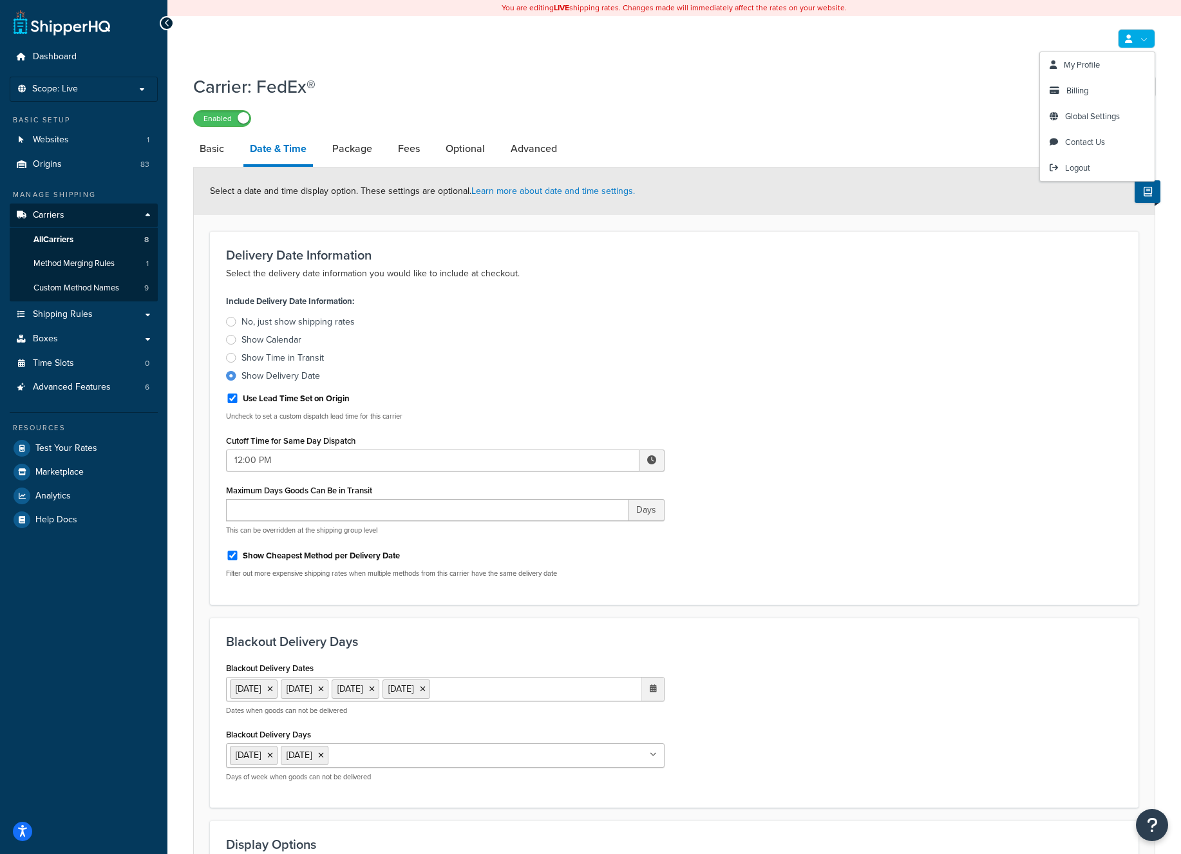
click at [882, 44] on div "My Profile Billing Global Settings Contact Us Logout" at bounding box center [674, 38] width 1014 height 45
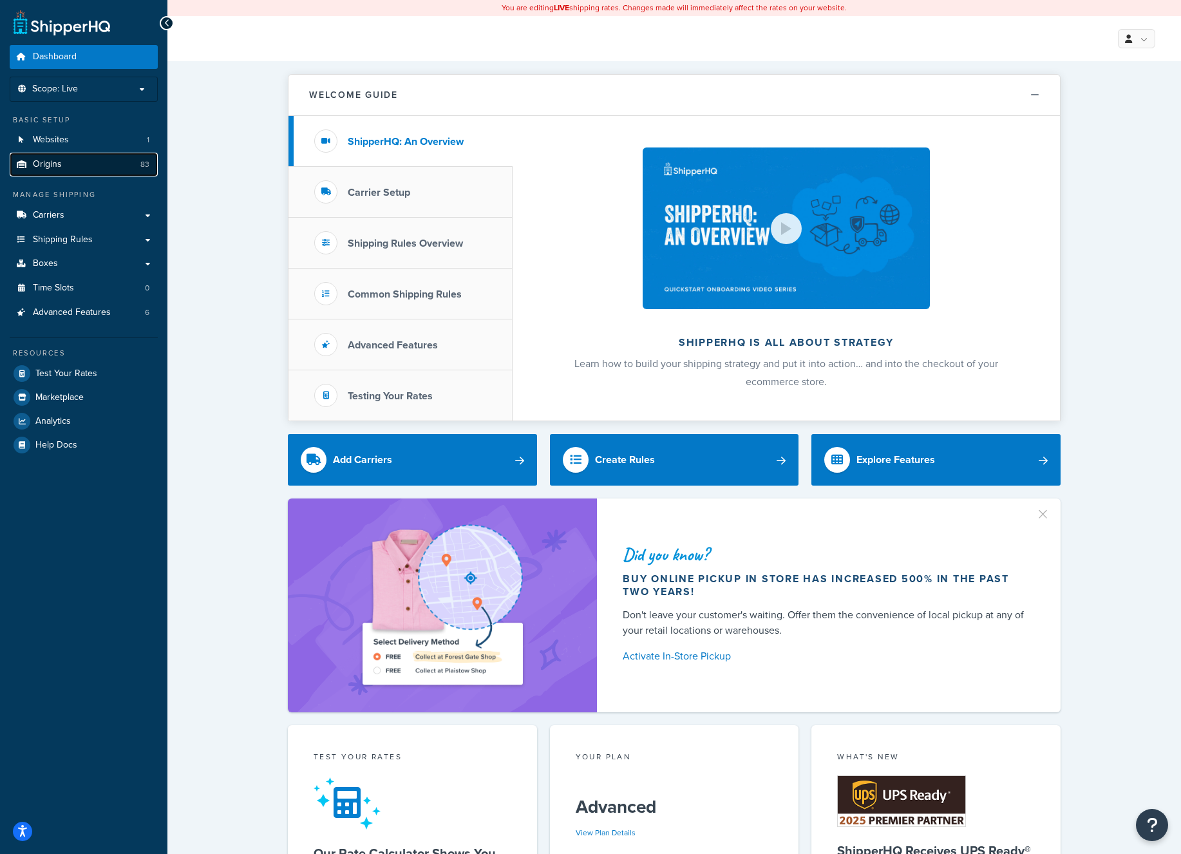
click at [94, 163] on link "Origins 83" at bounding box center [84, 165] width 148 height 24
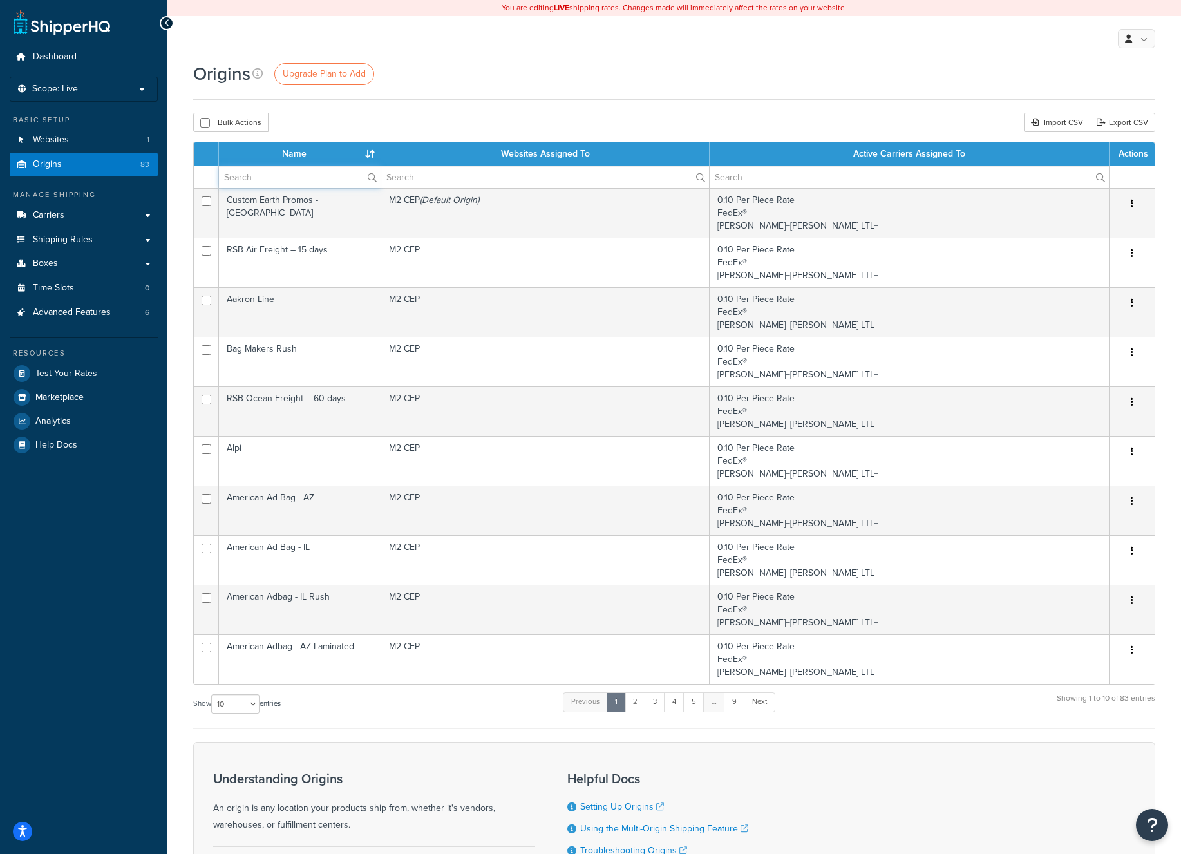
click at [255, 175] on input "text" at bounding box center [300, 177] width 162 height 22
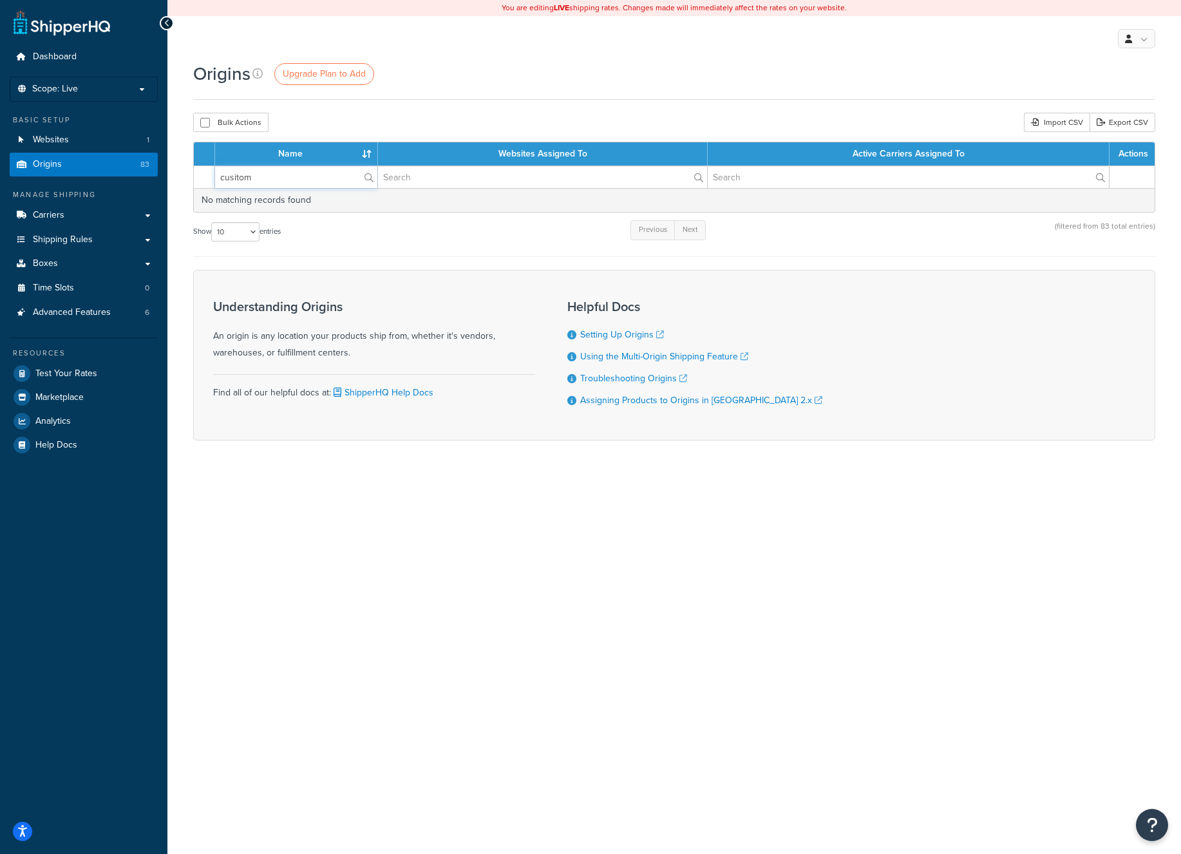
click at [204, 172] on tr "cusitom" at bounding box center [674, 177] width 961 height 23
type input "custom"
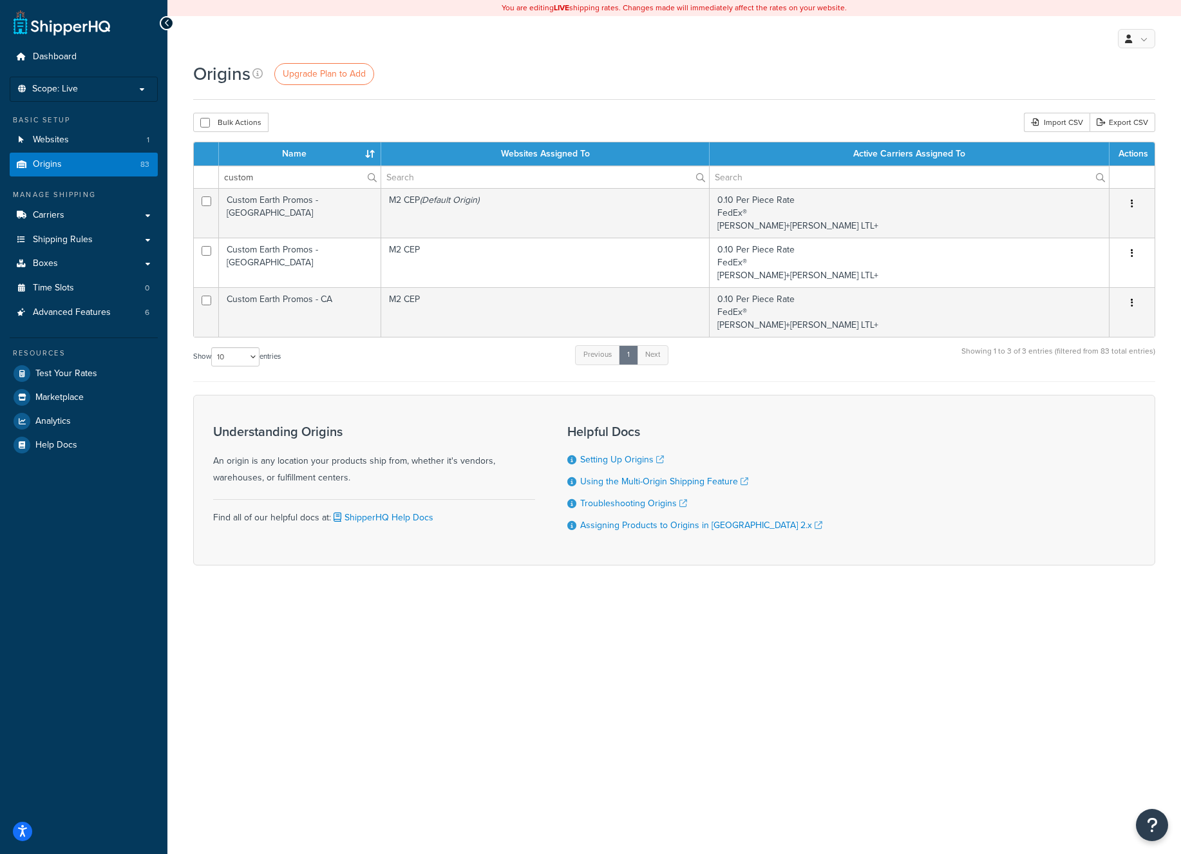
click at [472, 371] on div "Show 10 15 25 50 100 1000 entries Previous 1 Next Showing 1 to 3 of 3 entries (…" at bounding box center [674, 363] width 962 height 38
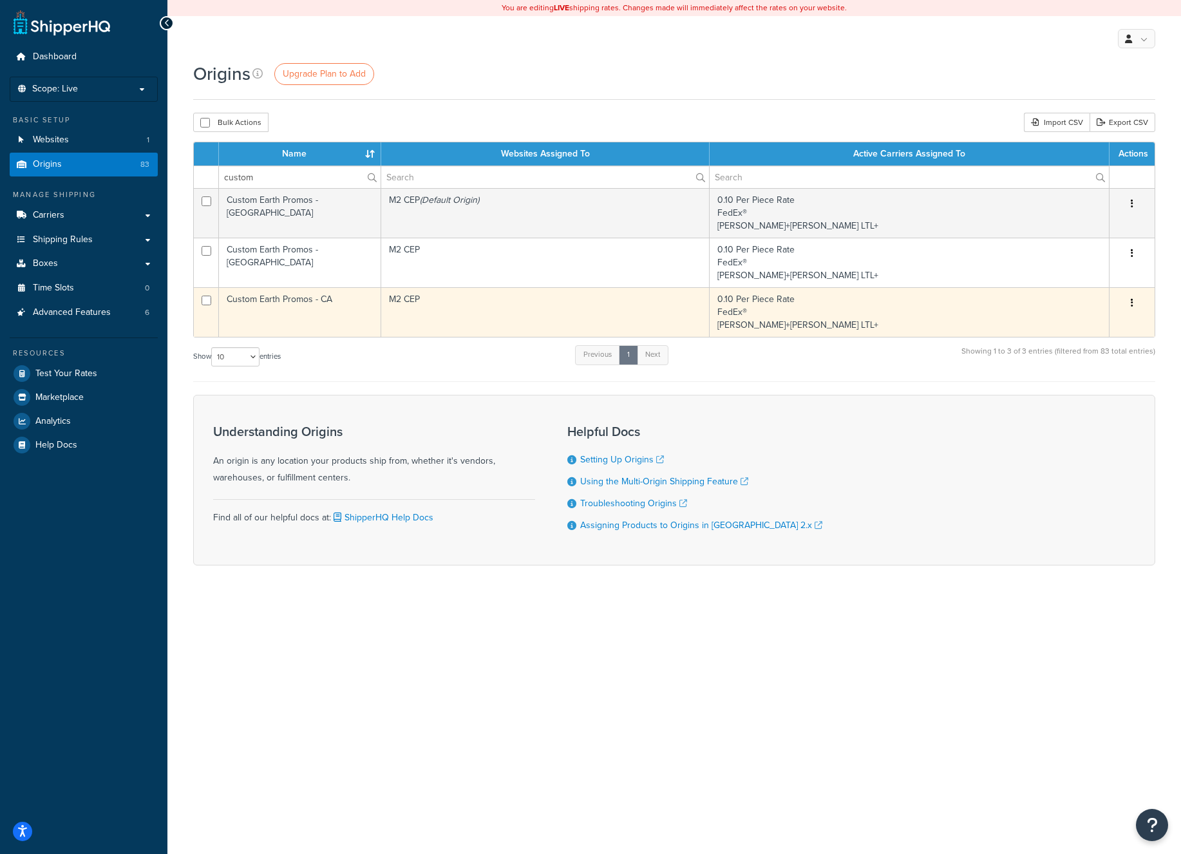
click at [441, 326] on td "M2 CEP" at bounding box center [545, 312] width 329 height 50
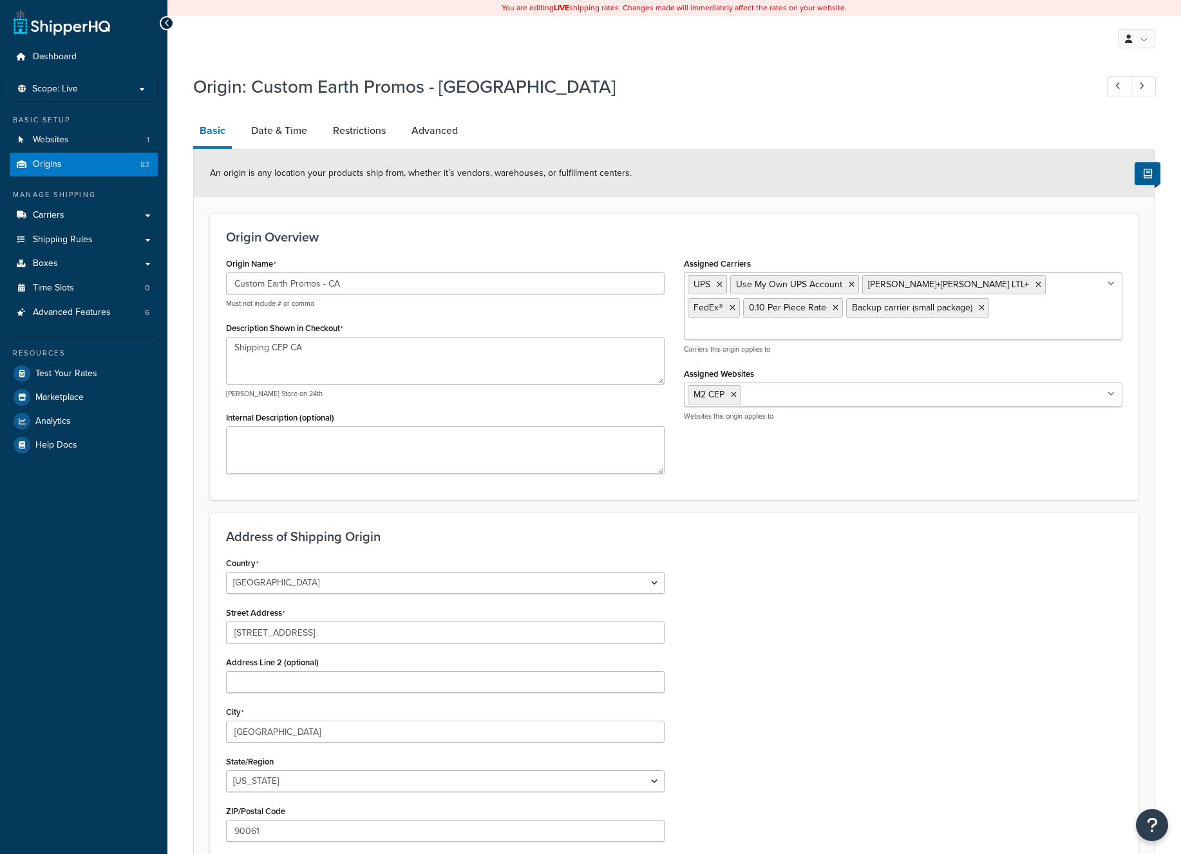
select select "5"
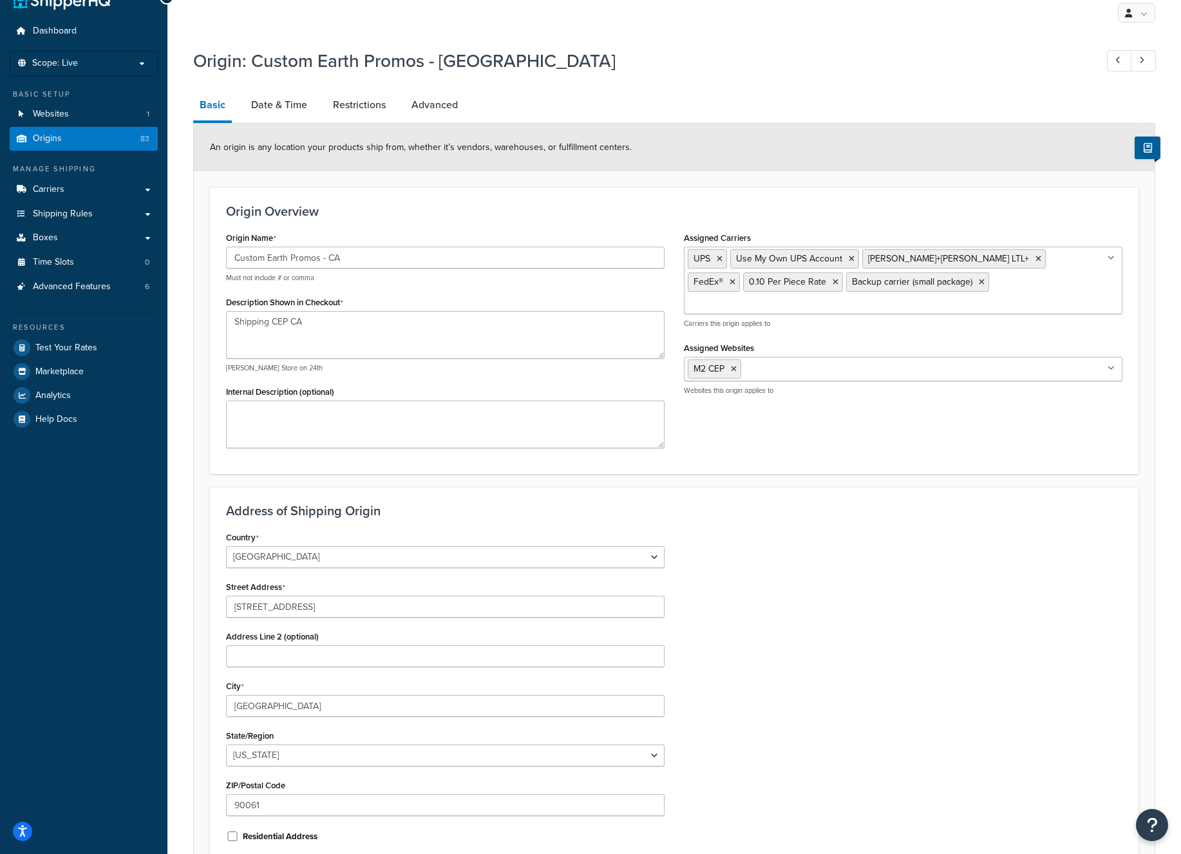
scroll to position [25, 0]
click at [48, 186] on span "Carriers" at bounding box center [49, 190] width 32 height 11
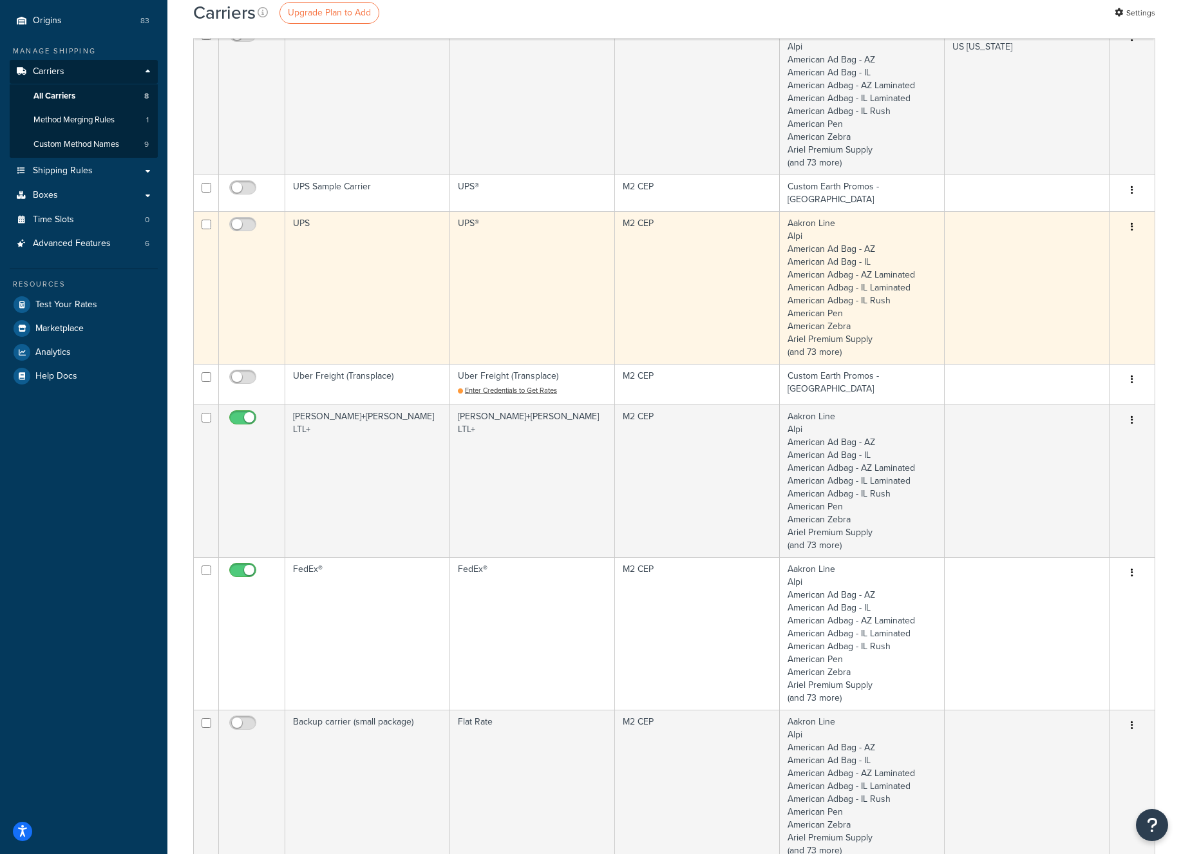
scroll to position [191, 0]
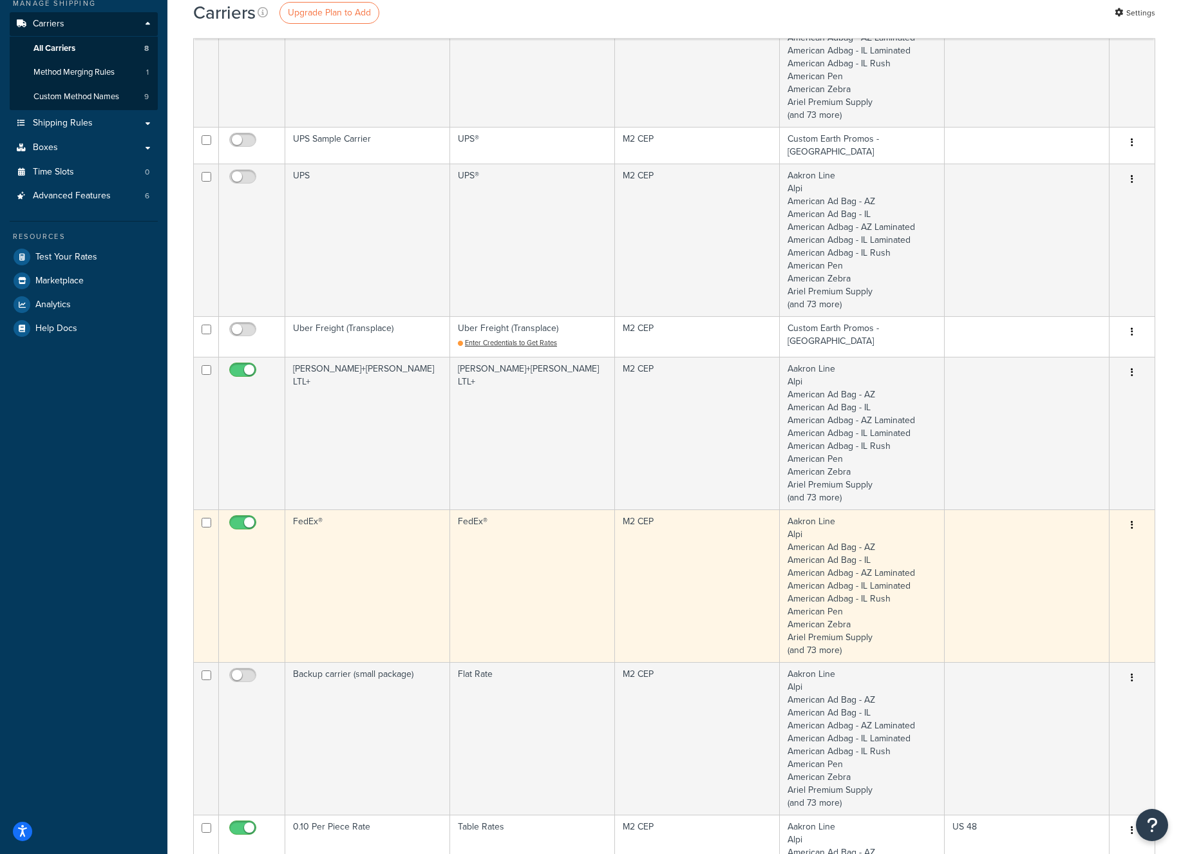
click at [309, 520] on td "FedEx®" at bounding box center [367, 586] width 165 height 153
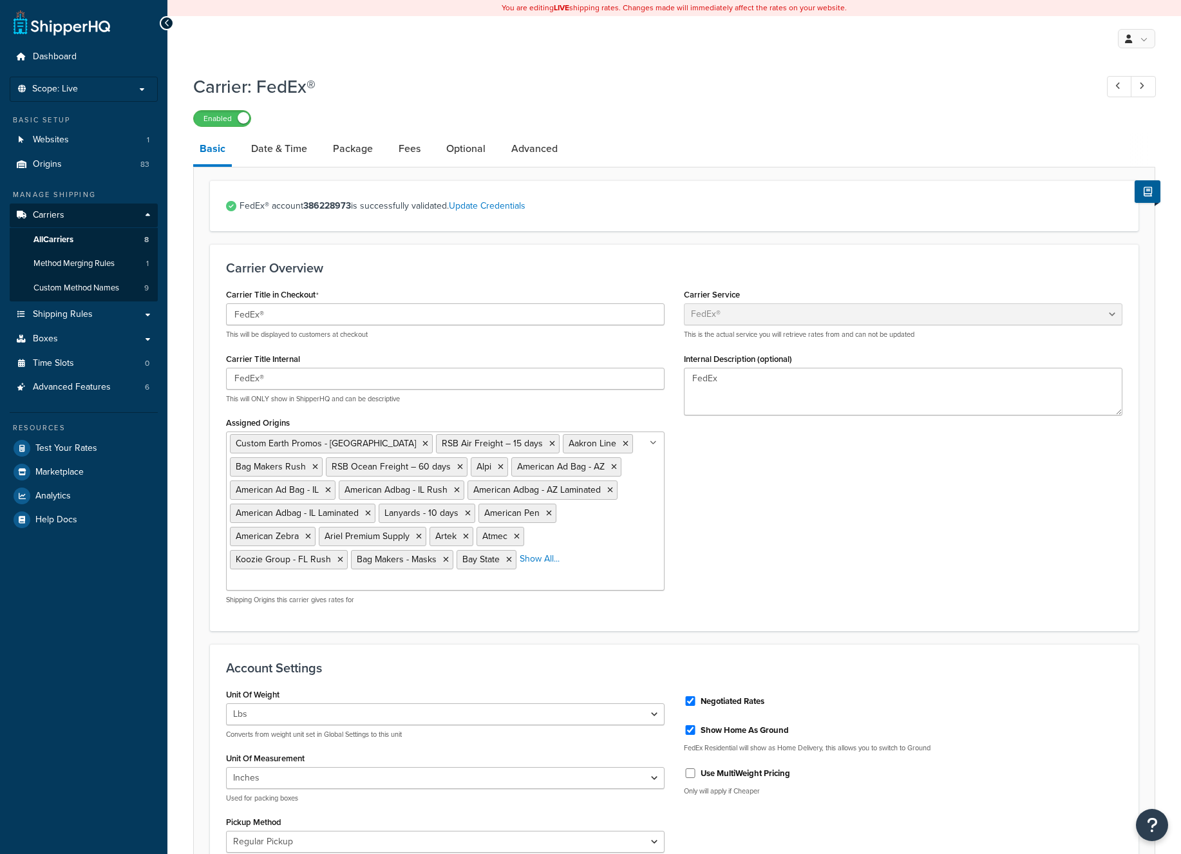
select select "fedEx"
select select "REGULAR_PICKUP"
select select "YOUR_PACKAGING"
click at [398, 149] on link "Fees" at bounding box center [409, 148] width 35 height 31
select select "AFTER"
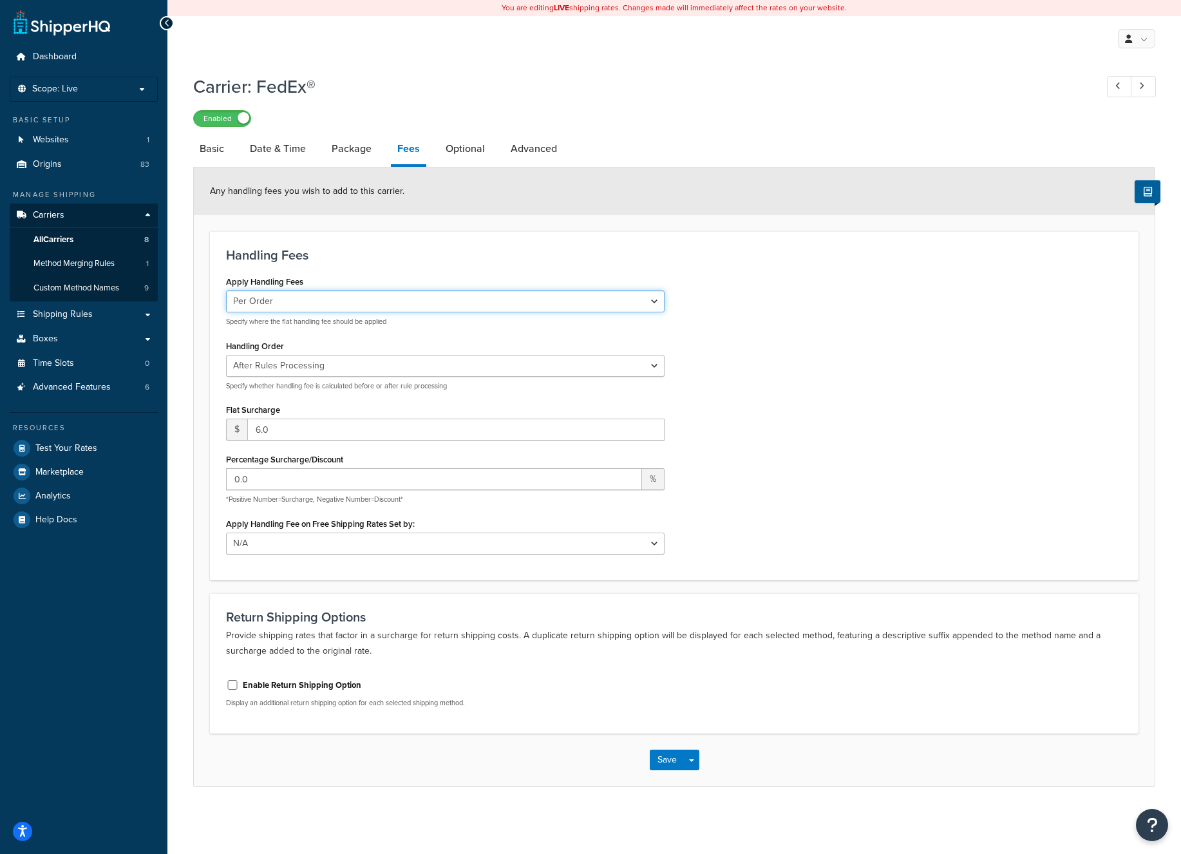
click at [370, 301] on select "Per Order Per Item Per Package" at bounding box center [445, 302] width 439 height 22
select select "package"
click at [226, 292] on select "Per Order Per Item Per Package" at bounding box center [445, 302] width 439 height 22
click at [667, 761] on button "Save" at bounding box center [667, 760] width 35 height 21
